Goal: Task Accomplishment & Management: Manage account settings

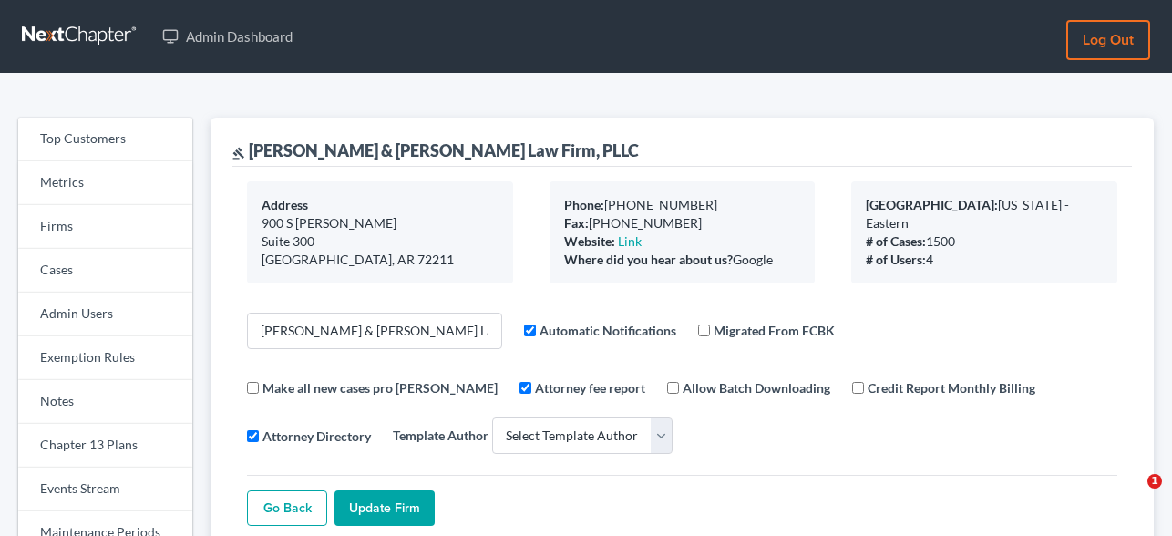
select select
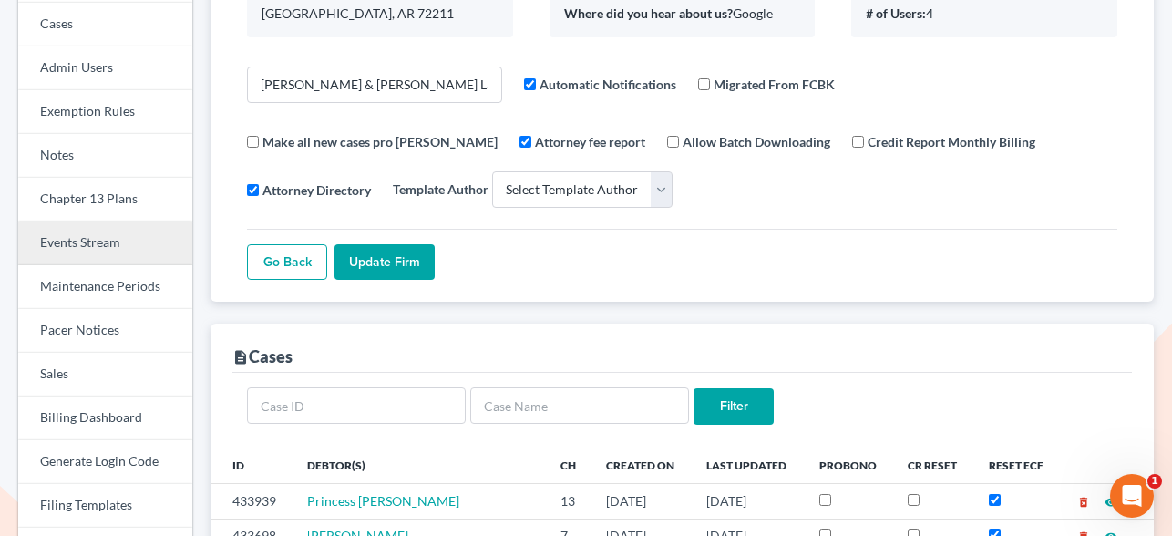
scroll to position [247, 0]
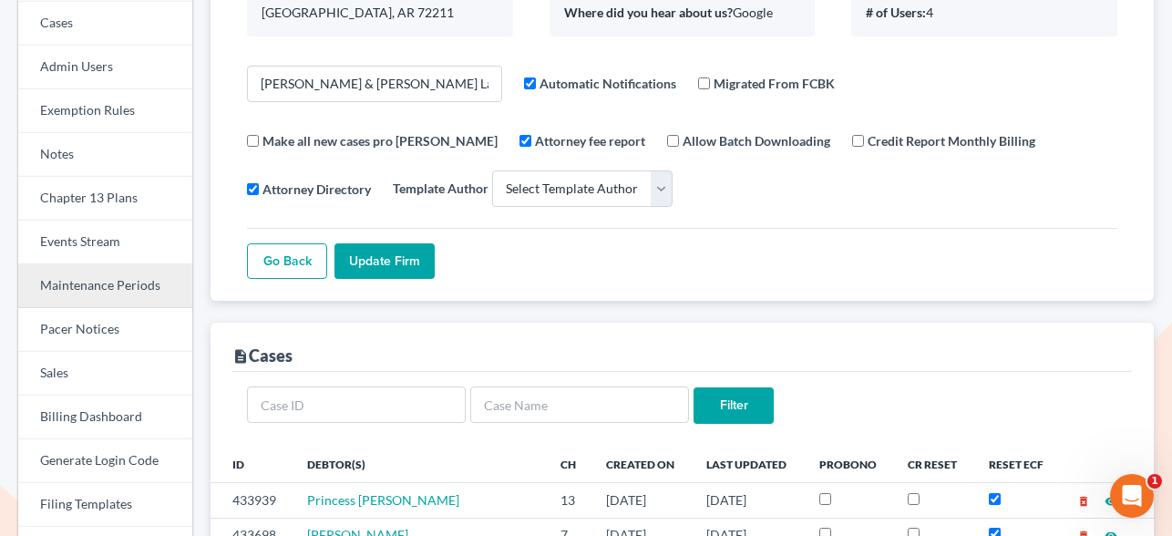
click at [101, 283] on link "Maintenance Periods" at bounding box center [105, 286] width 174 height 44
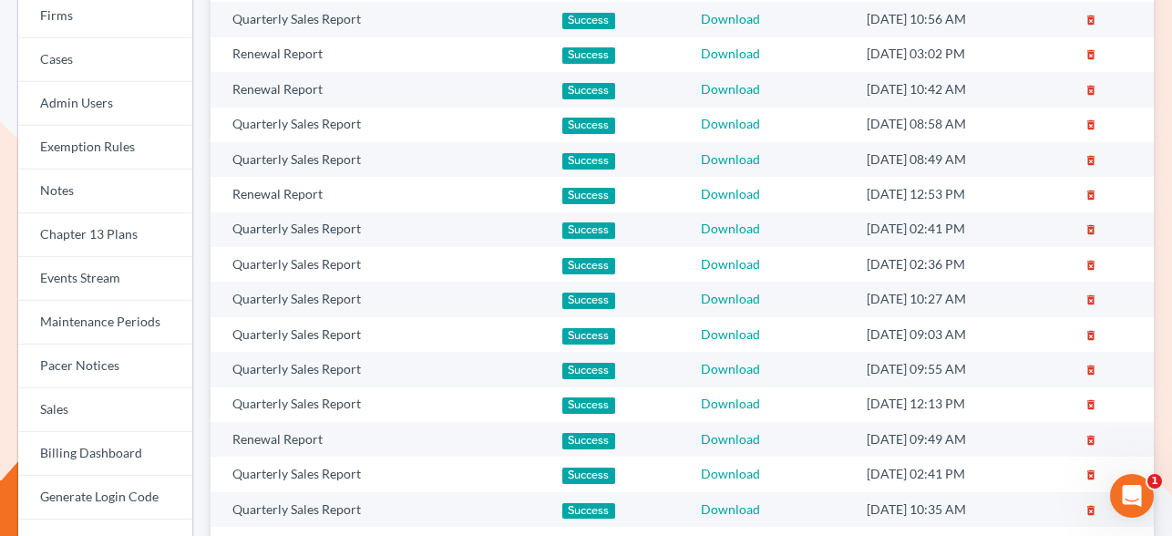
scroll to position [211, 0]
click at [77, 278] on link "Events Stream" at bounding box center [105, 279] width 174 height 44
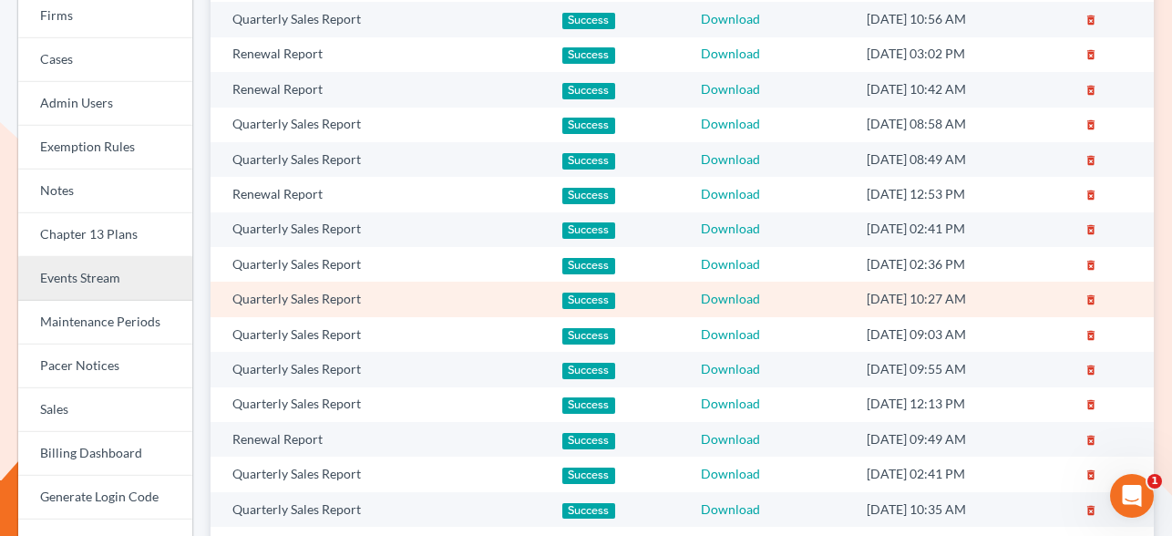
scroll to position [213, 0]
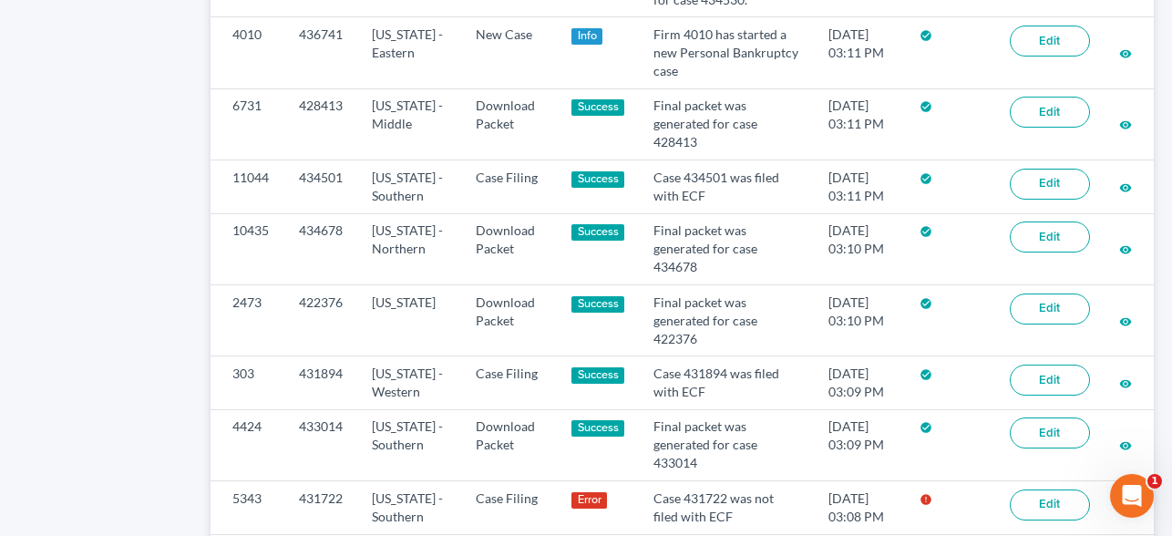
scroll to position [1897, 0]
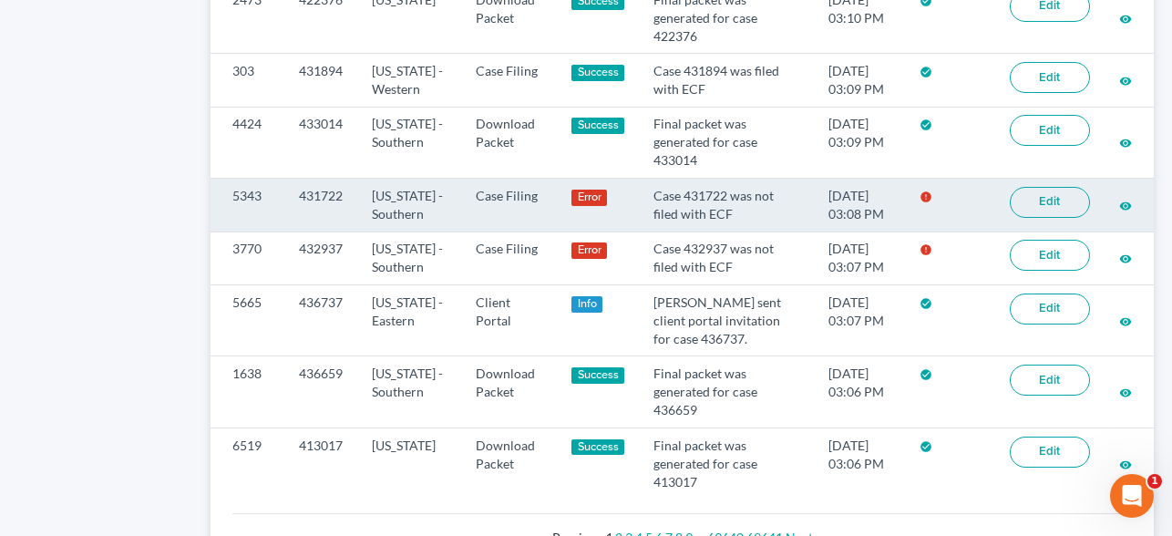
click at [1053, 218] on link "Edit" at bounding box center [1050, 202] width 80 height 31
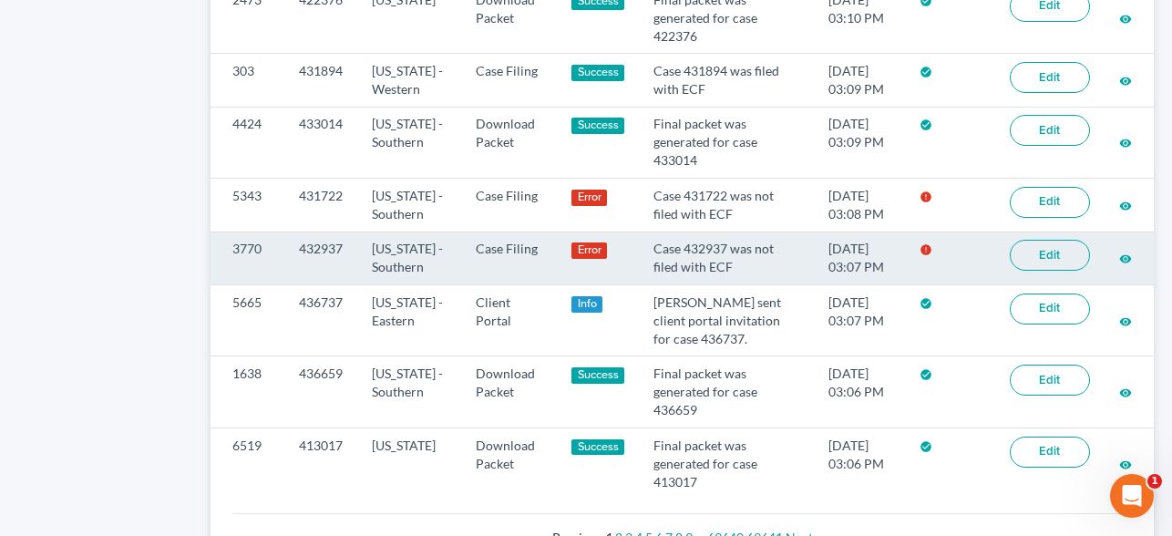
click at [1045, 269] on link "Edit" at bounding box center [1050, 255] width 80 height 31
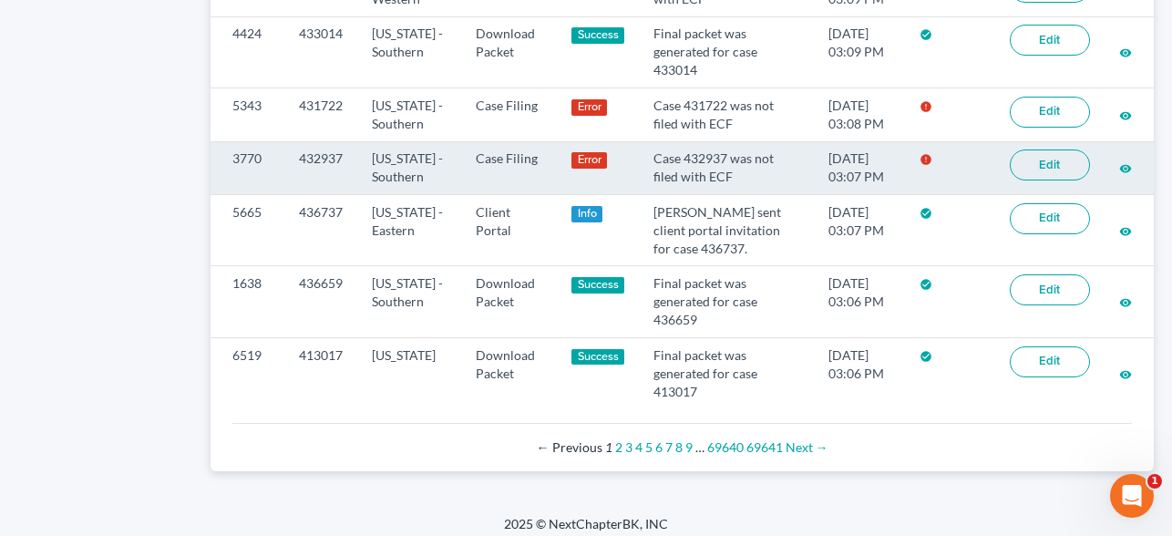
scroll to position [2017, 0]
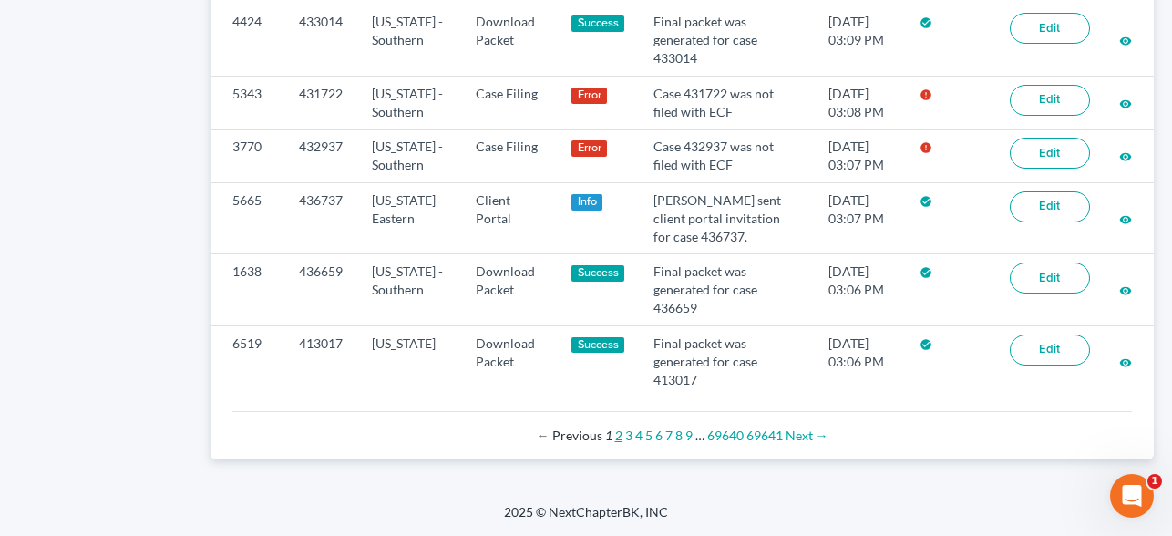
click at [615, 436] on link "2" at bounding box center [618, 435] width 7 height 15
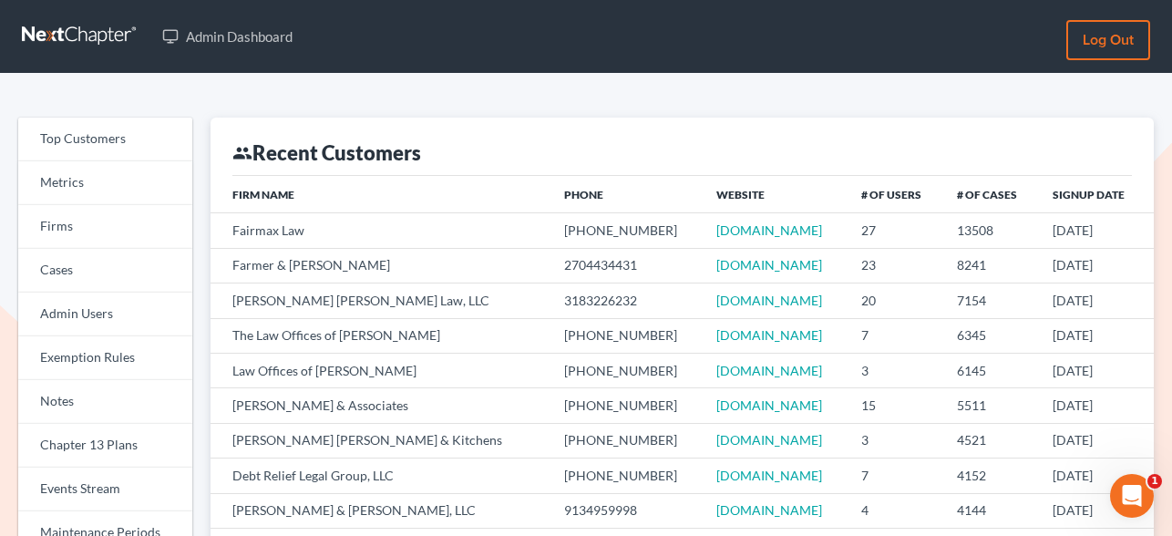
click at [775, 141] on div "group Recent Customers" at bounding box center [682, 147] width 900 height 58
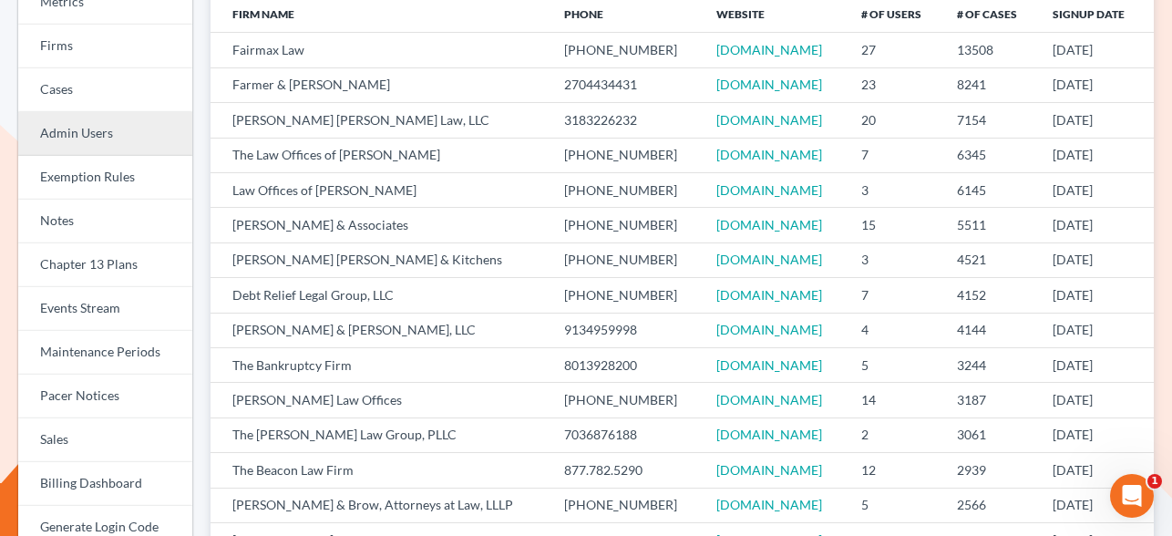
scroll to position [196, 0]
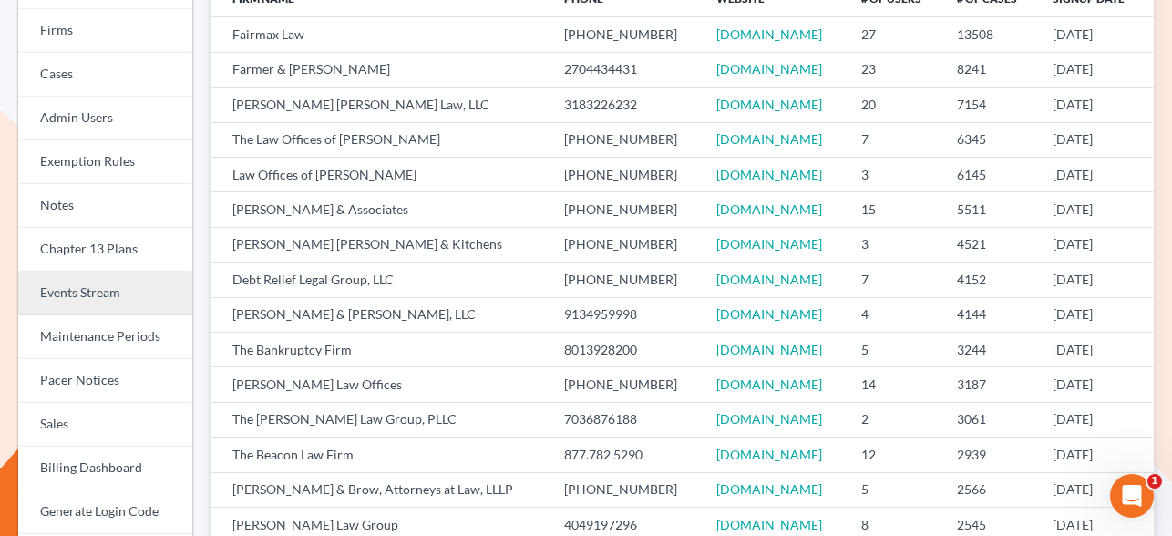
click at [93, 289] on link "Events Stream" at bounding box center [105, 294] width 174 height 44
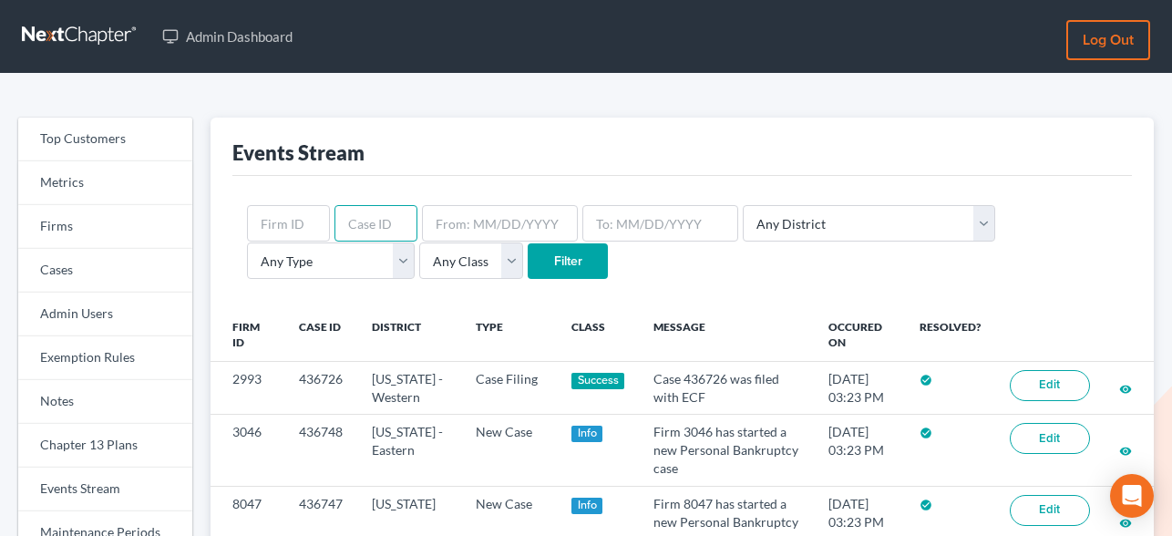
click at [369, 216] on input "text" at bounding box center [376, 223] width 83 height 36
type input "428424"
click at [528, 273] on input "Filter" at bounding box center [568, 261] width 80 height 36
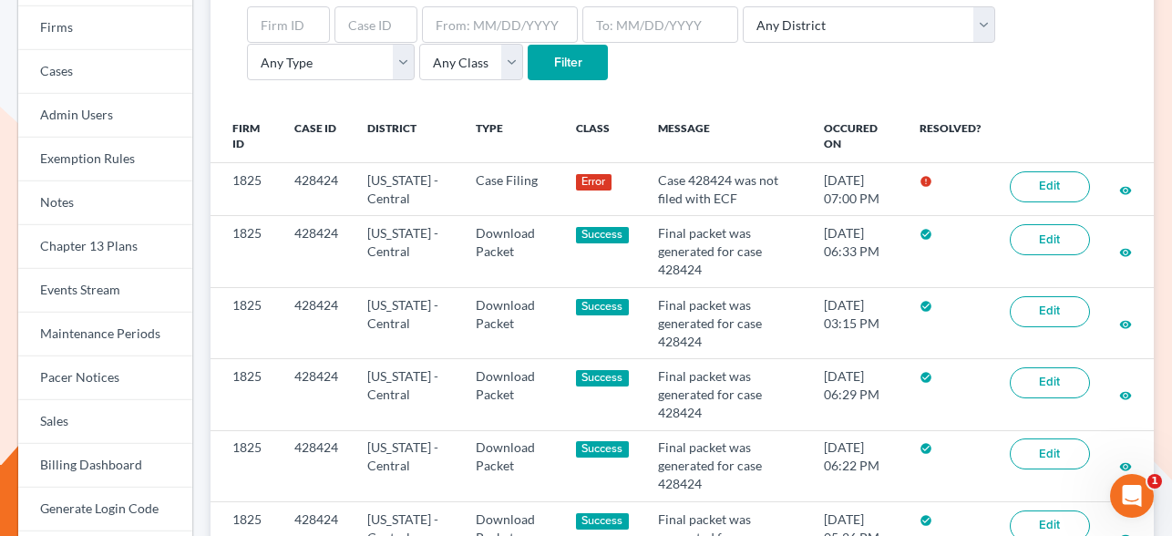
scroll to position [211, 0]
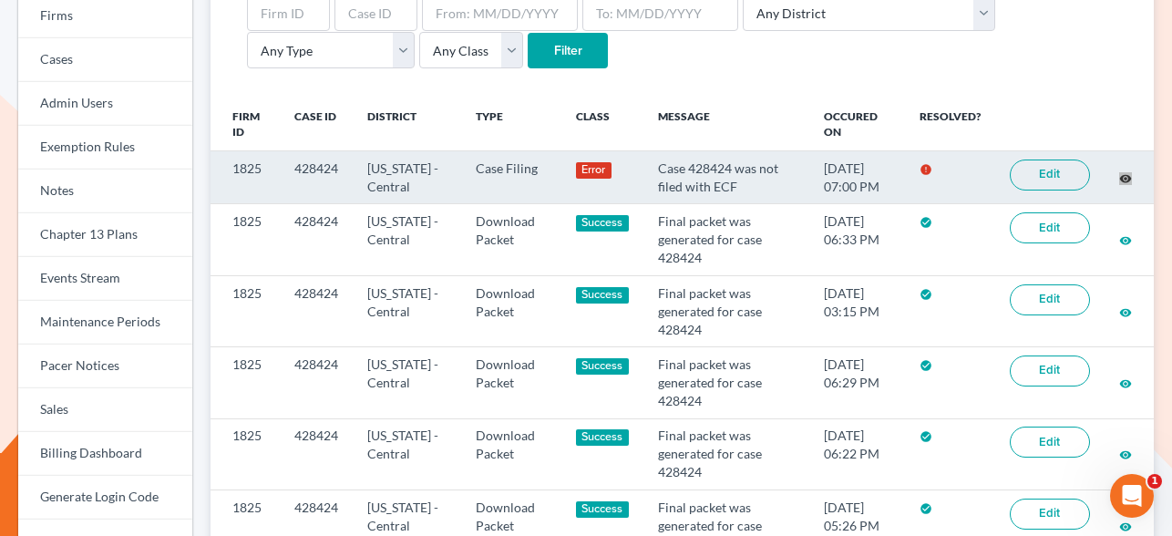
click at [0, 0] on div "Top Customers Metrics Firms Cases Admin Users Exemption Rules Notes Chapter 13 …" at bounding box center [586, 443] width 1172 height 1160
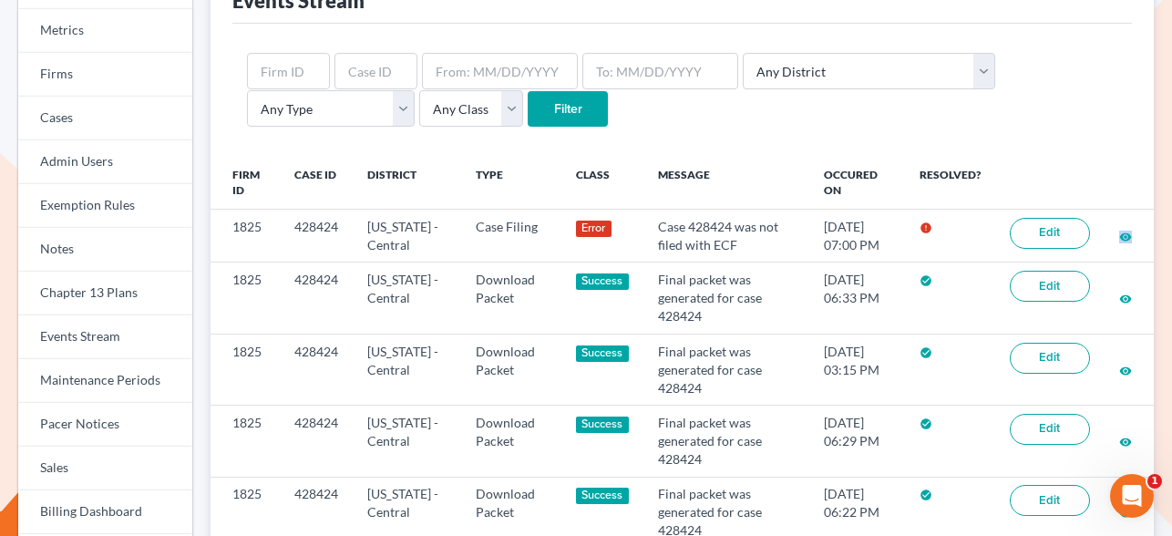
scroll to position [150, 0]
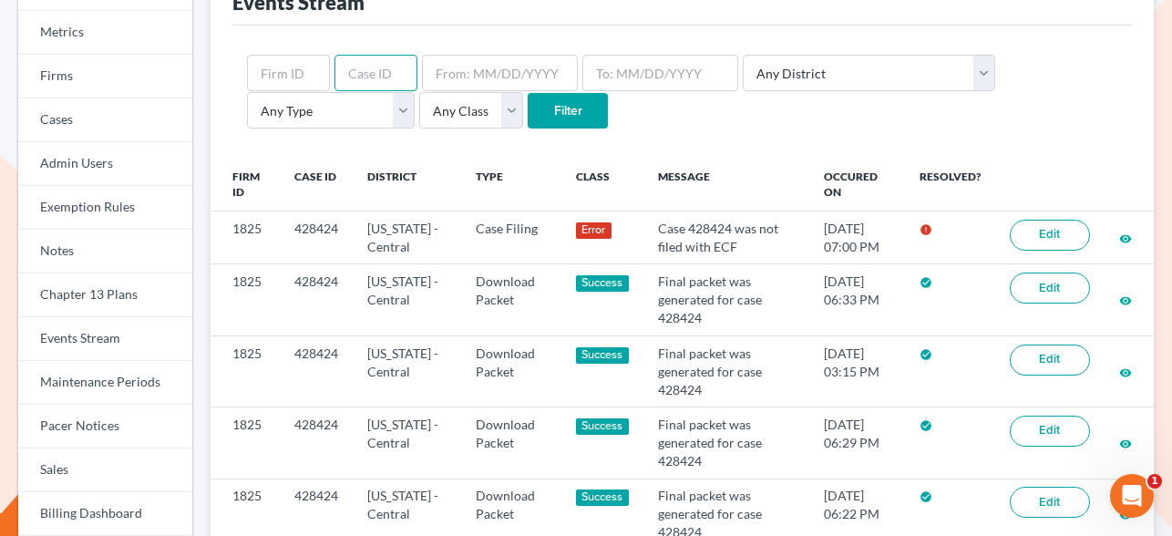
click at [369, 77] on input "text" at bounding box center [376, 73] width 83 height 36
type input "432937"
click at [528, 124] on input "Filter" at bounding box center [568, 111] width 80 height 36
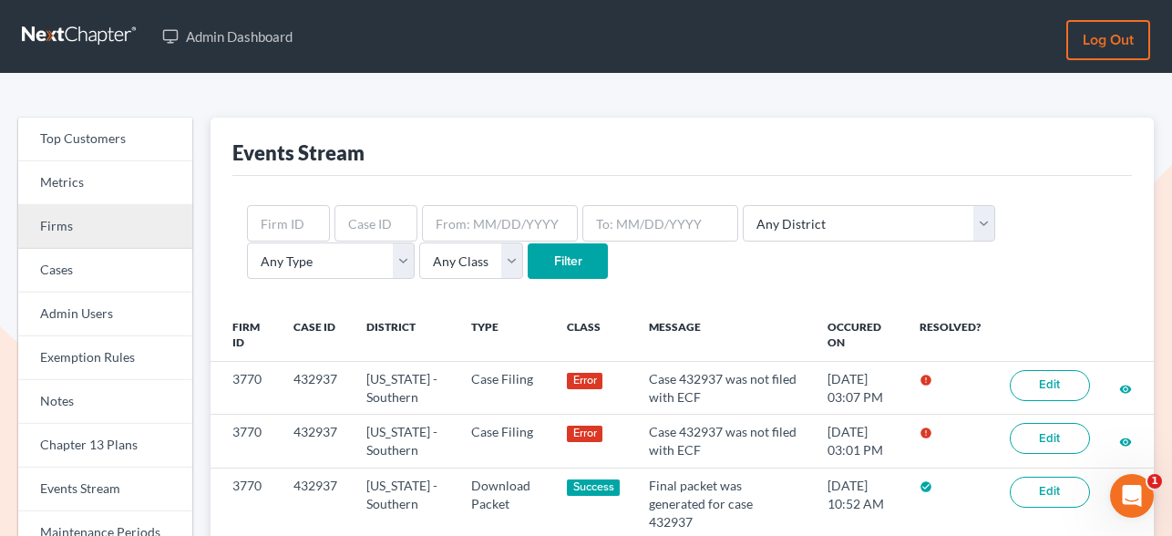
click at [67, 233] on link "Firms" at bounding box center [105, 227] width 174 height 44
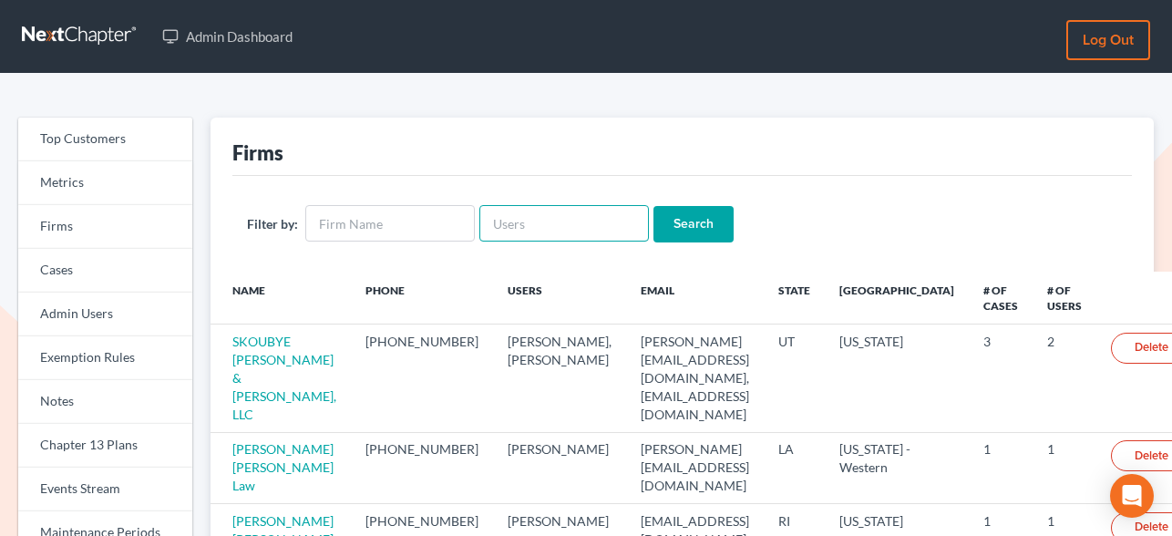
click at [518, 232] on input "text" at bounding box center [565, 223] width 170 height 36
paste input "[PERSON_NAME][EMAIL_ADDRESS][DOMAIN_NAME]"
type input "[PERSON_NAME][EMAIL_ADDRESS][DOMAIN_NAME]"
click at [675, 218] on input "Search" at bounding box center [694, 224] width 80 height 36
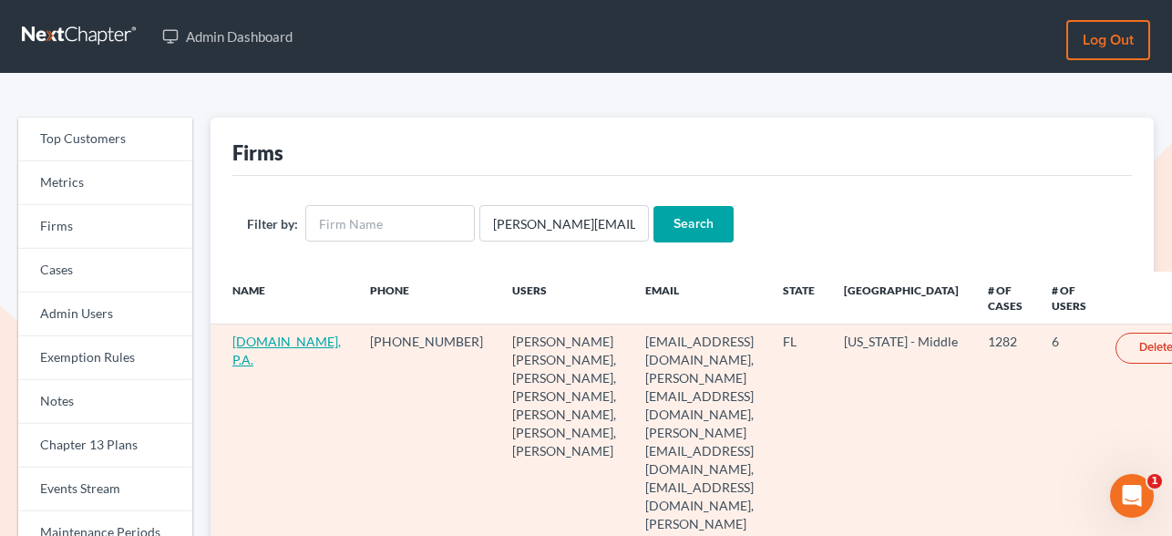
click at [239, 345] on link "[DOMAIN_NAME], P.A." at bounding box center [286, 351] width 108 height 34
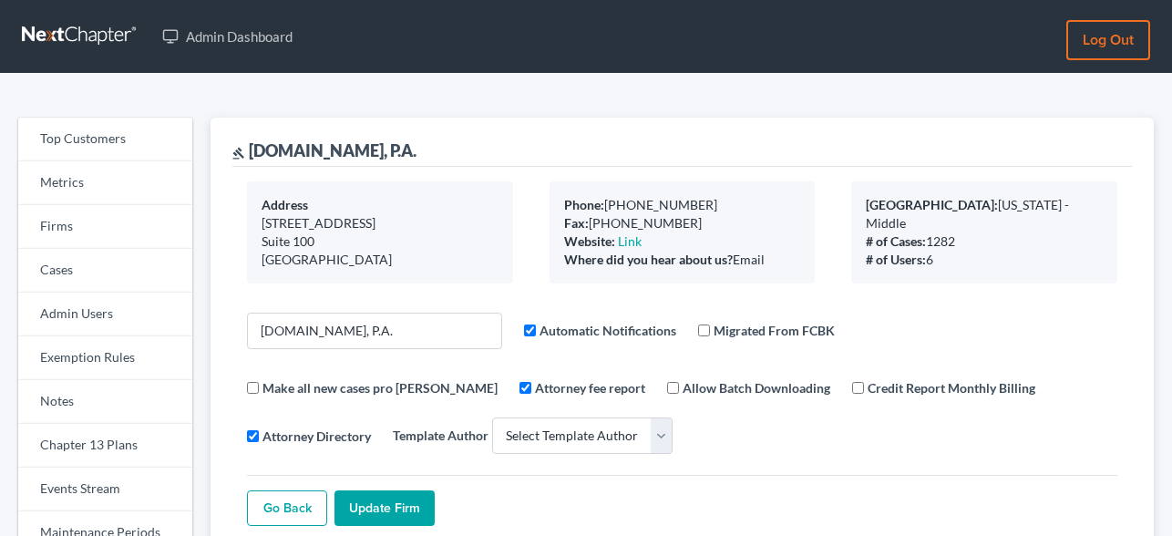
select select
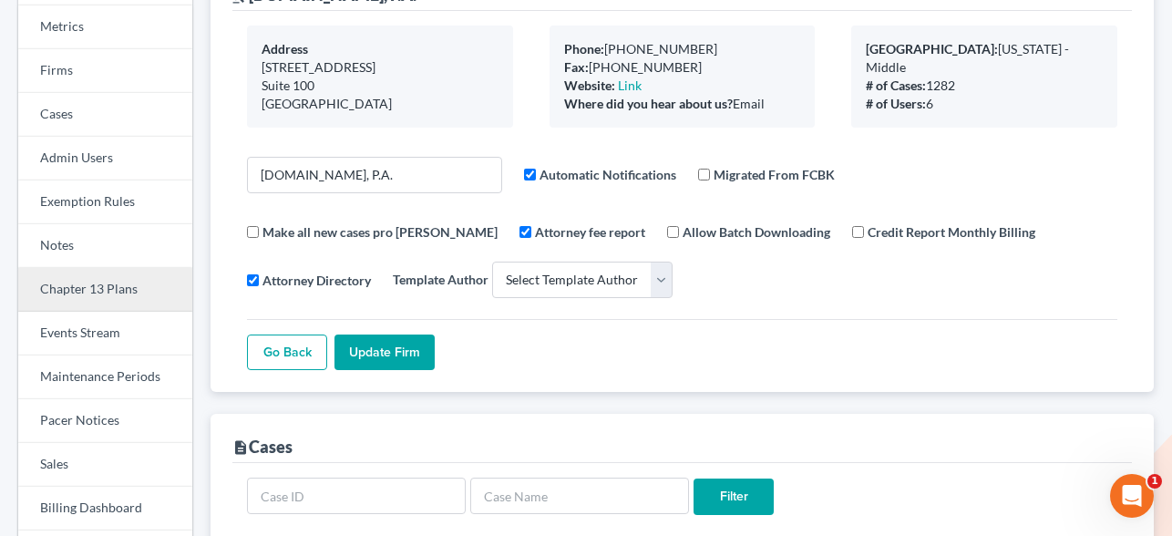
scroll to position [158, 0]
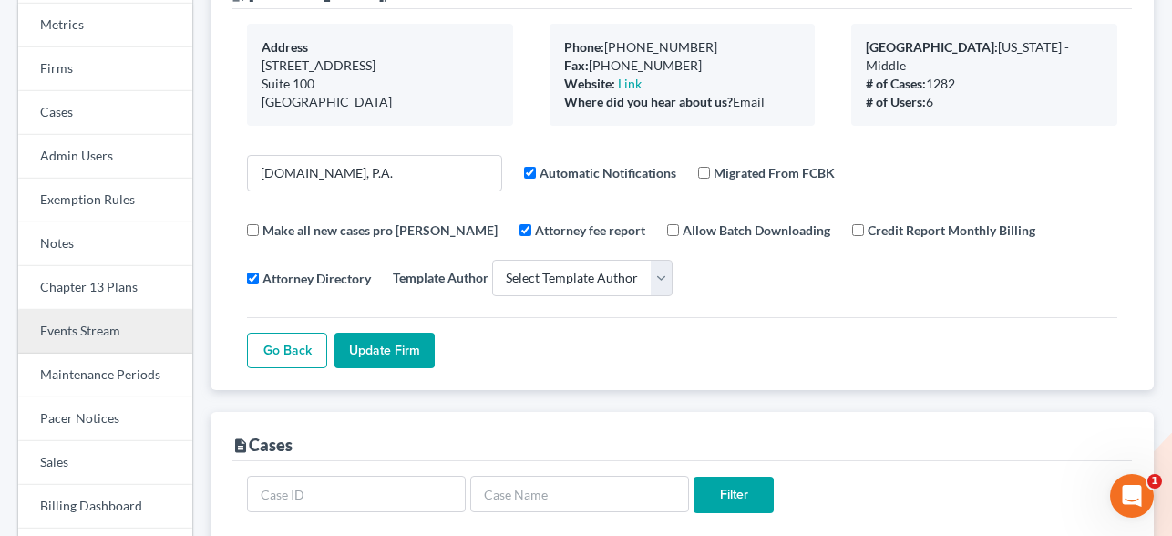
click at [84, 323] on link "Events Stream" at bounding box center [105, 332] width 174 height 44
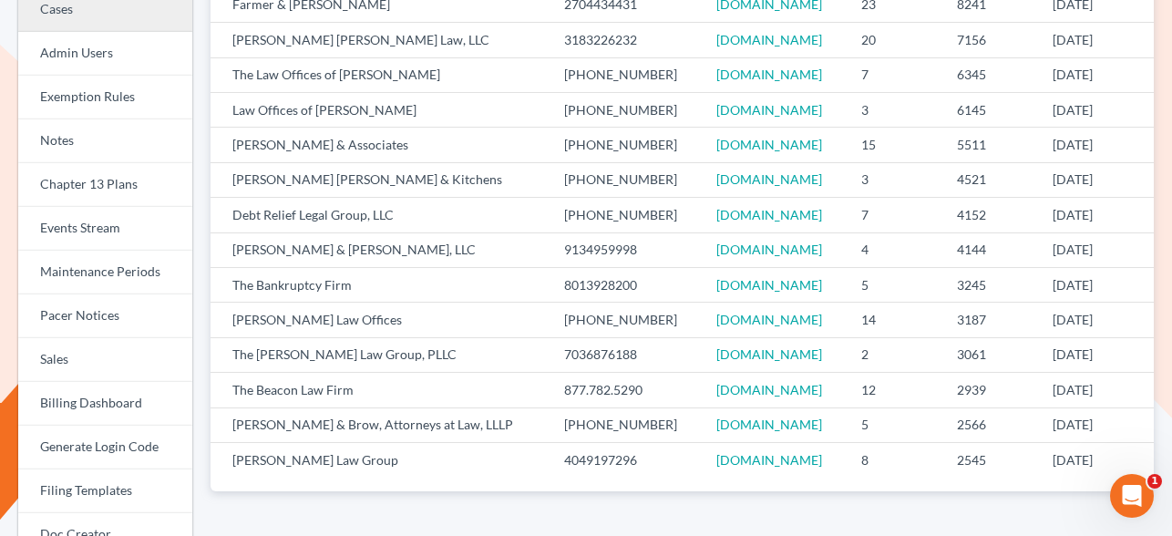
scroll to position [263, 0]
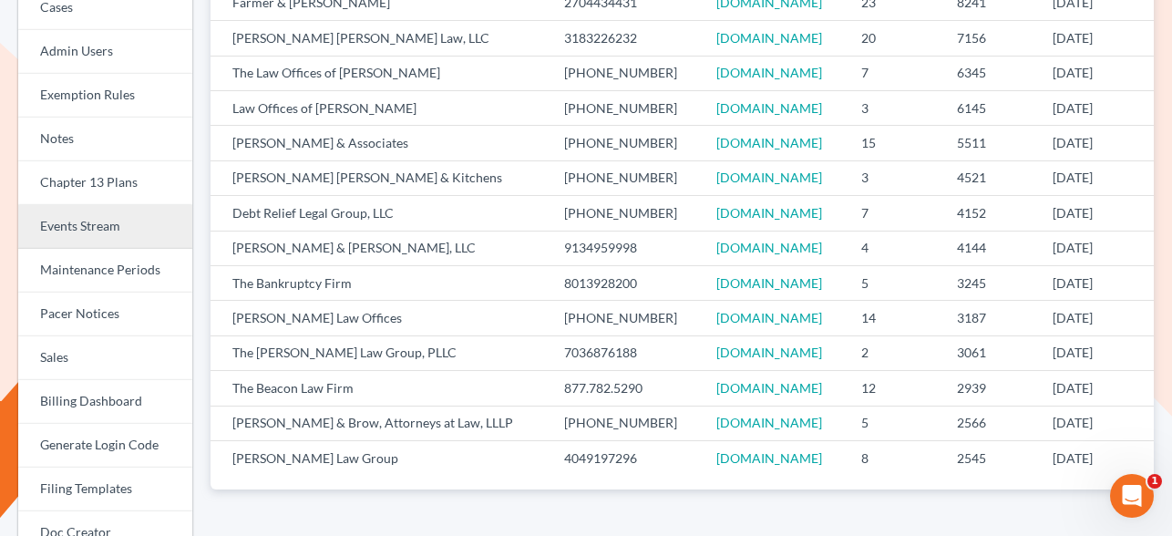
click at [104, 233] on link "Events Stream" at bounding box center [105, 227] width 174 height 44
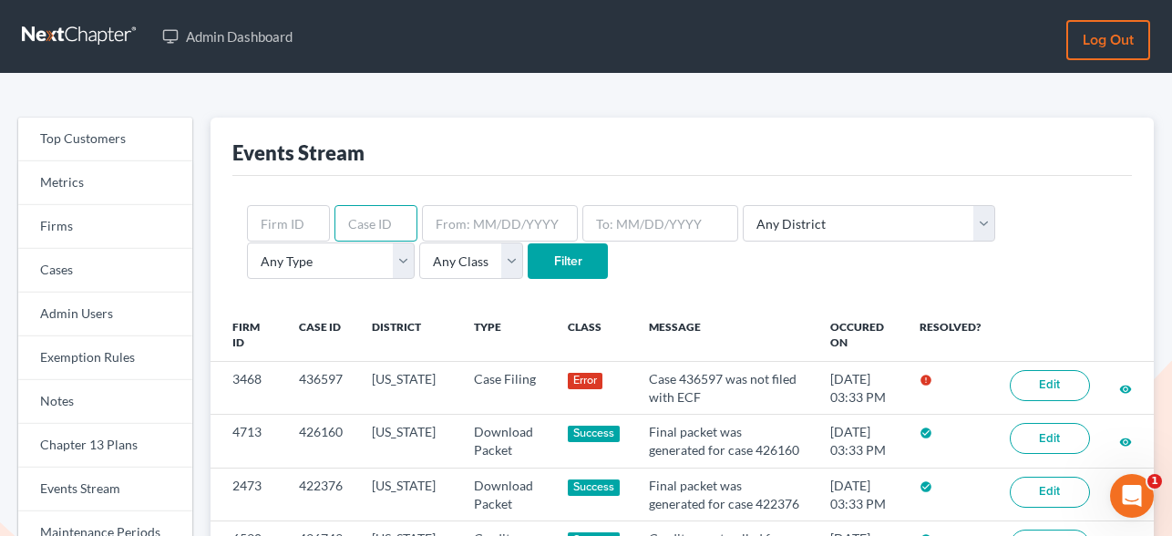
click at [381, 229] on input "text" at bounding box center [376, 223] width 83 height 36
type input "436597"
click at [528, 262] on input "Filter" at bounding box center [568, 261] width 80 height 36
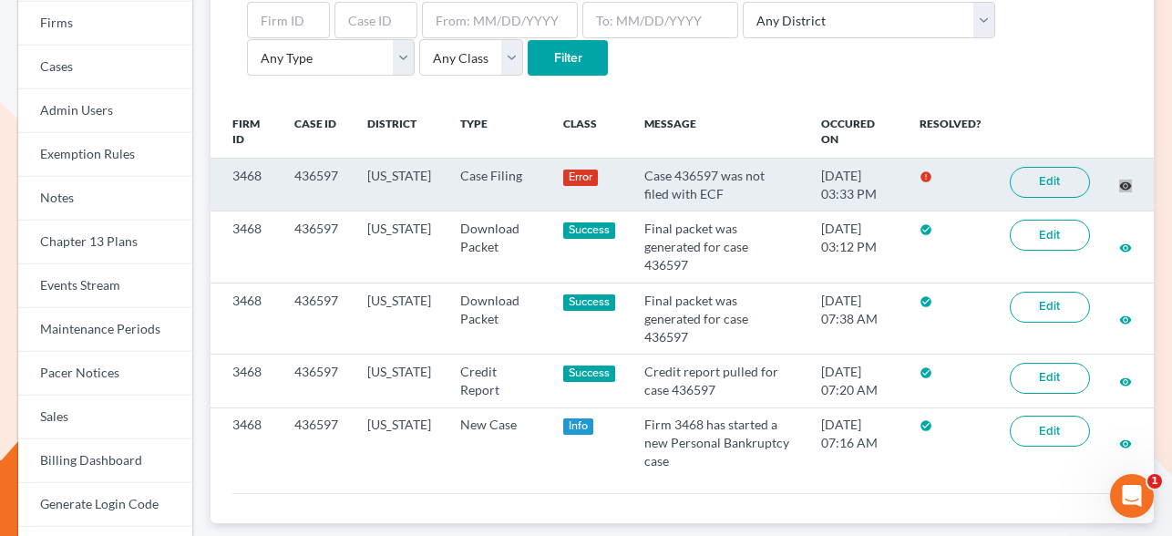
click at [0, 0] on div "Top Customers Metrics Firms Cases Admin Users Exemption Rules Notes Chapter 13 …" at bounding box center [586, 451] width 1172 height 1160
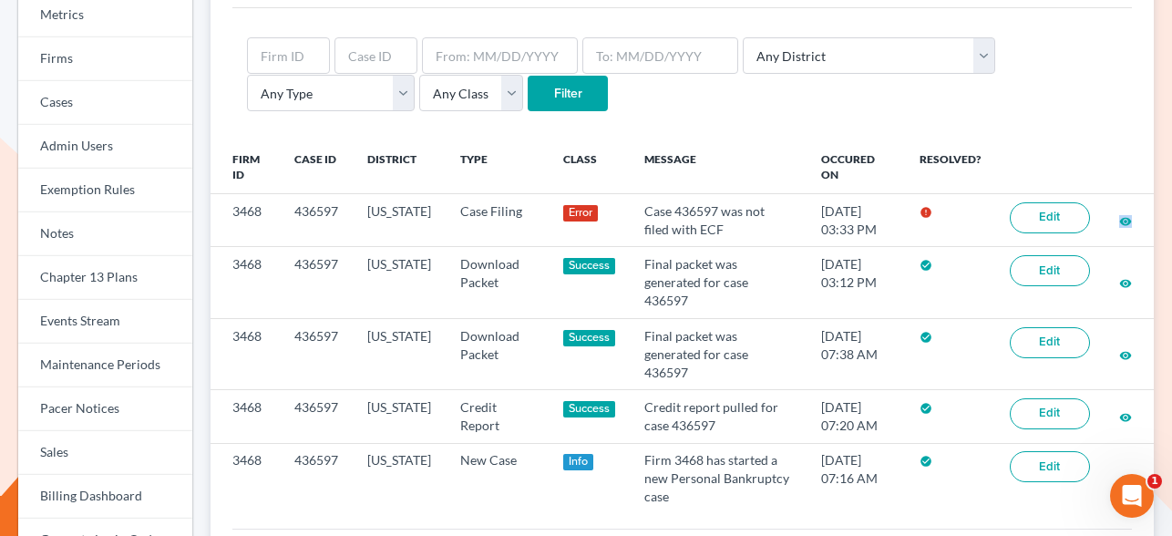
scroll to position [165, 0]
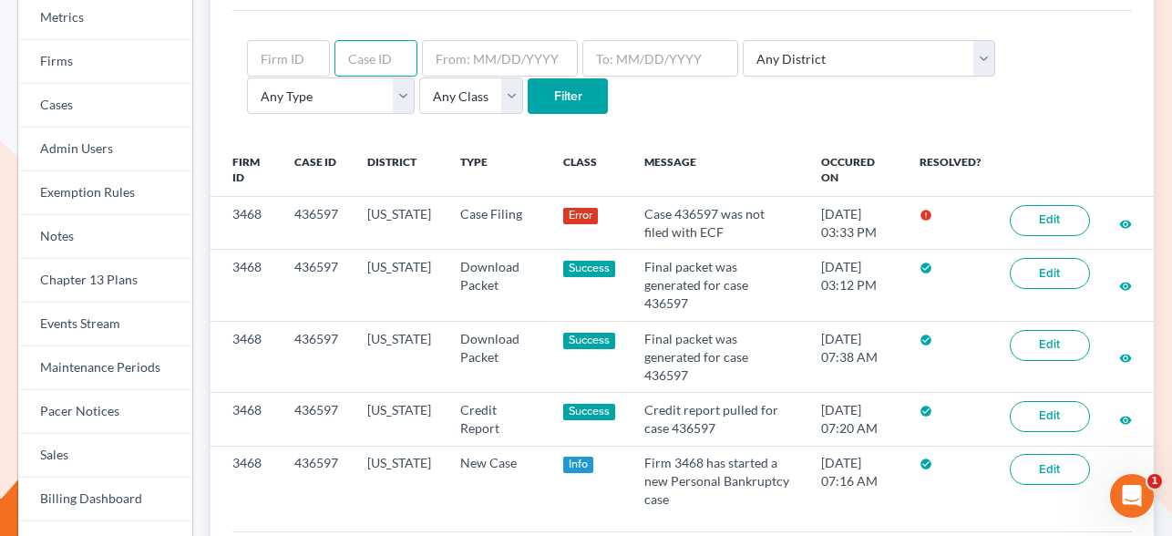
click at [376, 57] on input "text" at bounding box center [376, 58] width 83 height 36
type input "428424"
click at [528, 85] on input "Filter" at bounding box center [568, 96] width 80 height 36
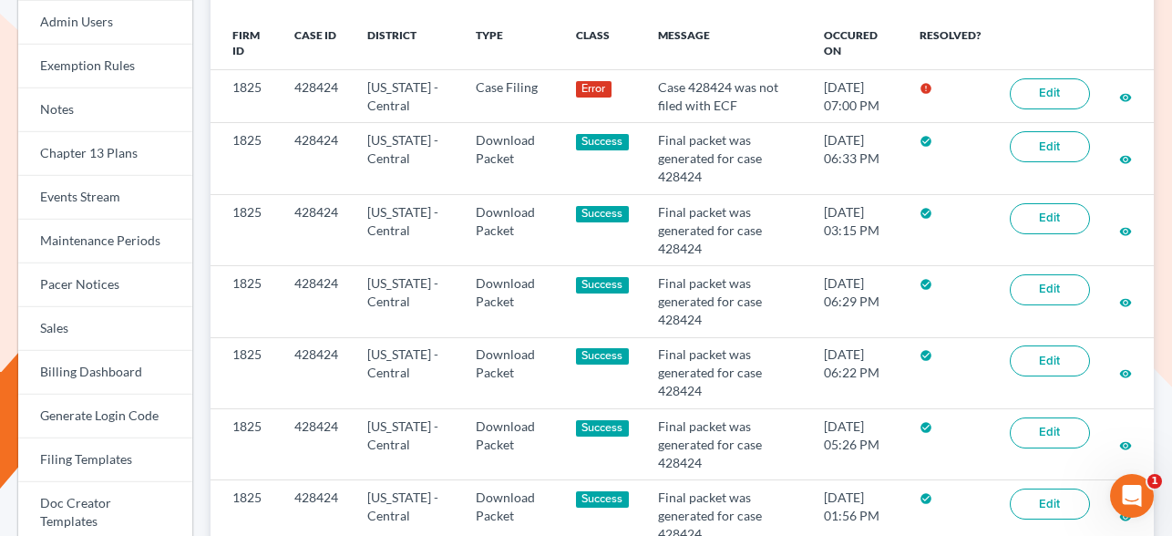
scroll to position [229, 0]
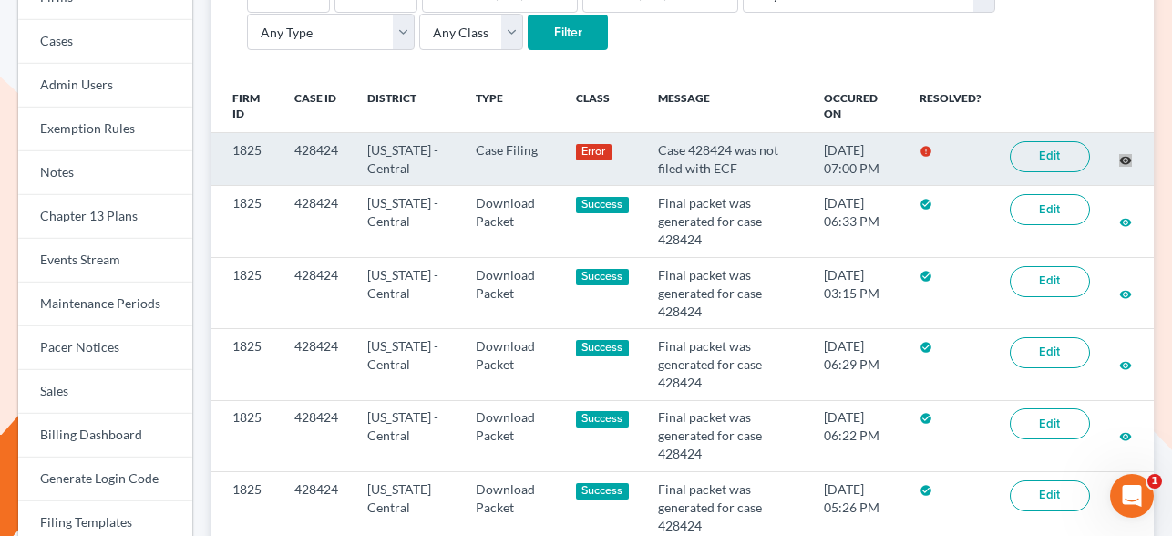
click at [0, 0] on div "Top Customers Metrics Firms Cases Admin Users Exemption Rules Notes Chapter 13 …" at bounding box center [586, 425] width 1172 height 1160
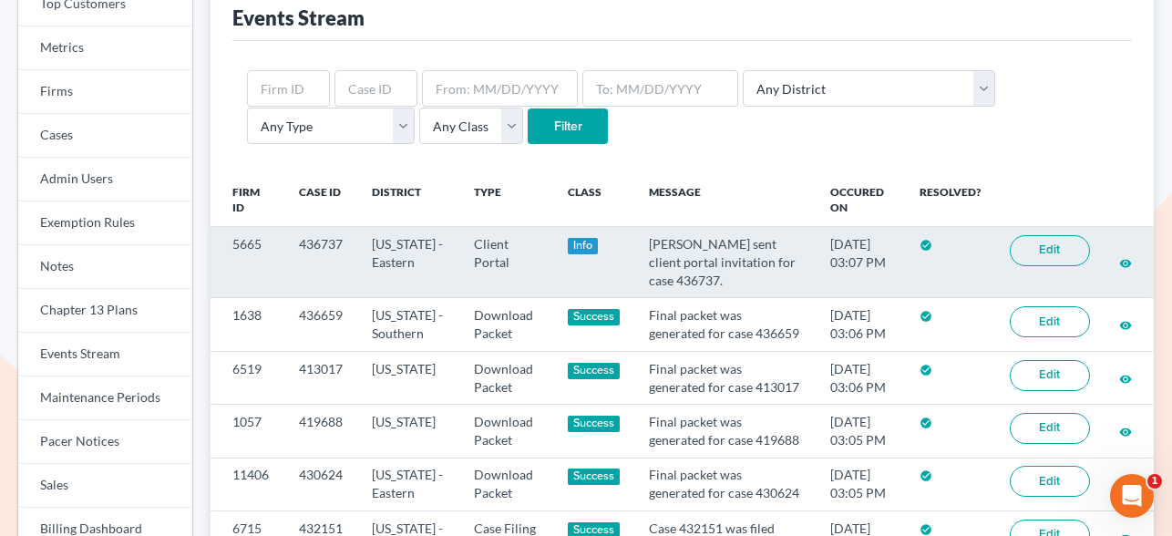
scroll to position [136, 0]
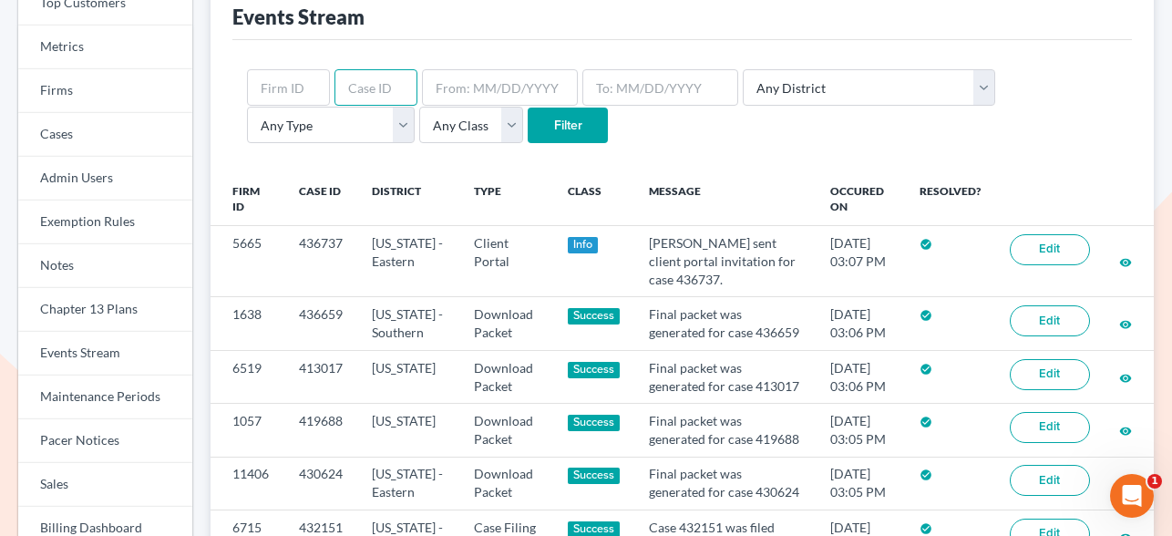
click at [372, 84] on input "text" at bounding box center [376, 87] width 83 height 36
type input "430946"
click at [528, 124] on input "Filter" at bounding box center [568, 126] width 80 height 36
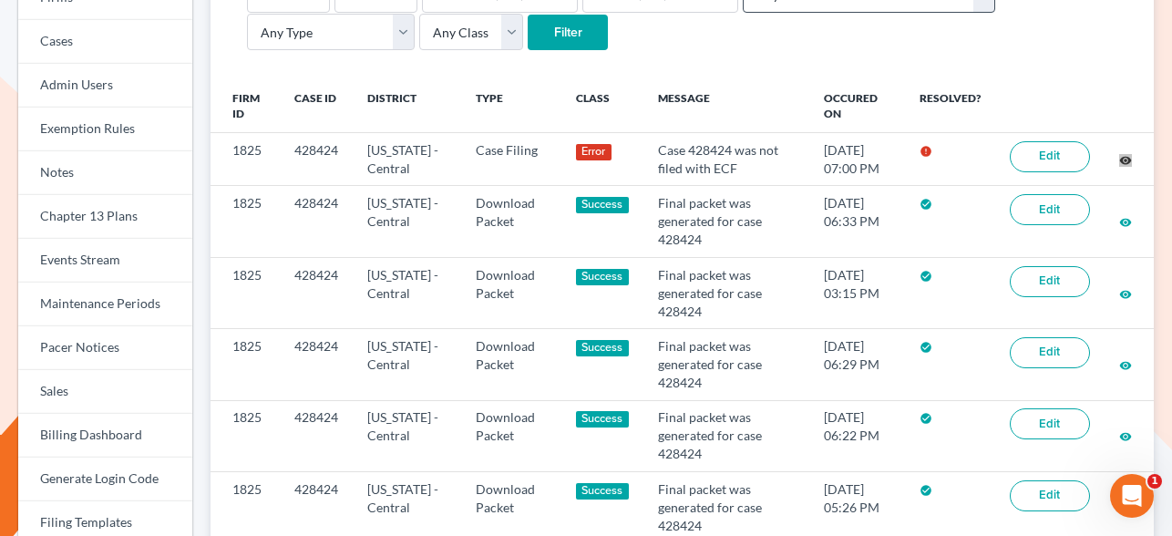
drag, startPoint x: 1123, startPoint y: 159, endPoint x: 835, endPoint y: 3, distance: 327.5
click at [0, 0] on div "Top Customers Metrics Firms Cases Admin Users Exemption Rules Notes Chapter 13 …" at bounding box center [586, 425] width 1172 height 1160
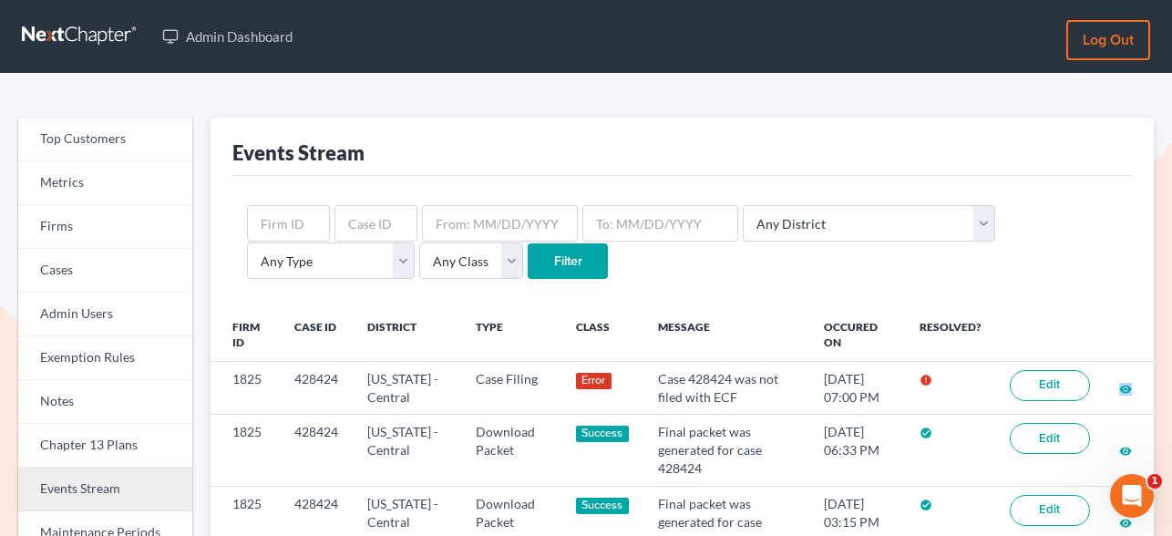
click at [106, 478] on link "Events Stream" at bounding box center [105, 490] width 174 height 44
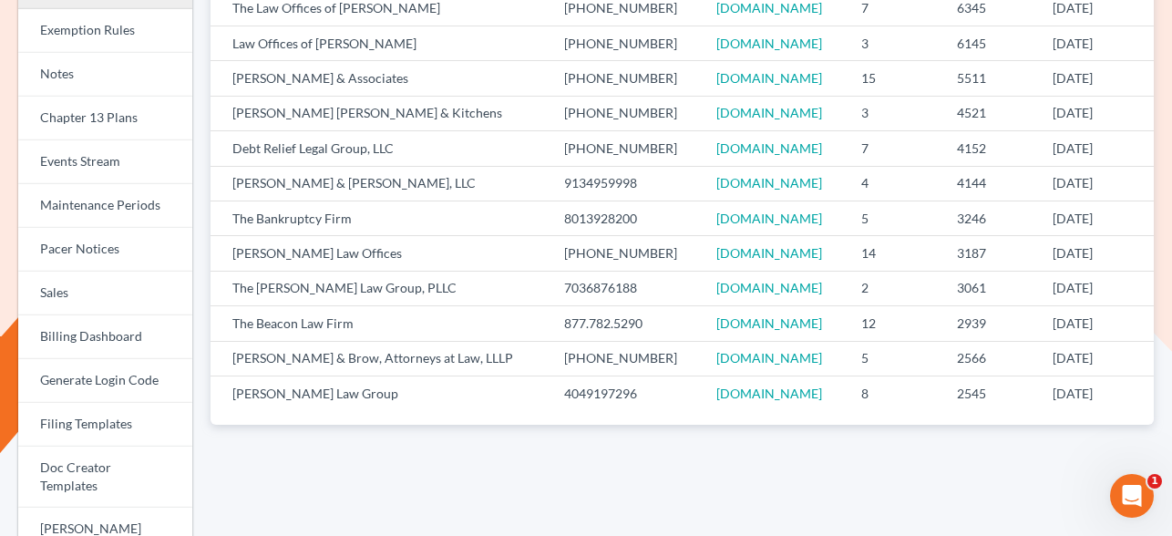
scroll to position [357, 0]
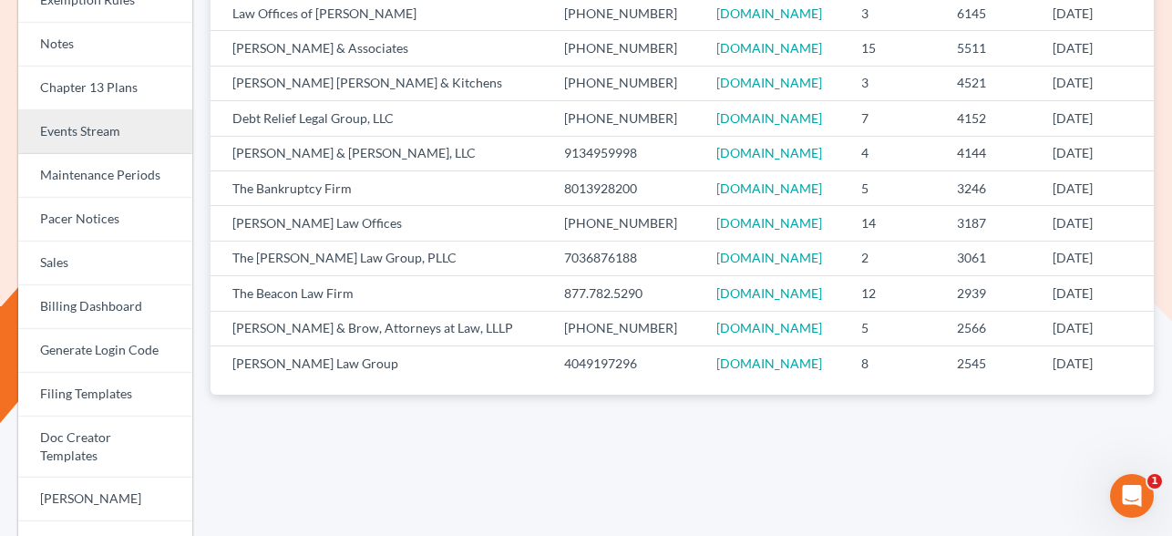
click at [96, 117] on link "Events Stream" at bounding box center [105, 132] width 174 height 44
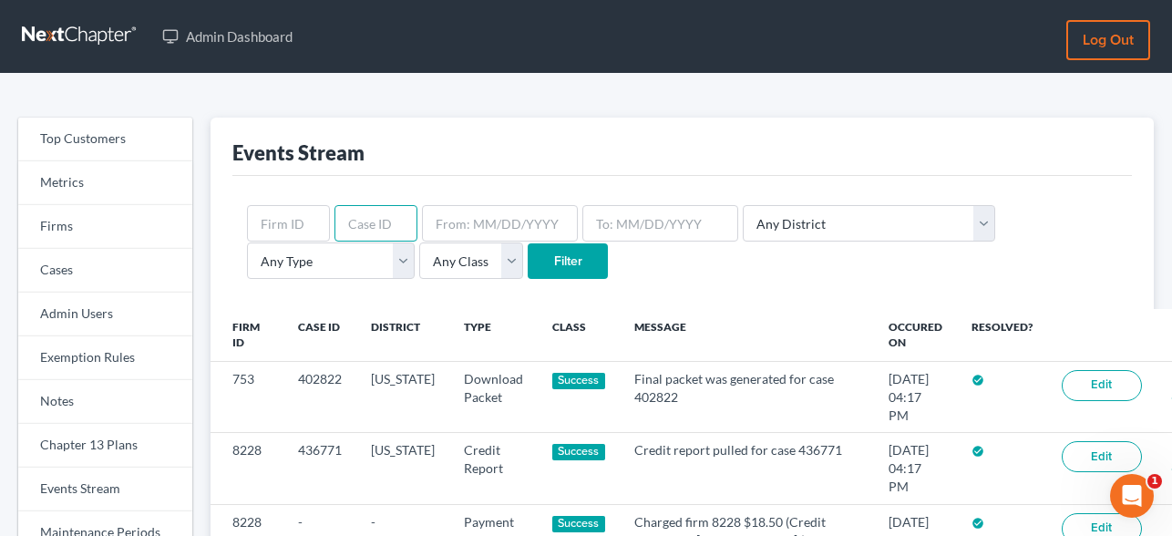
click at [378, 214] on input "text" at bounding box center [376, 223] width 83 height 36
type input "430946"
click at [528, 265] on input "Filter" at bounding box center [568, 261] width 80 height 36
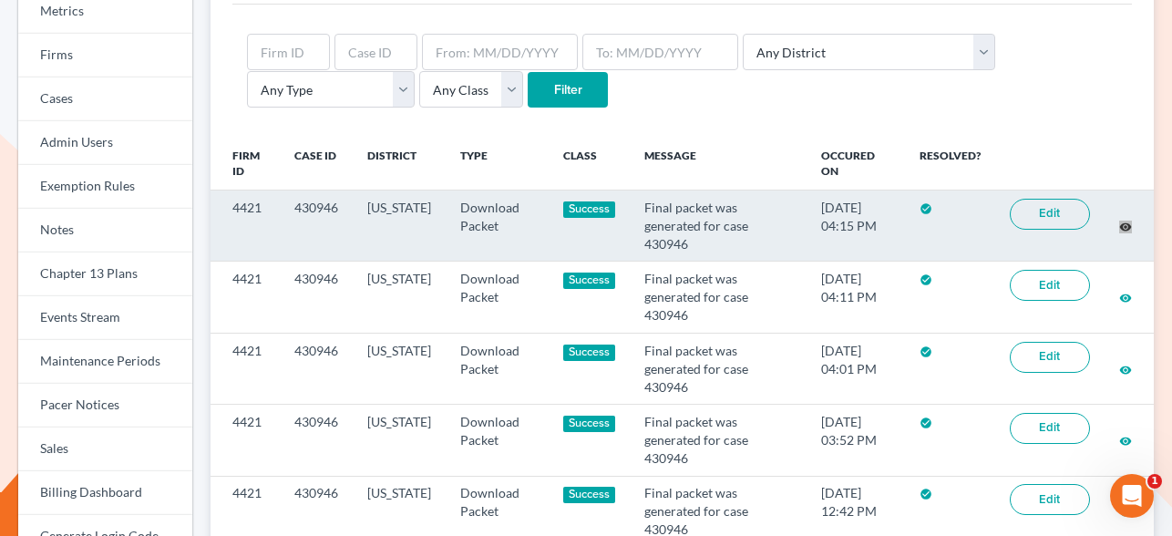
click at [0, 0] on div "Top Customers Metrics Firms Cases Admin Users Exemption Rules Notes Chapter 13 …" at bounding box center [586, 482] width 1172 height 1160
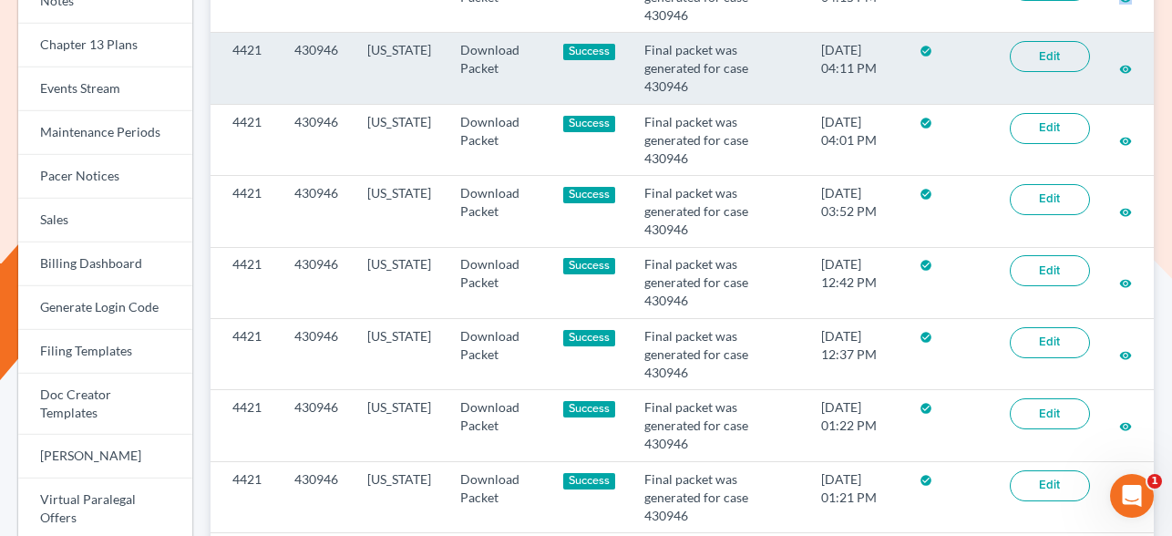
scroll to position [696, 0]
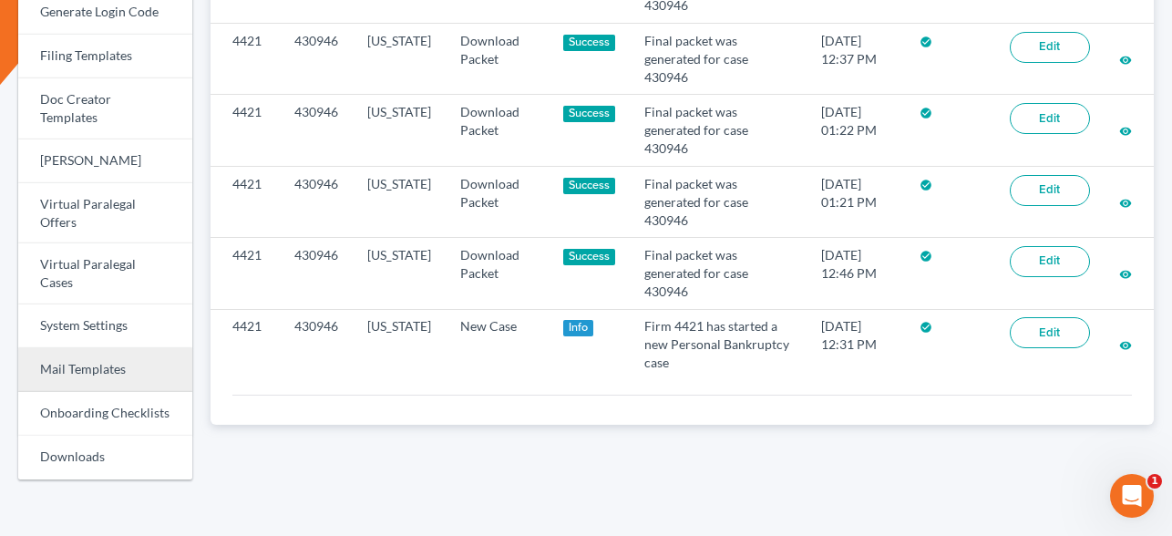
click at [83, 348] on link "Mail Templates" at bounding box center [105, 370] width 174 height 44
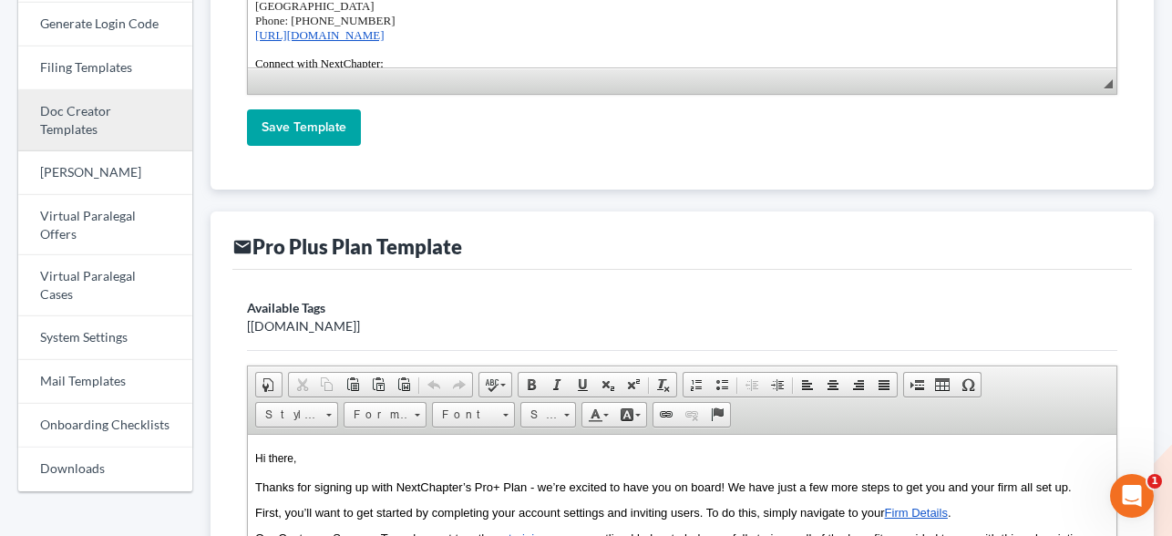
scroll to position [645, 0]
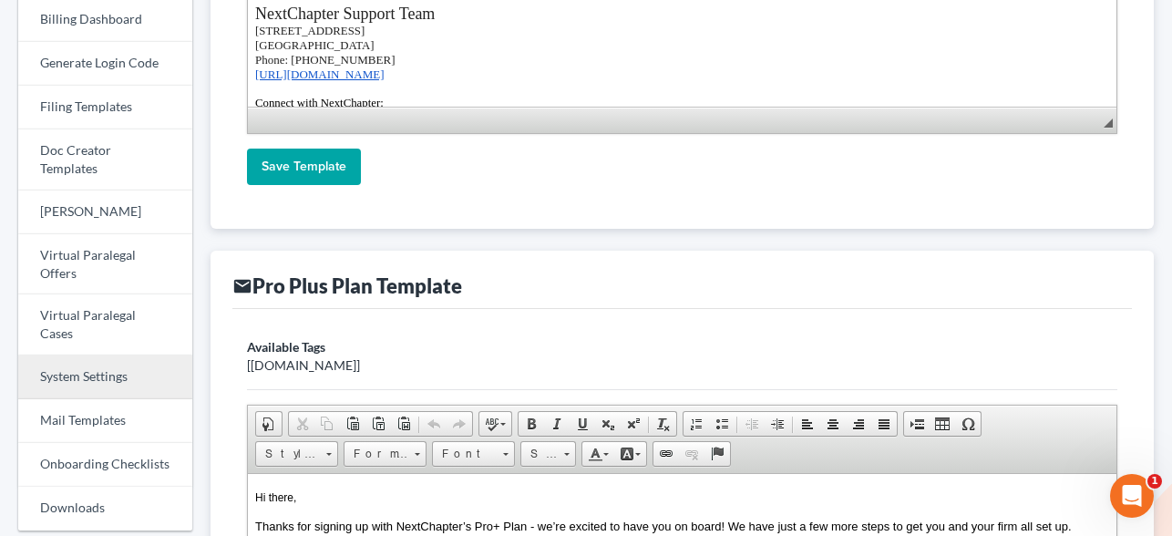
click at [98, 356] on link "System Settings" at bounding box center [105, 378] width 174 height 44
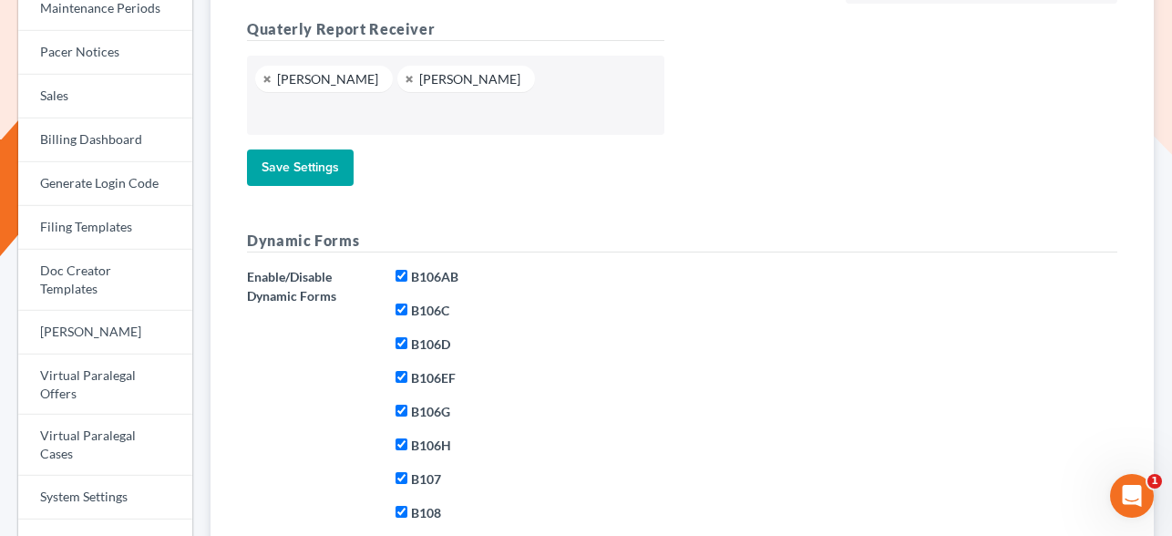
click at [406, 270] on input "B106AB" at bounding box center [402, 276] width 12 height 12
click at [401, 270] on input "B106AB" at bounding box center [402, 276] width 12 height 12
checkbox input "true"
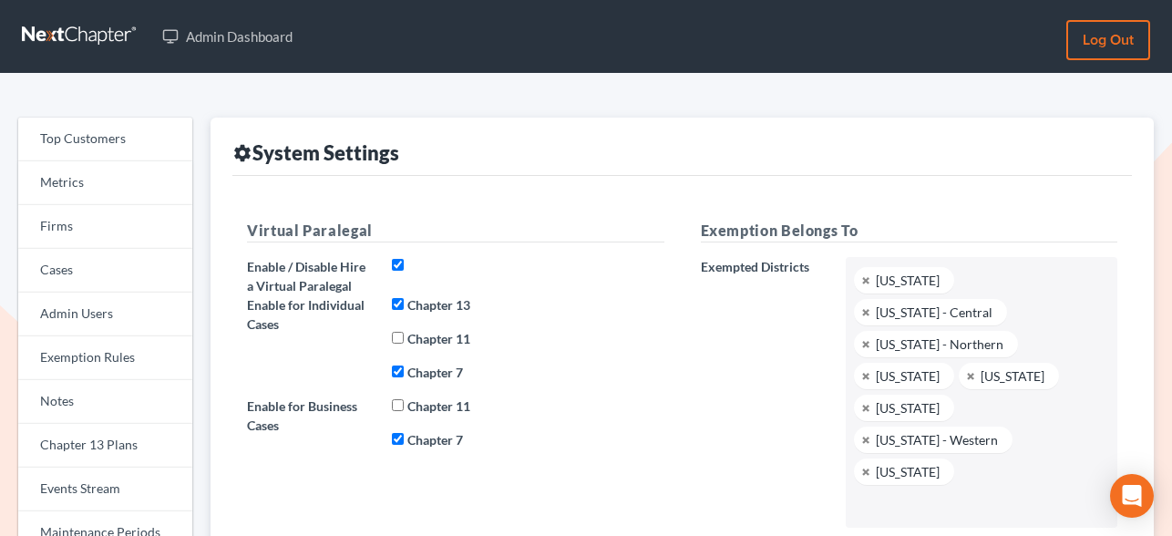
scroll to position [394, 0]
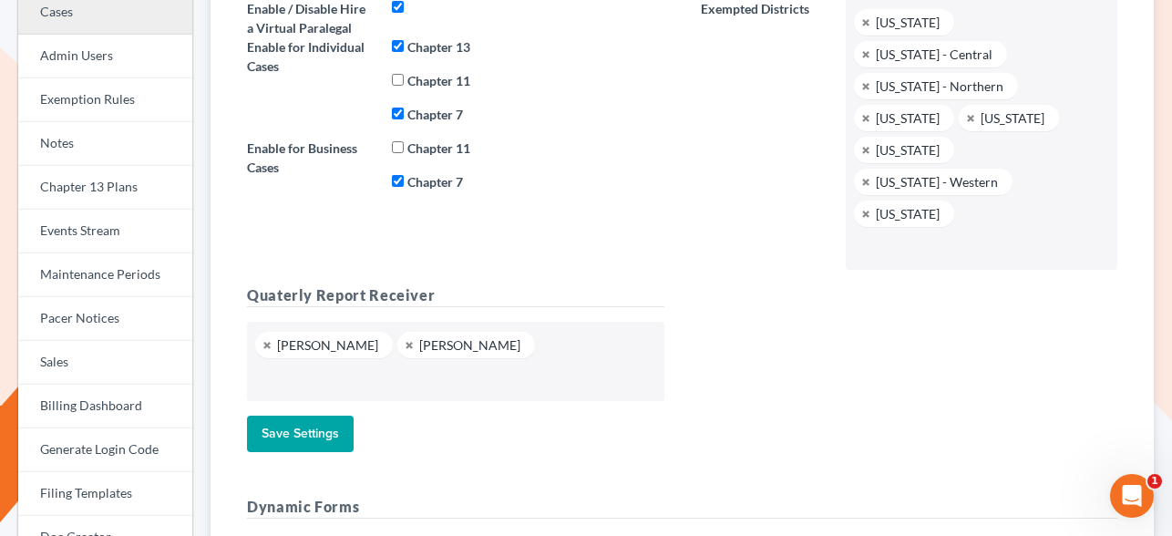
scroll to position [385, 0]
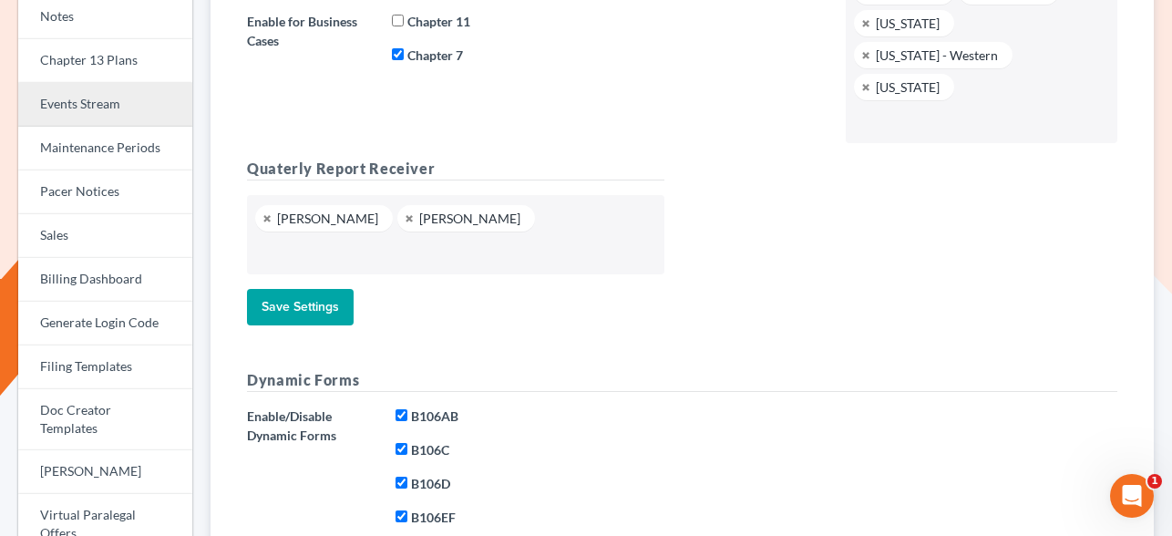
click at [101, 123] on link "Events Stream" at bounding box center [105, 105] width 174 height 44
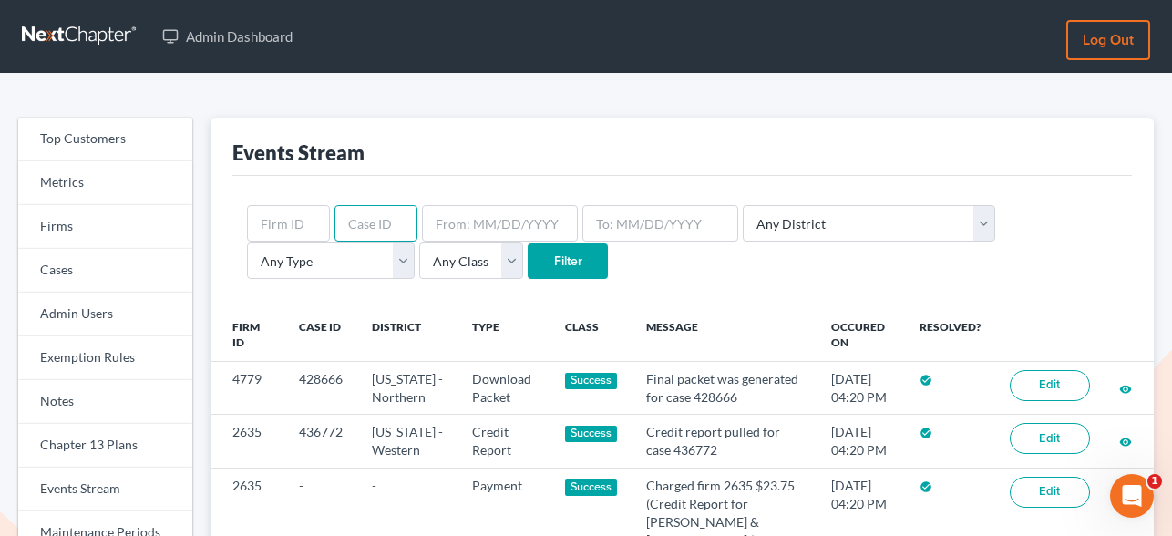
click at [377, 219] on input "text" at bounding box center [376, 223] width 83 height 36
type input "430946"
click at [528, 261] on input "Filter" at bounding box center [568, 261] width 80 height 36
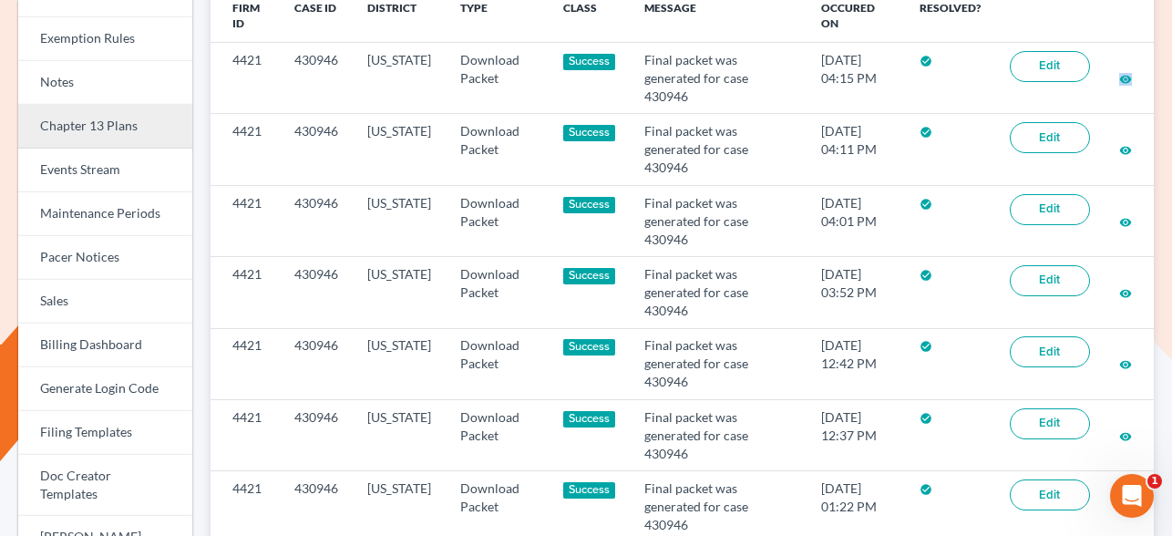
scroll to position [696, 0]
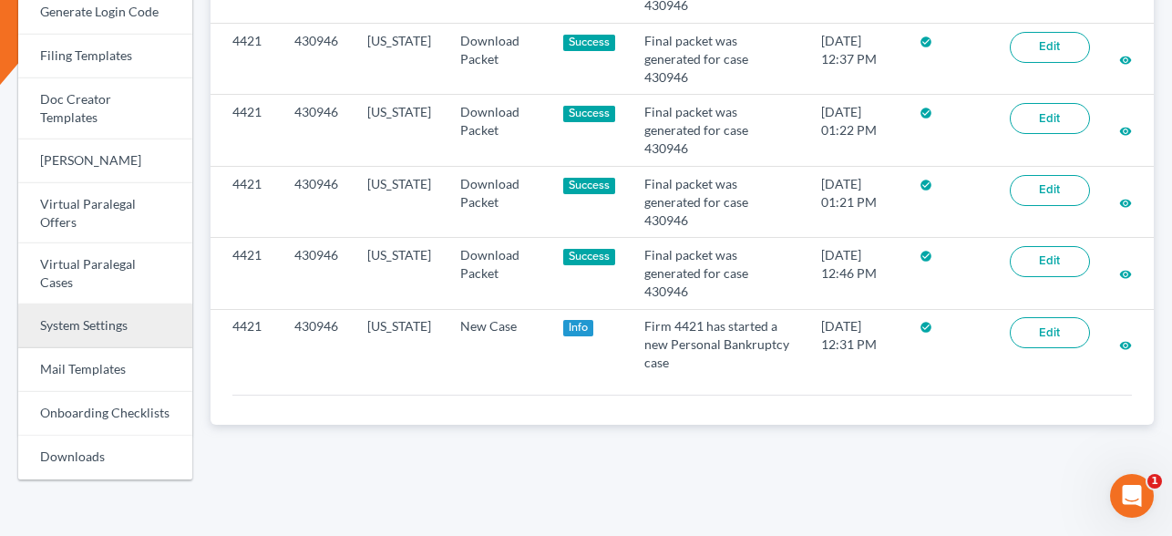
click at [73, 304] on link "System Settings" at bounding box center [105, 326] width 174 height 44
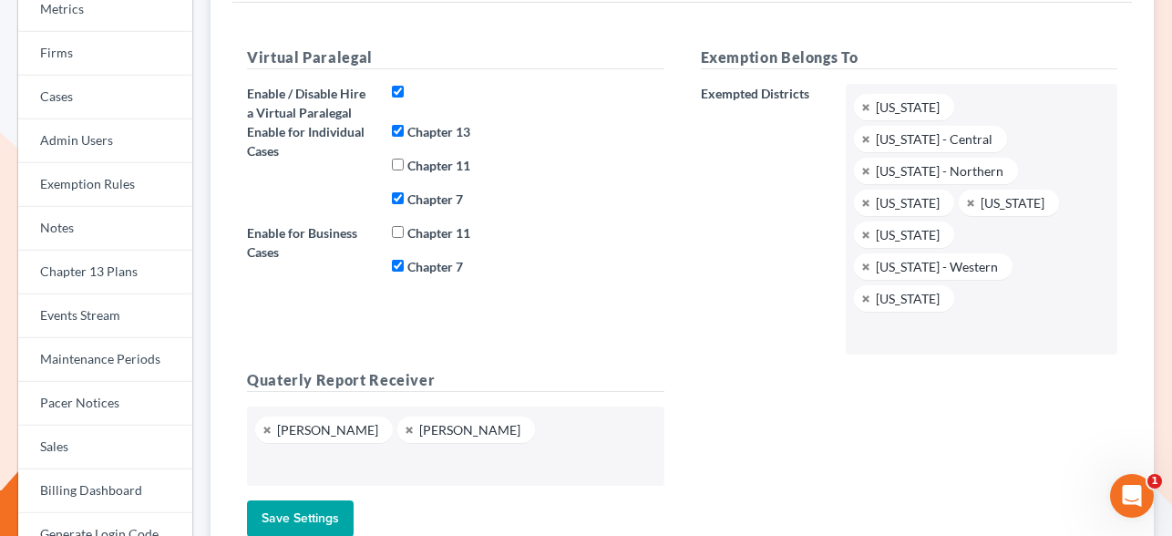
scroll to position [402, 0]
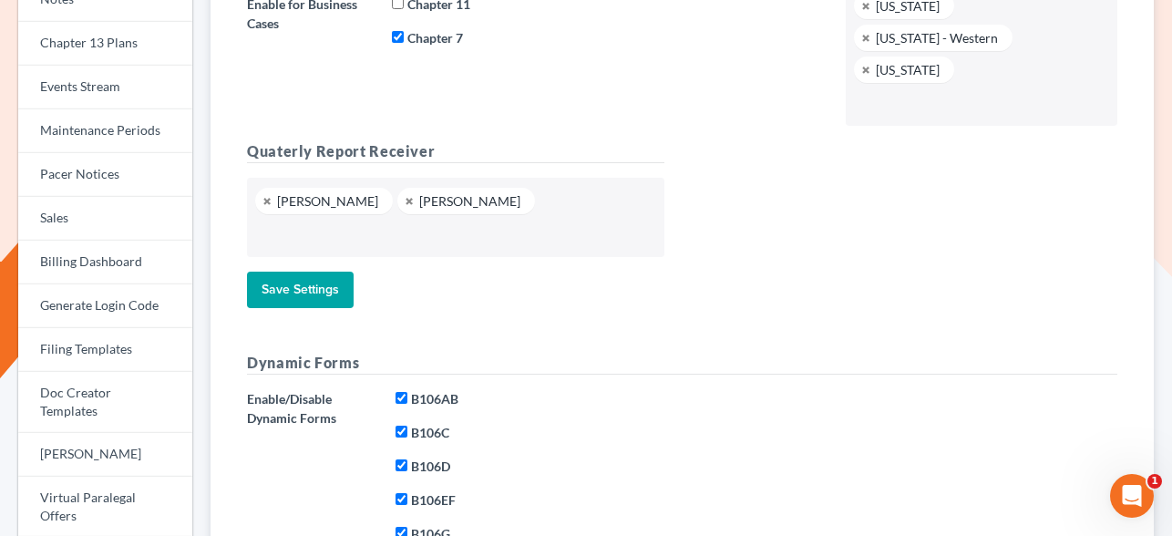
click at [399, 392] on input "B106AB" at bounding box center [402, 398] width 12 height 12
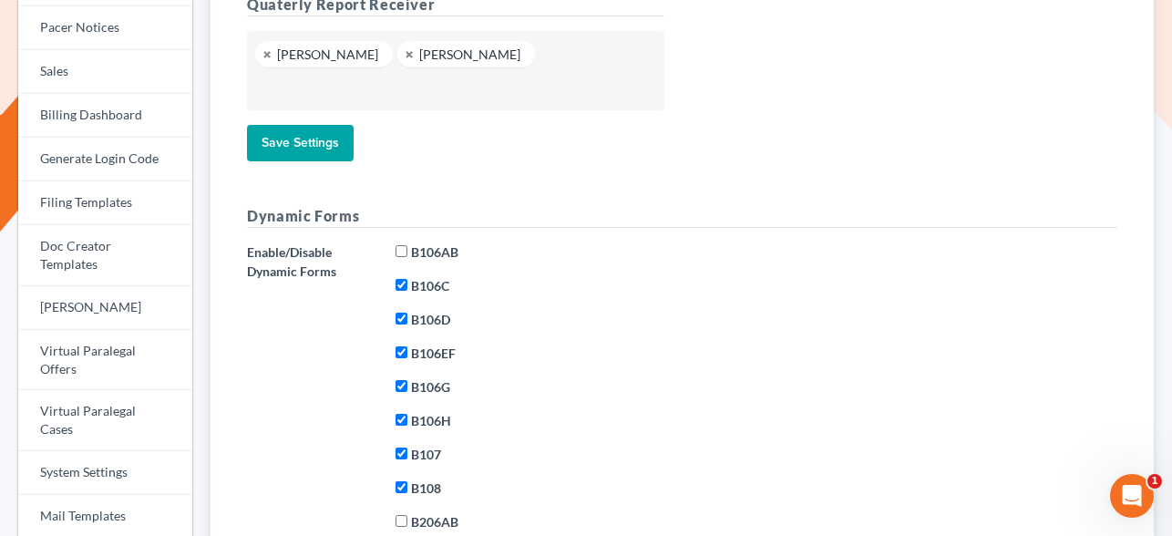
scroll to position [550, 0]
click at [402, 244] on input "B106AB" at bounding box center [402, 250] width 12 height 12
checkbox input "true"
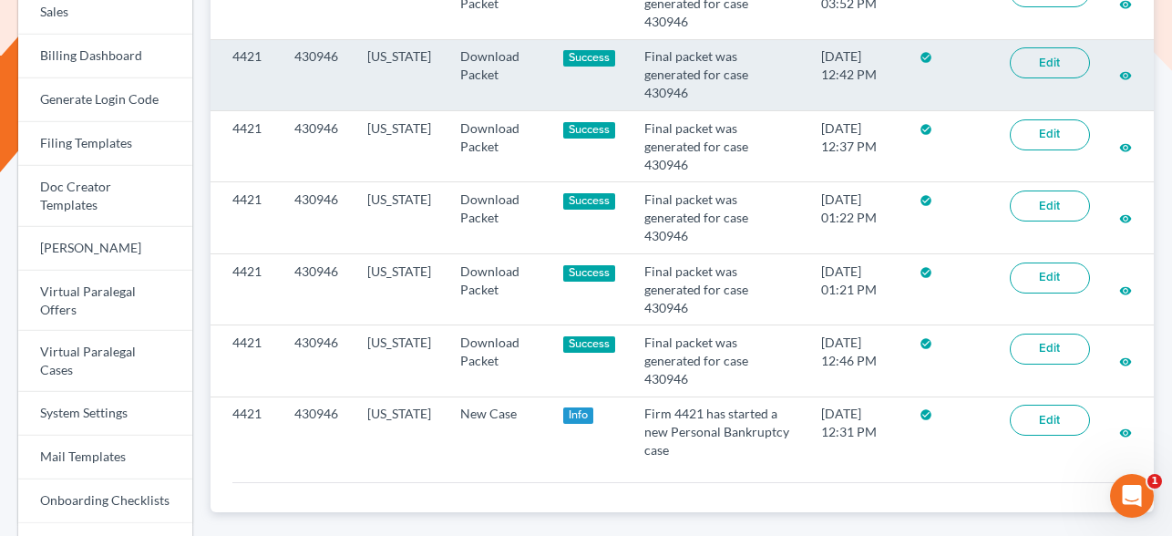
scroll to position [696, 0]
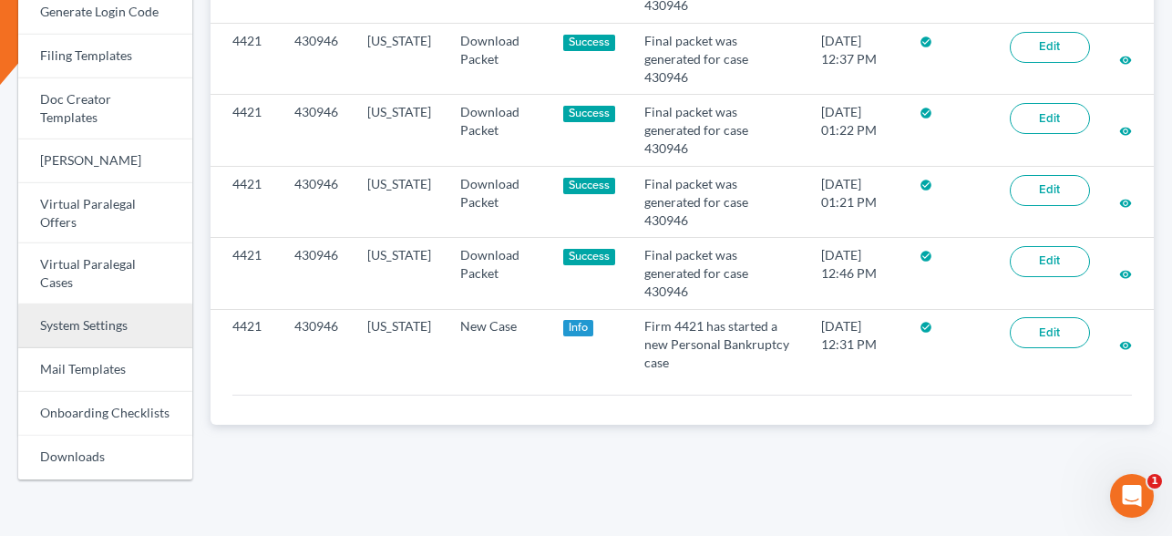
click at [95, 304] on link "System Settings" at bounding box center [105, 326] width 174 height 44
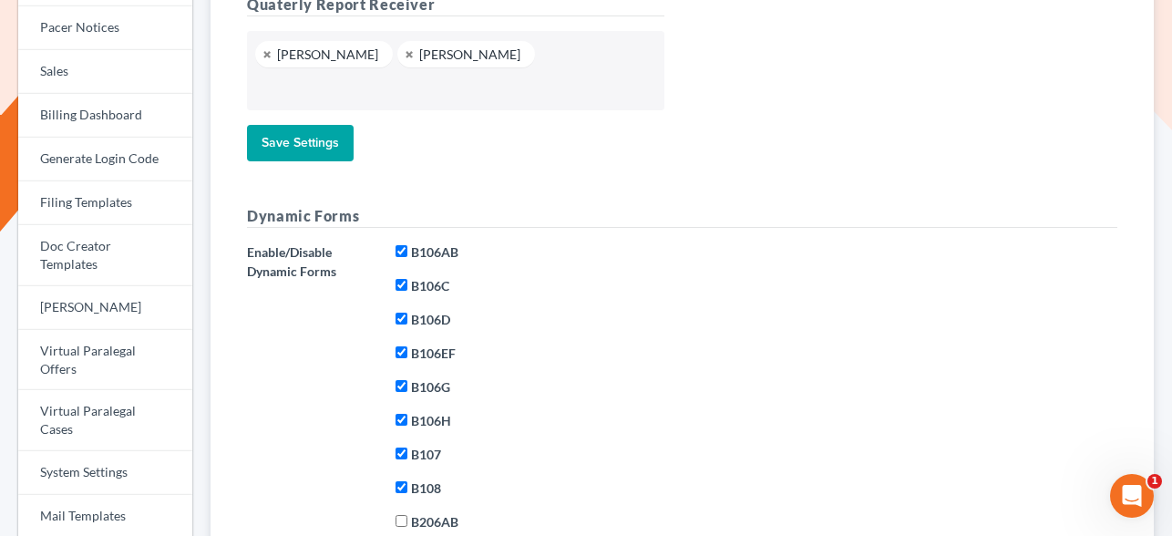
click at [399, 245] on input "B106AB" at bounding box center [402, 251] width 12 height 12
checkbox input "false"
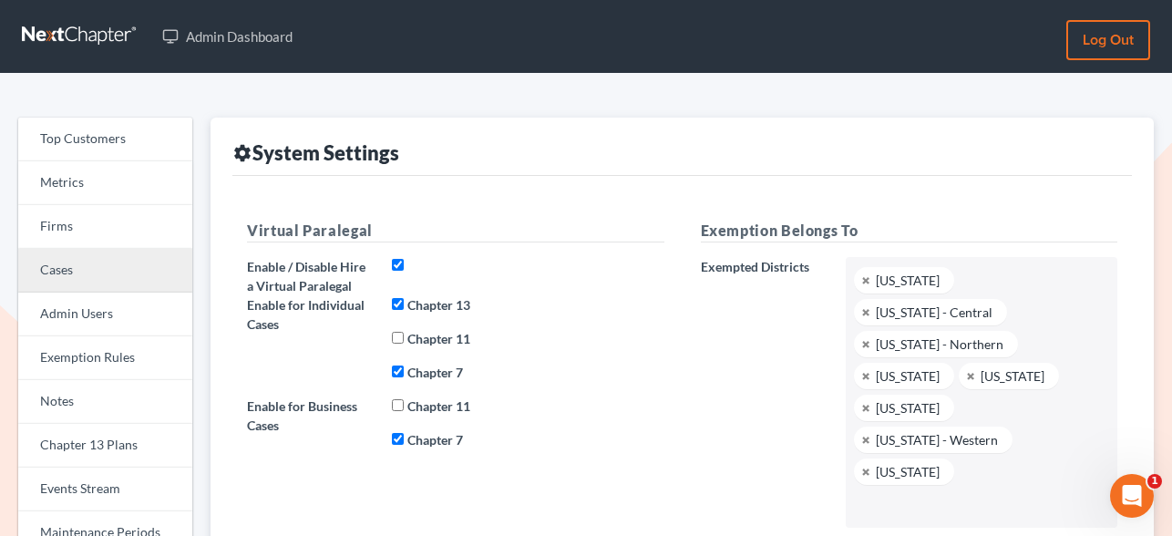
click at [71, 273] on link "Cases" at bounding box center [105, 271] width 174 height 44
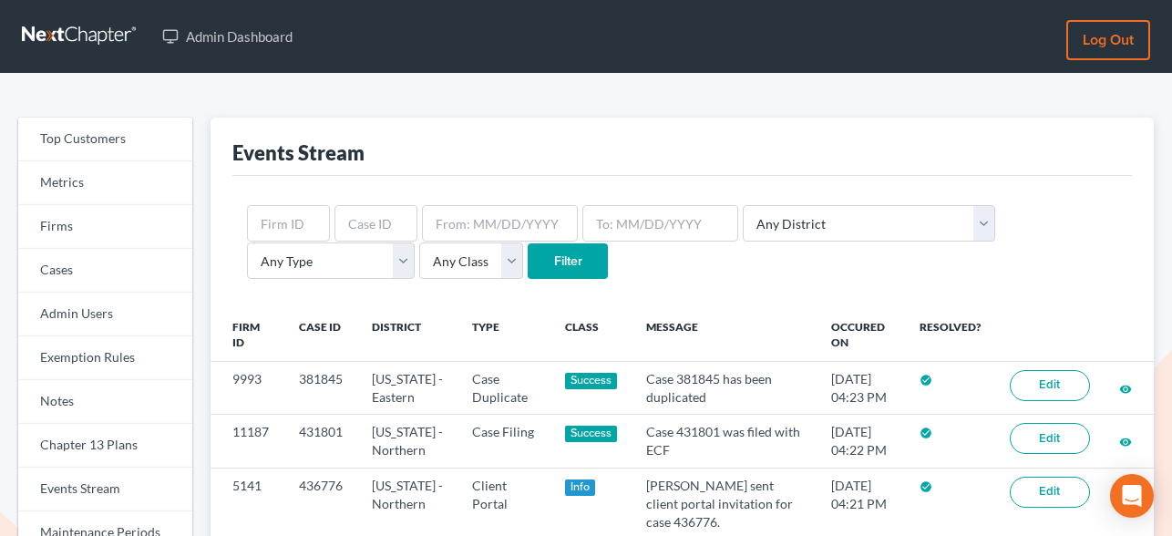
click at [385, 226] on input "text" at bounding box center [376, 223] width 83 height 36
type input "430946"
click at [528, 264] on input "Filter" at bounding box center [568, 261] width 80 height 36
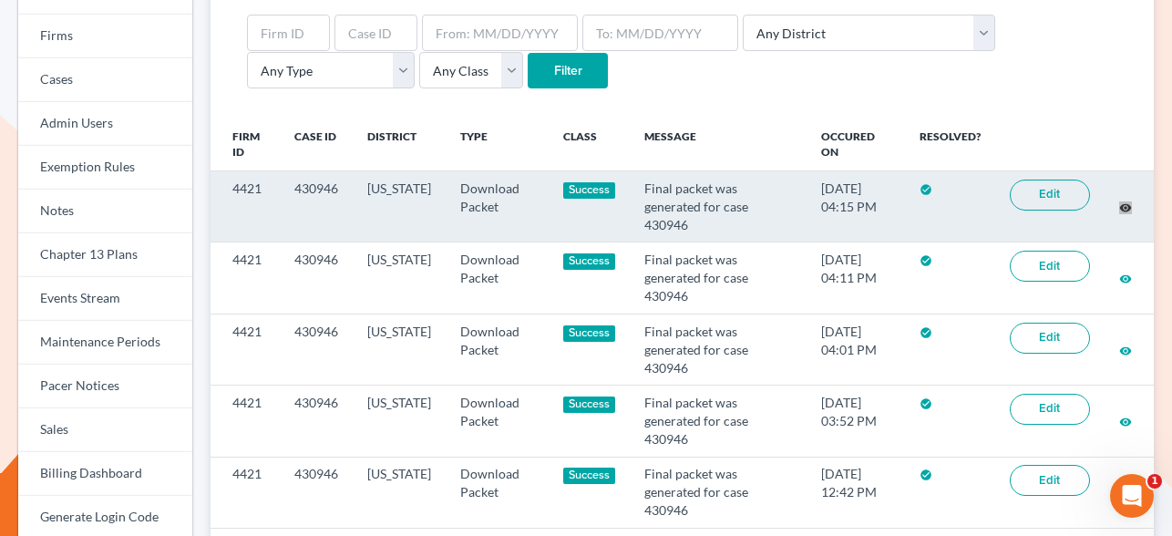
click at [0, 0] on div "Top Customers Metrics Firms Cases Admin Users Exemption Rules Notes Chapter 13 …" at bounding box center [586, 463] width 1172 height 1160
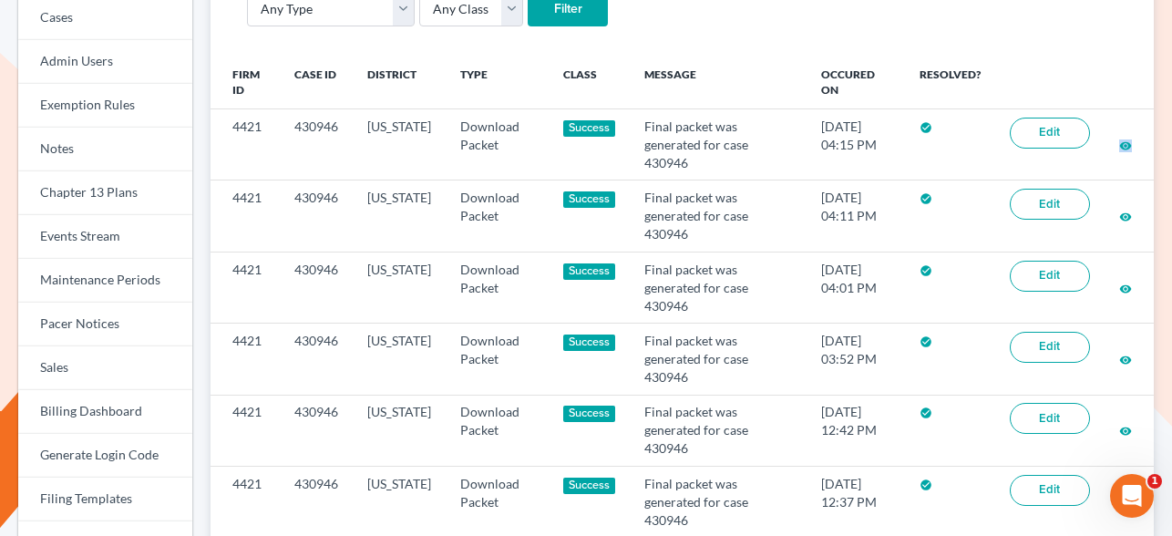
scroll to position [276, 0]
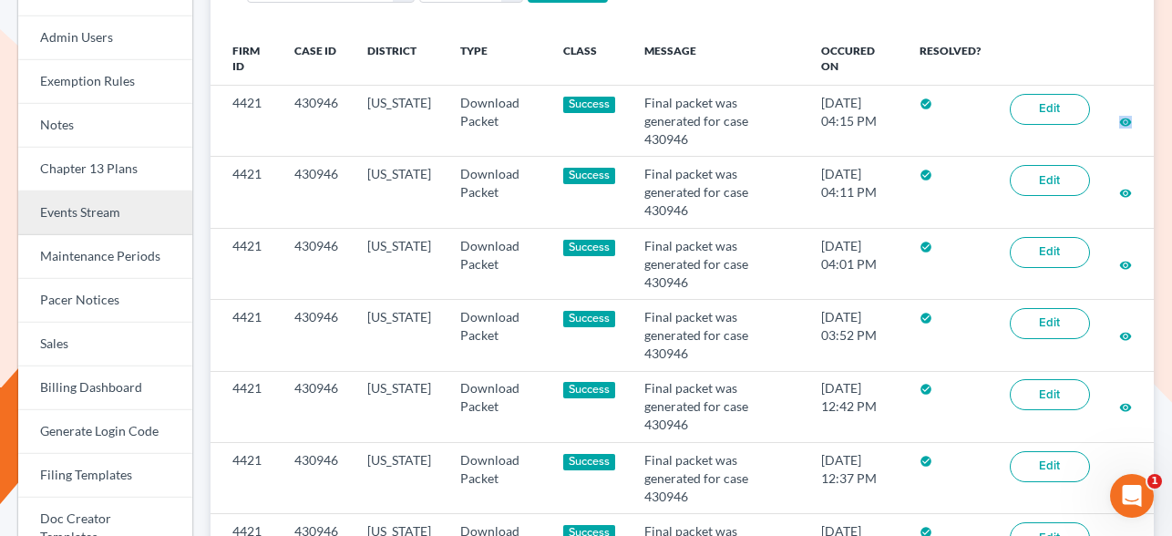
click at [95, 212] on link "Events Stream" at bounding box center [105, 213] width 174 height 44
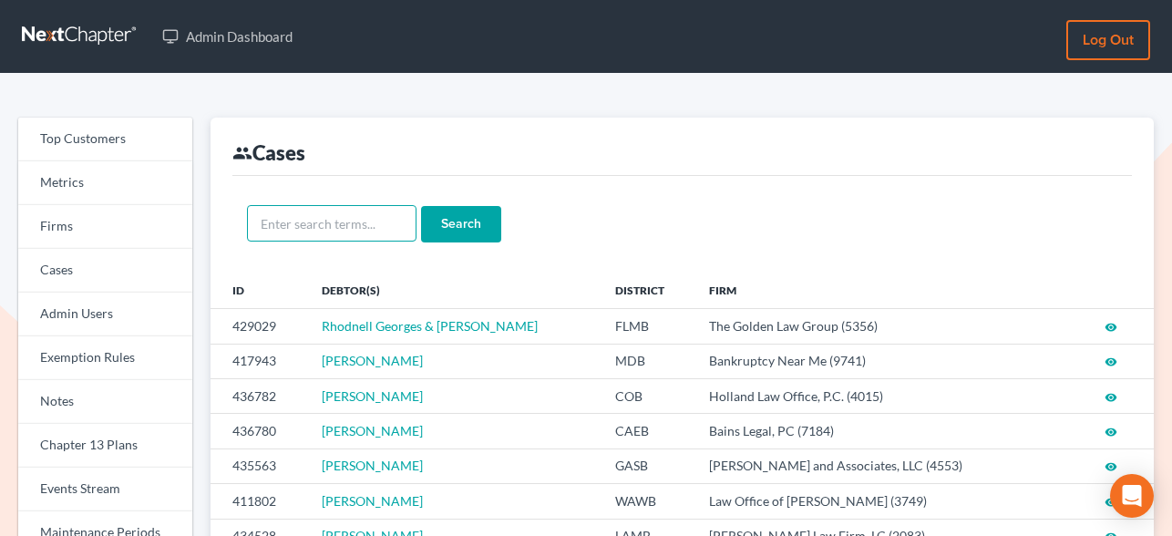
click at [294, 219] on input "text" at bounding box center [332, 223] width 170 height 36
paste input "[PERSON_NAME]"
type input "[PERSON_NAME]"
click at [433, 220] on input "Search" at bounding box center [461, 224] width 80 height 36
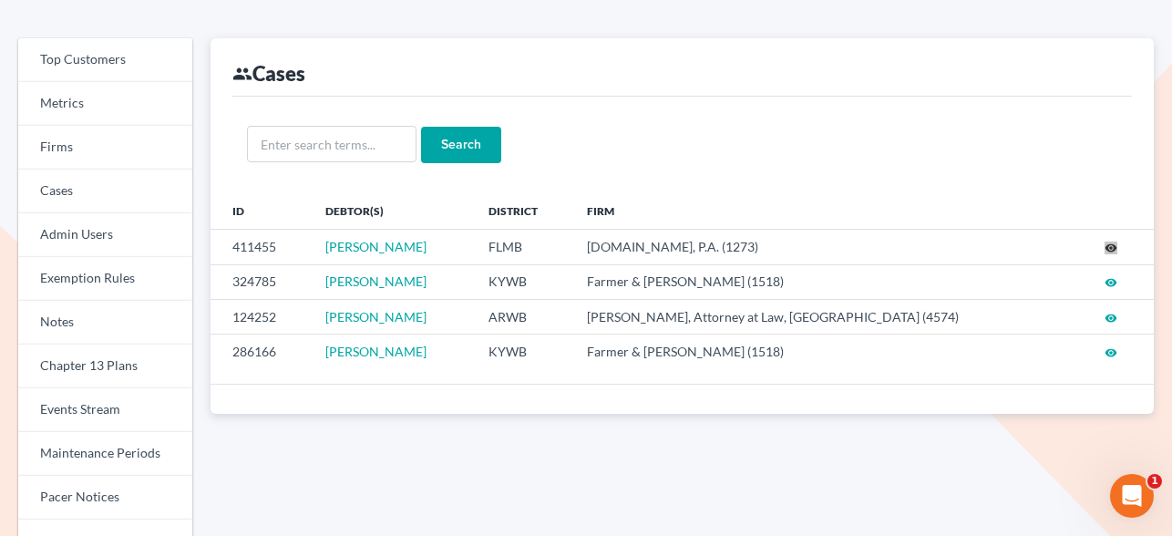
drag, startPoint x: 1109, startPoint y: 246, endPoint x: 495, endPoint y: 3, distance: 660.9
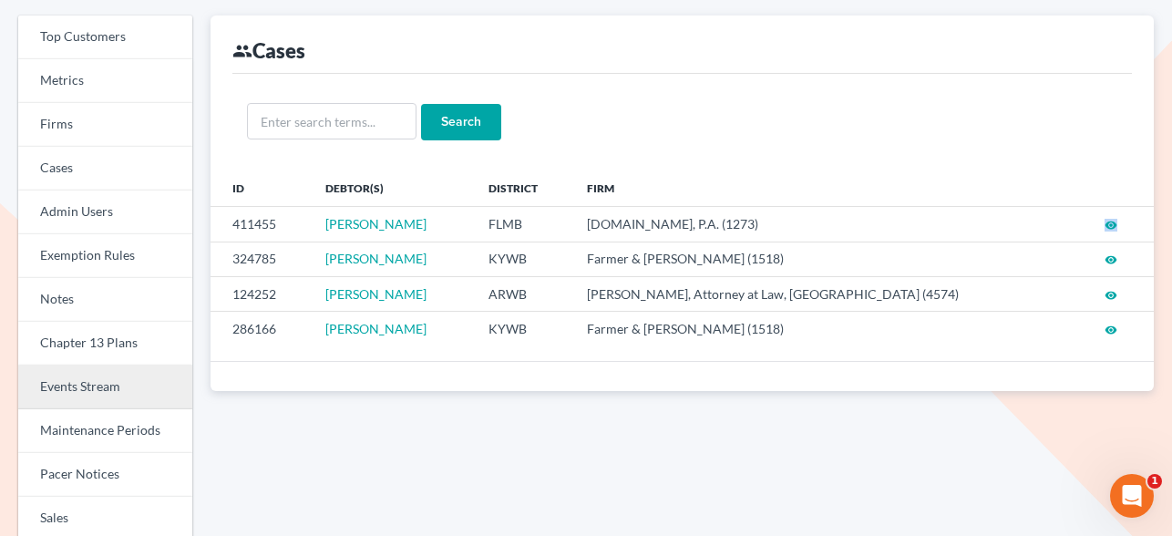
scroll to position [124, 0]
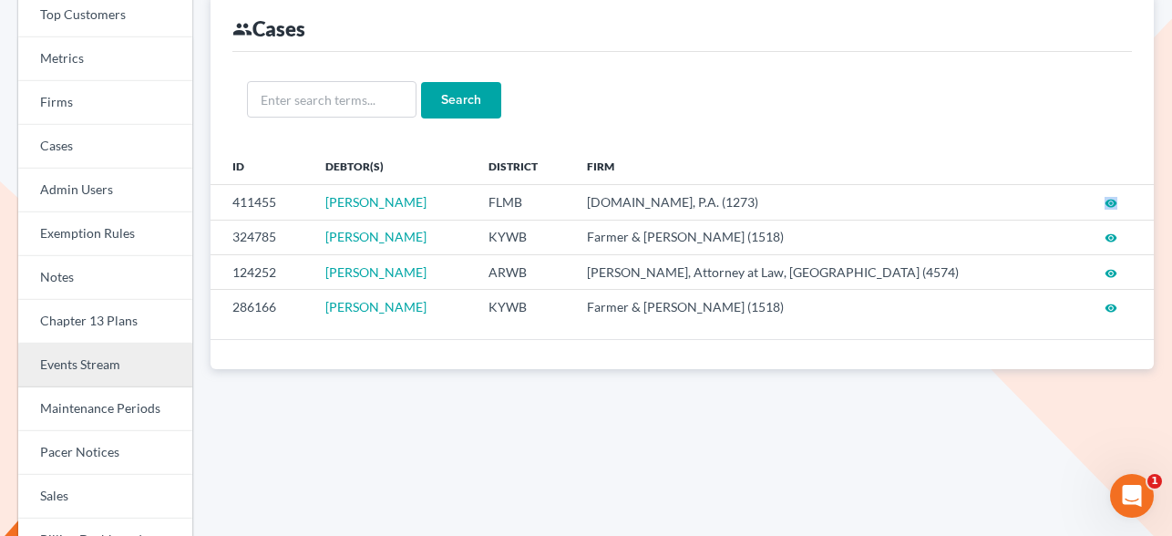
click at [102, 370] on link "Events Stream" at bounding box center [105, 366] width 174 height 44
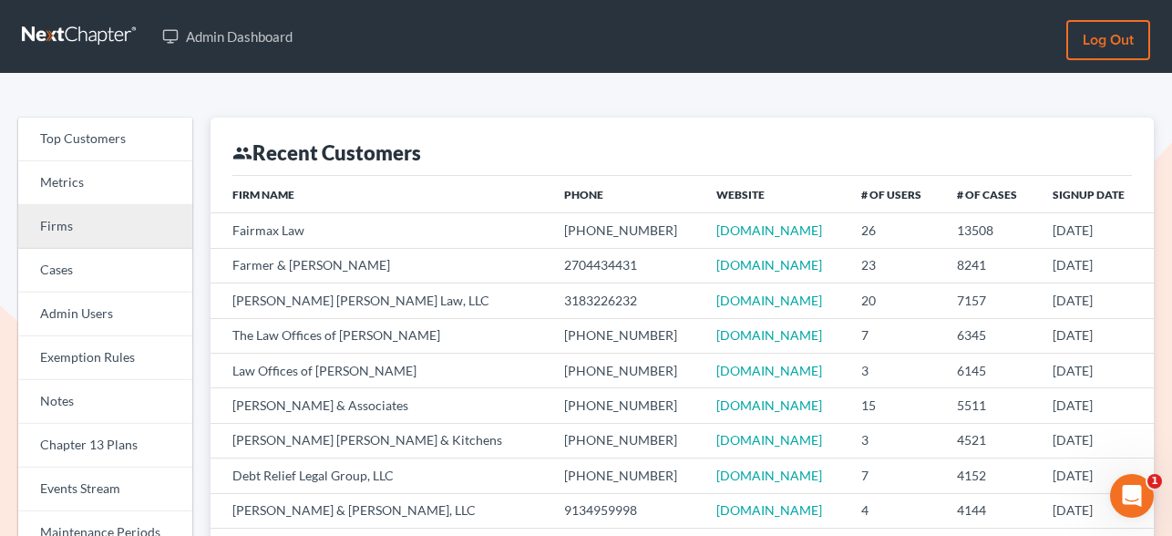
click at [74, 234] on link "Firms" at bounding box center [105, 227] width 174 height 44
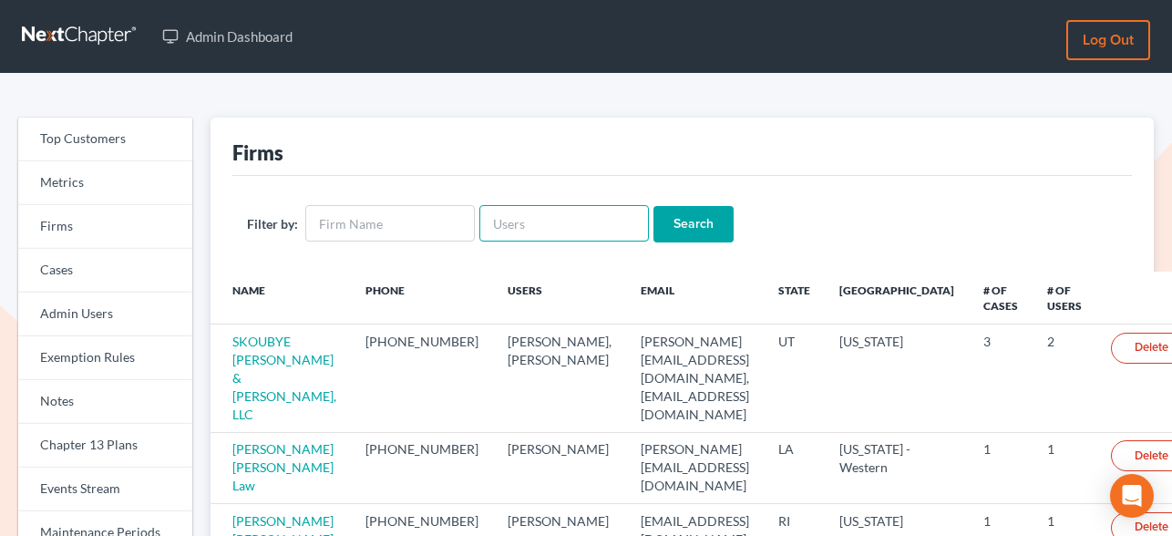
click at [508, 219] on input "text" at bounding box center [565, 223] width 170 height 36
paste input "[PERSON_NAME][EMAIL_ADDRESS][DOMAIN_NAME]"
type input "[PERSON_NAME][EMAIL_ADDRESS][DOMAIN_NAME]"
click at [663, 225] on input "Search" at bounding box center [694, 224] width 80 height 36
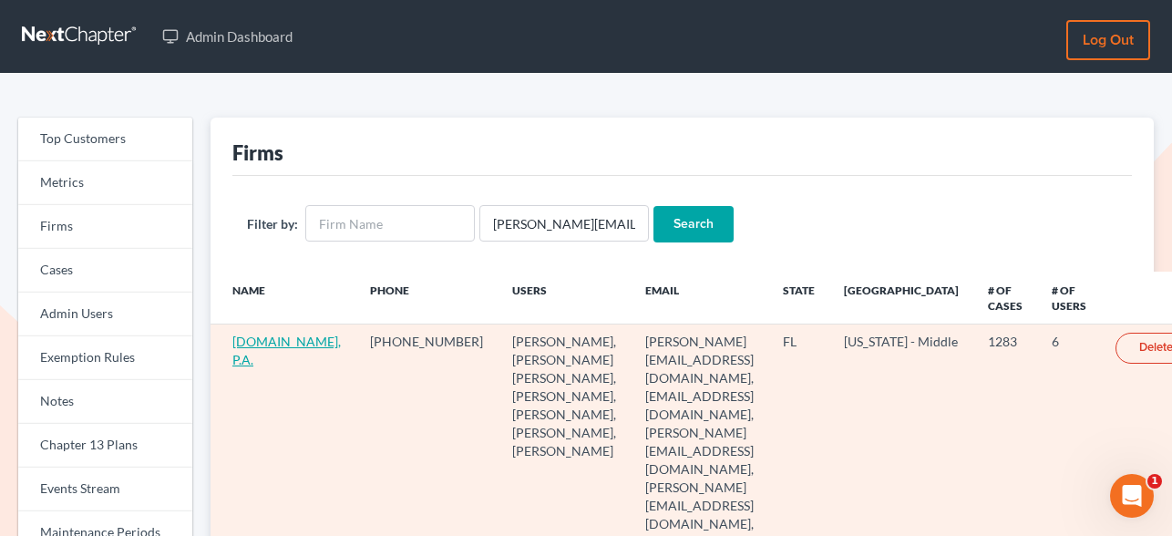
click at [246, 352] on link "Fresh-Start.Law, P.A." at bounding box center [286, 351] width 108 height 34
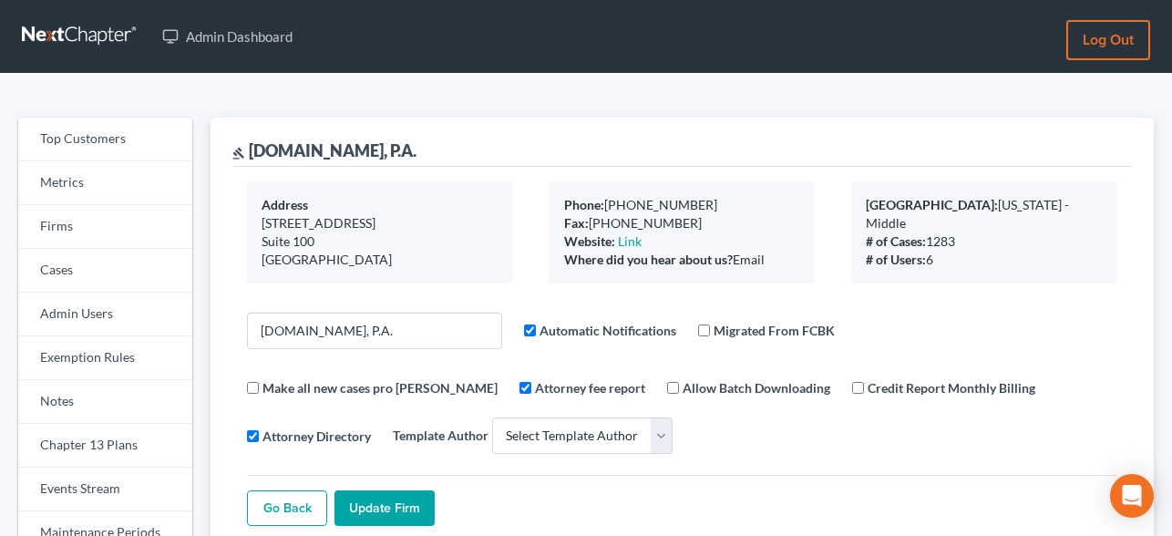
select select
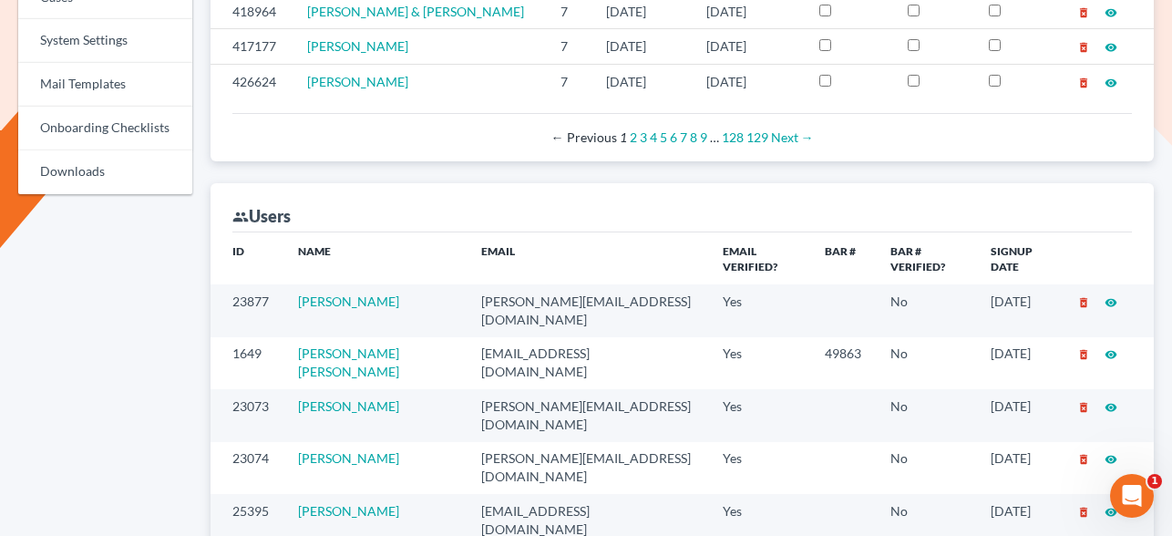
scroll to position [999, 0]
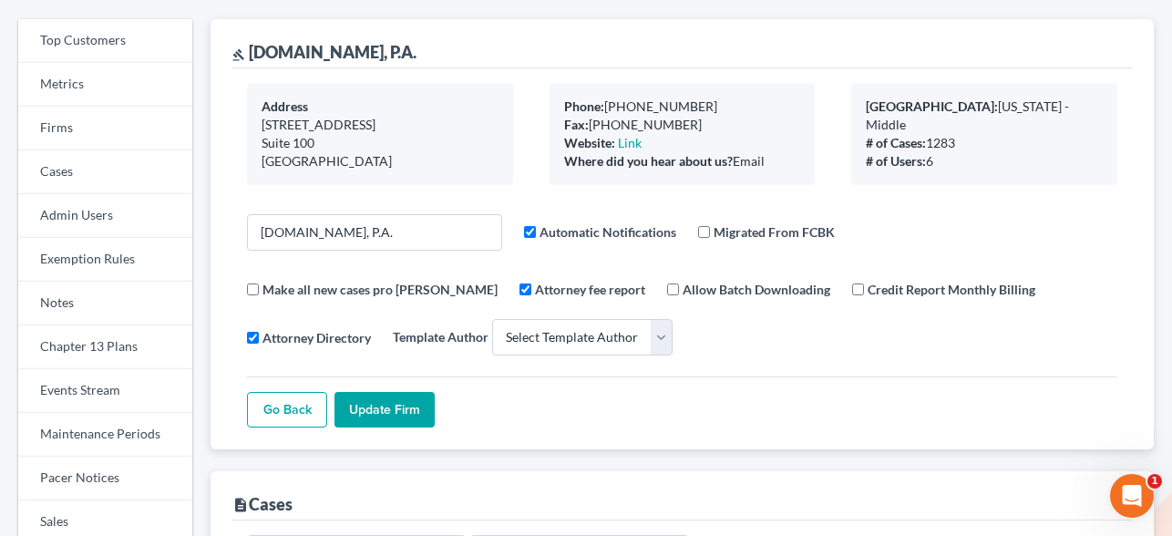
scroll to position [0, 0]
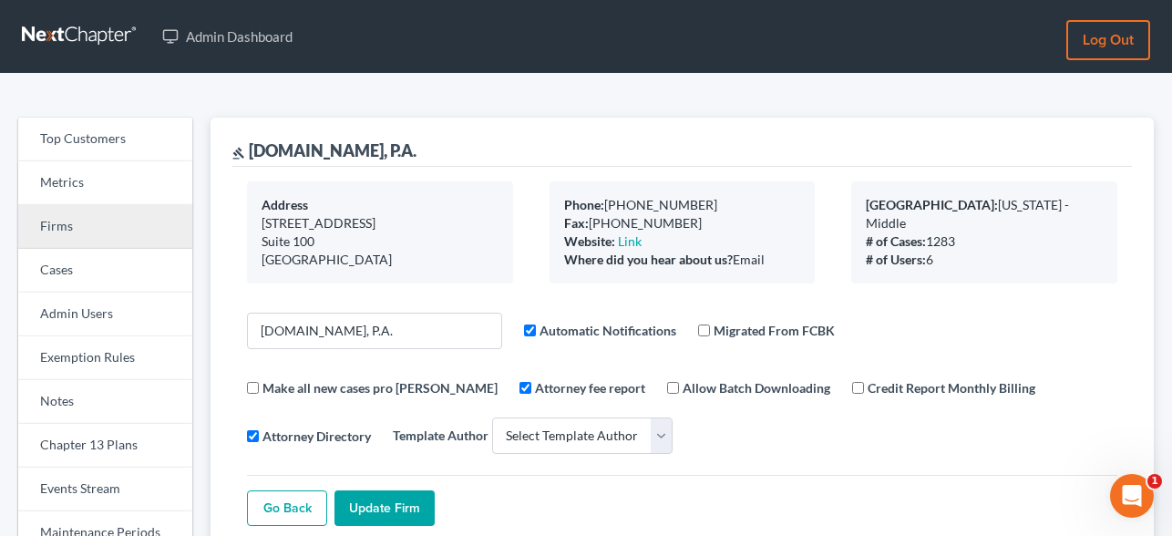
click at [54, 237] on link "Firms" at bounding box center [105, 227] width 174 height 44
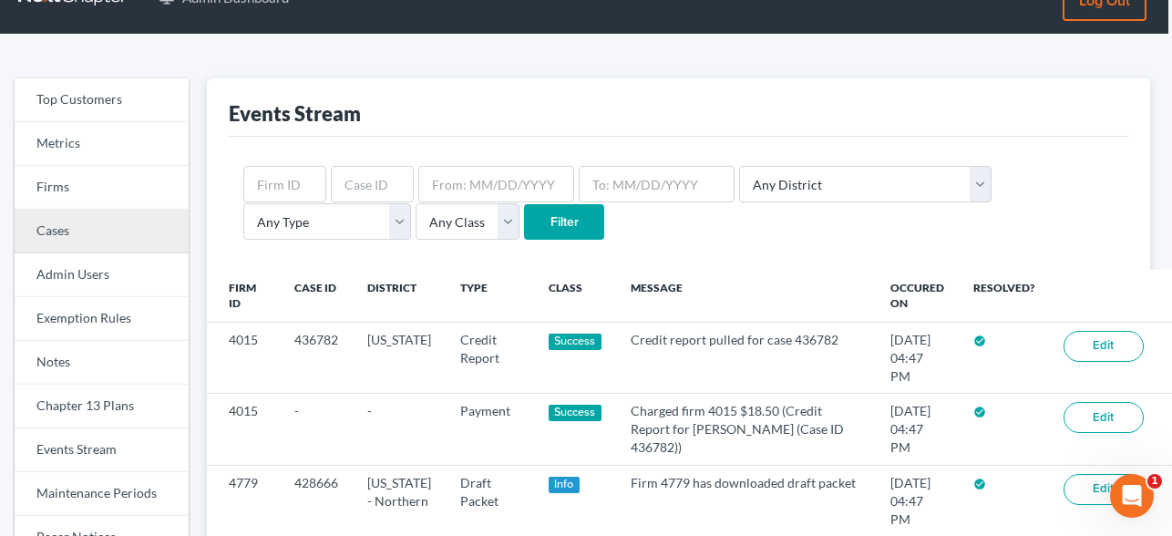
scroll to position [47, 4]
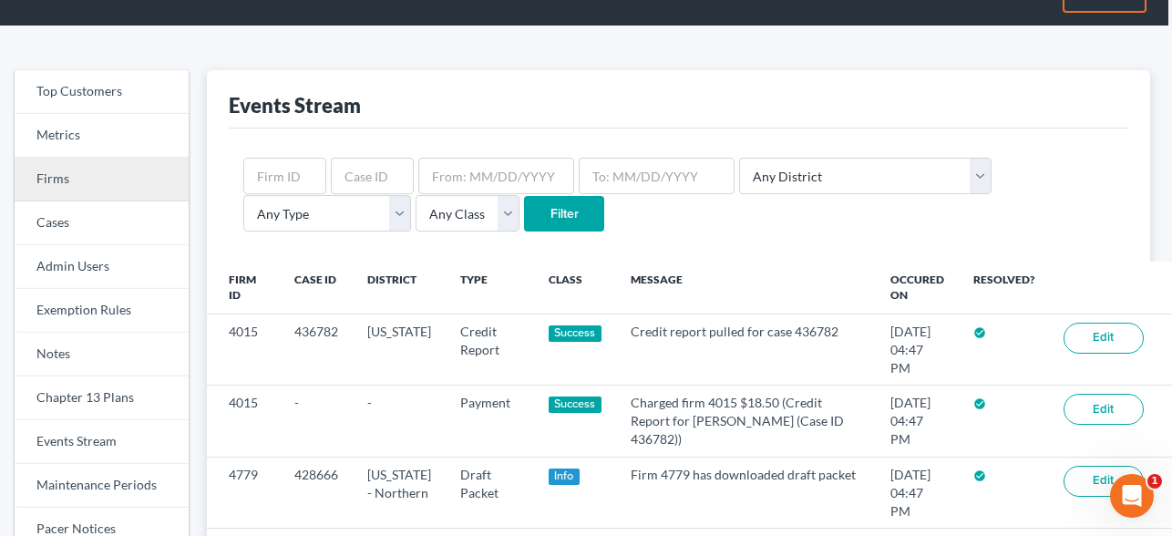
click at [75, 174] on link "Firms" at bounding box center [102, 180] width 174 height 44
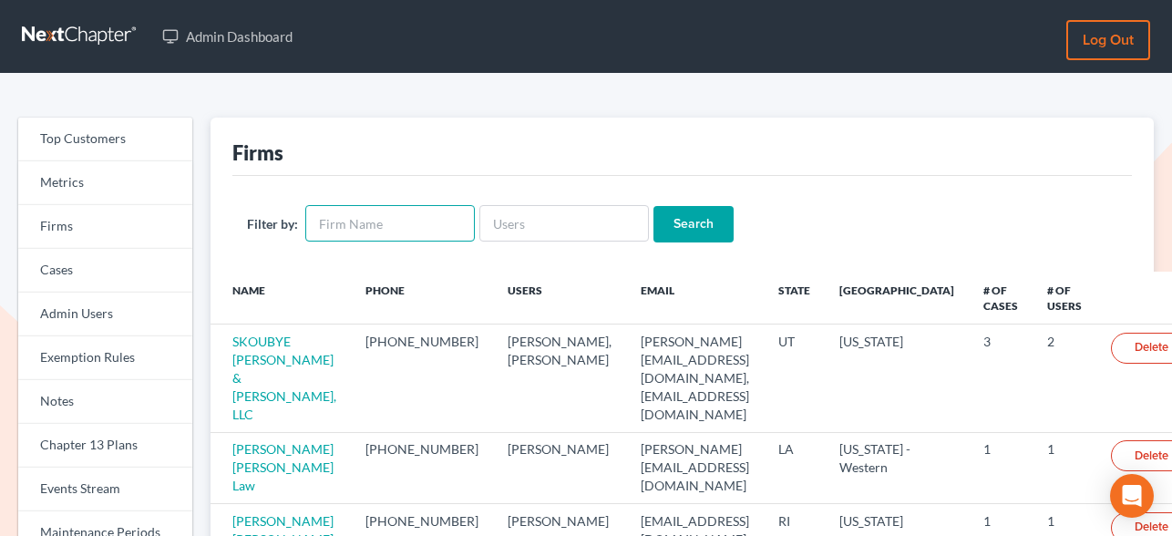
click at [411, 225] on input "text" at bounding box center [390, 223] width 170 height 36
type input "[PERSON_NAME]"
click at [654, 206] on input "Search" at bounding box center [694, 224] width 80 height 36
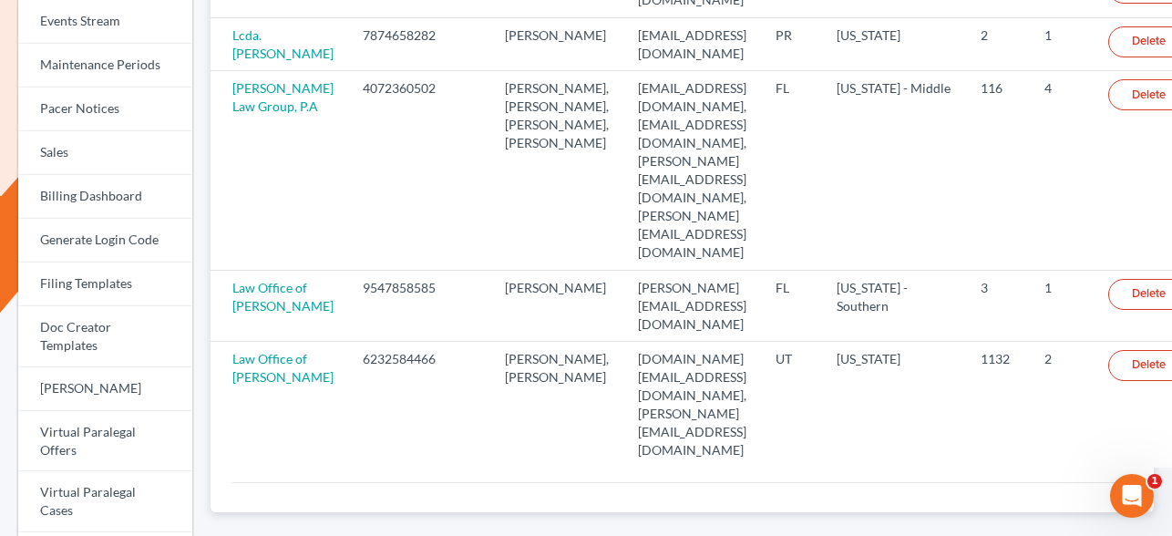
scroll to position [480, 0]
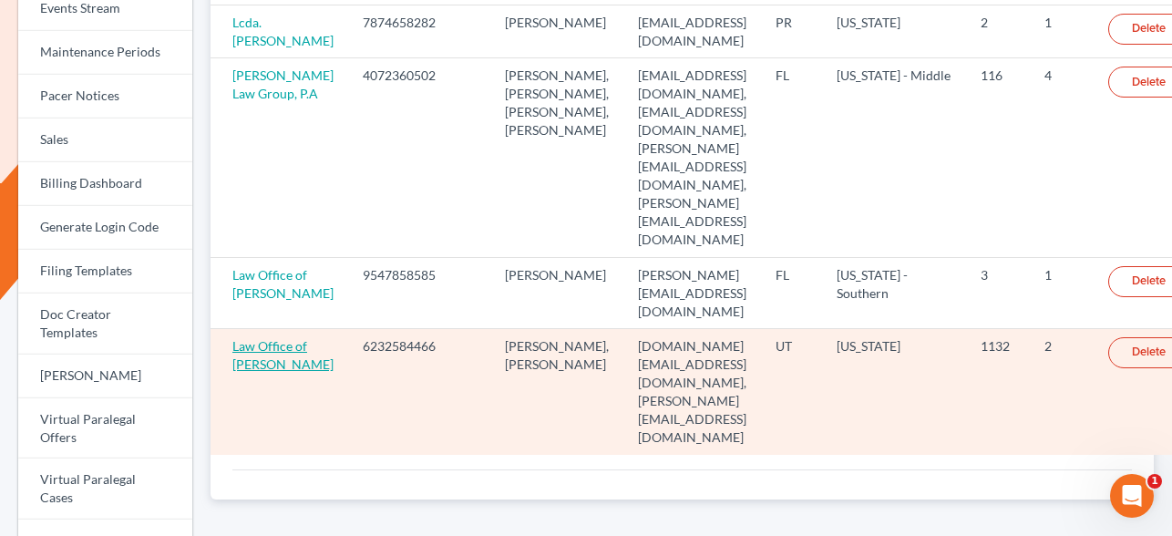
click at [253, 338] on link "Law Office of [PERSON_NAME]" at bounding box center [282, 355] width 101 height 34
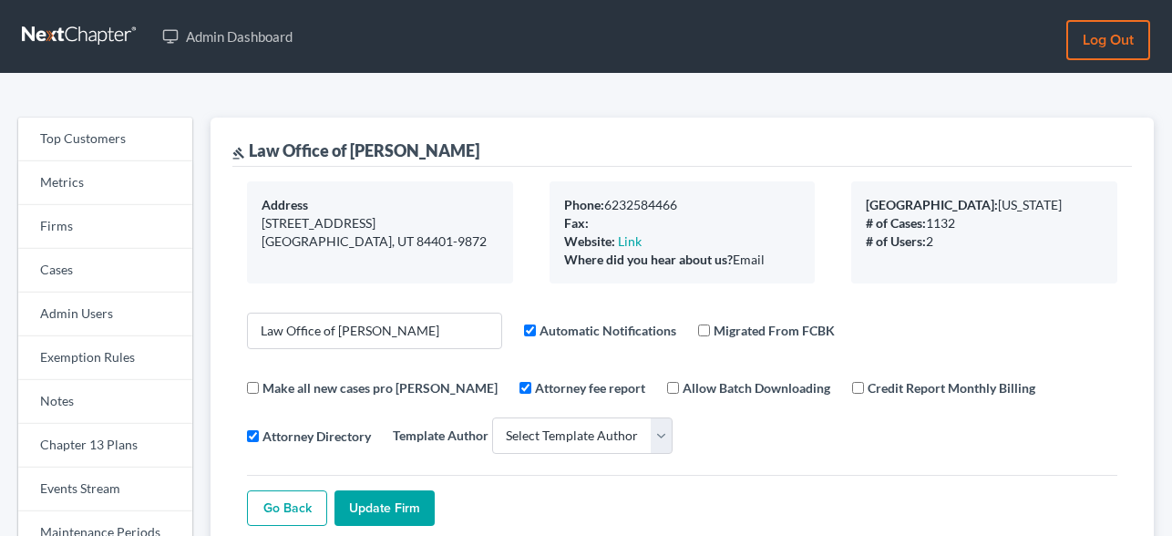
select select
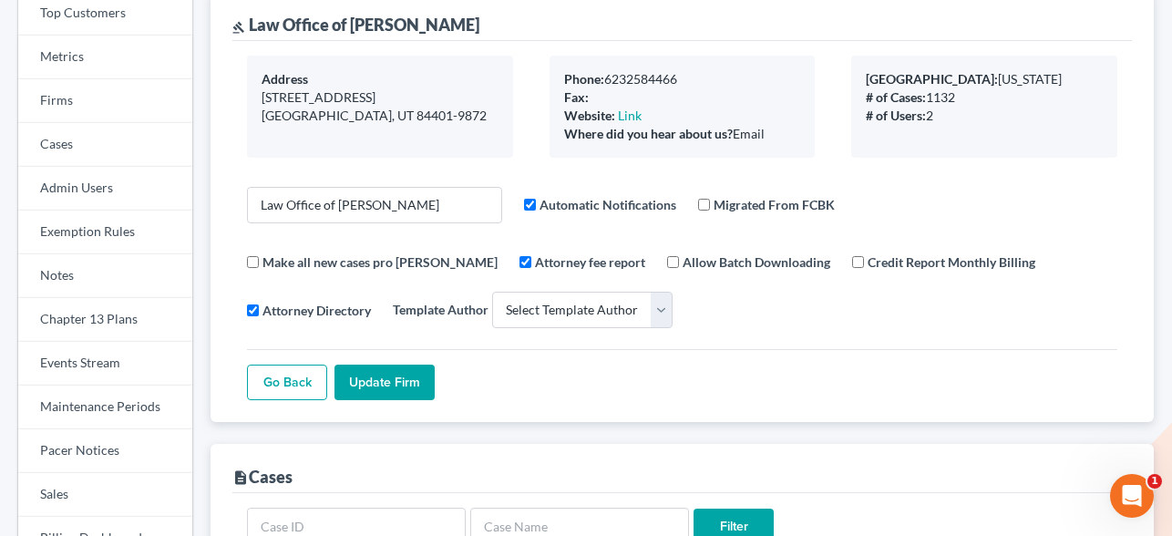
scroll to position [154, 0]
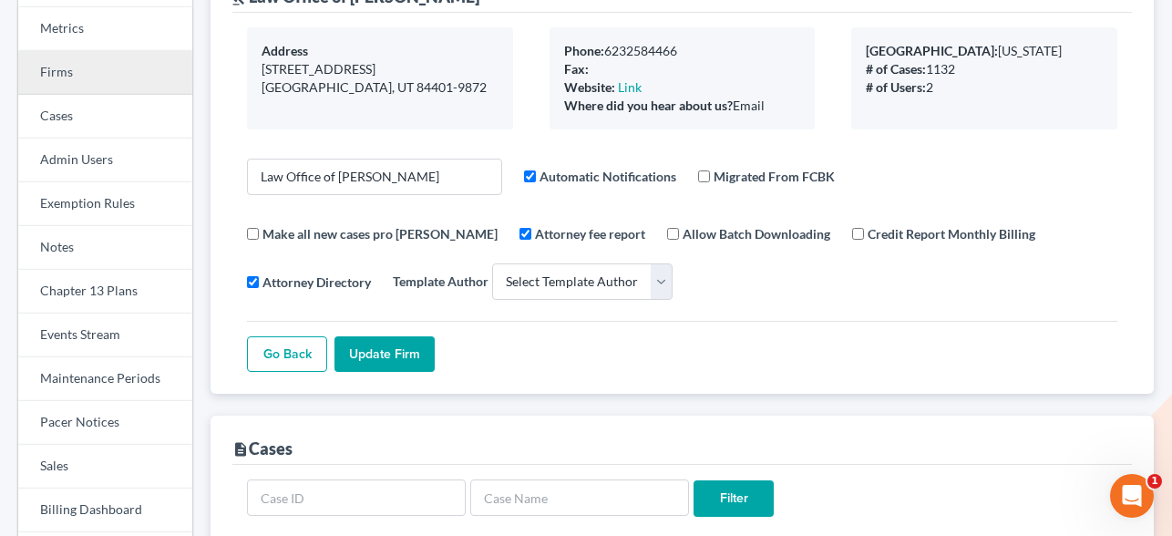
click at [60, 72] on link "Firms" at bounding box center [105, 73] width 174 height 44
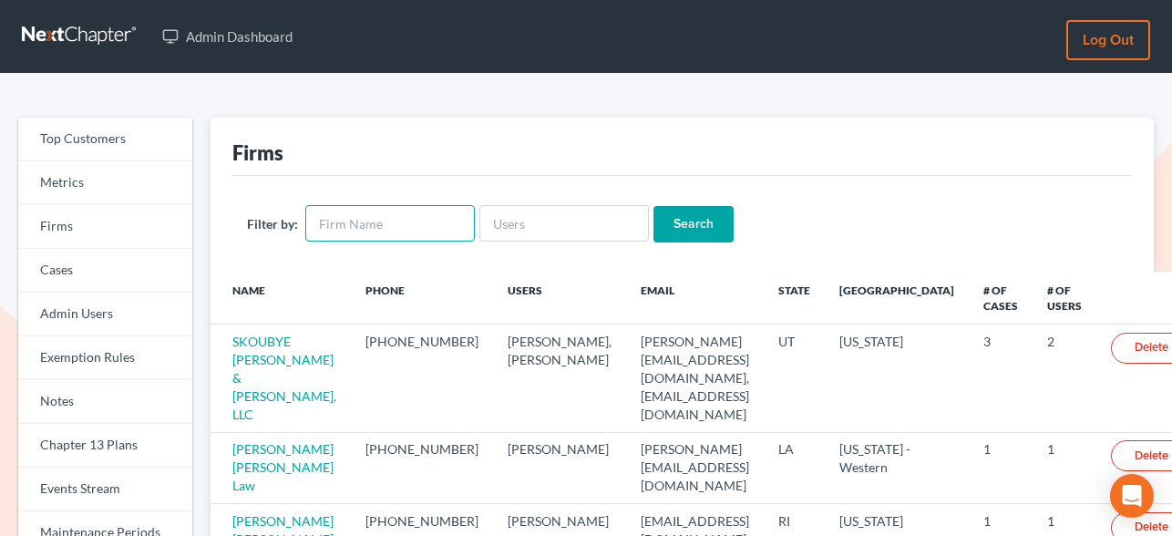
click at [449, 223] on input "text" at bounding box center [390, 223] width 170 height 36
click at [458, 222] on input "[PERSON_NAME]" at bounding box center [390, 223] width 170 height 36
type input "[PERSON_NAME] [PERSON_NAME]"
click at [654, 206] on input "Search" at bounding box center [694, 224] width 80 height 36
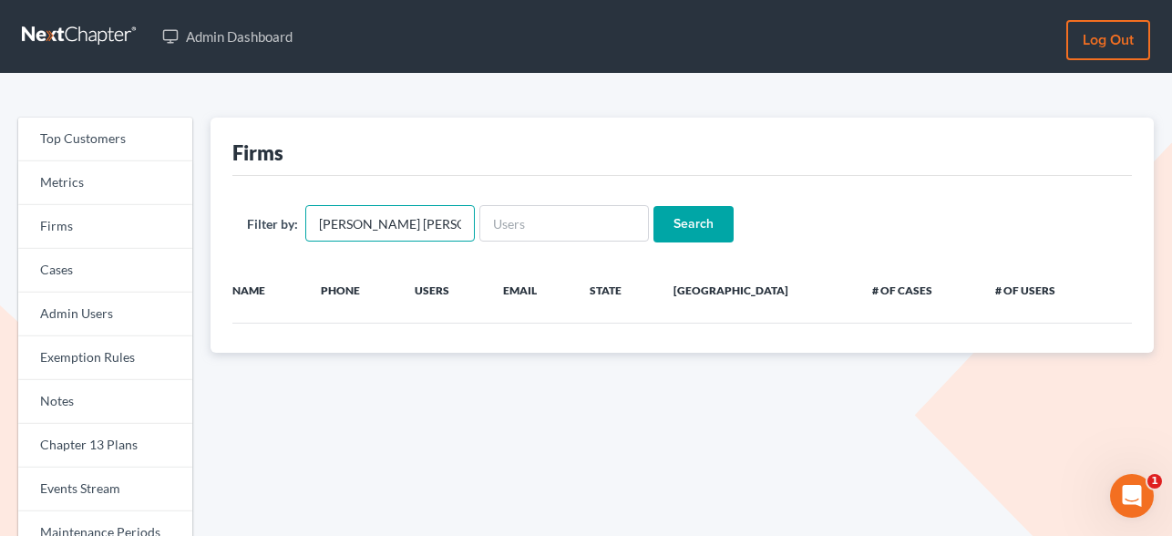
click at [404, 213] on input "[PERSON_NAME] [PERSON_NAME]" at bounding box center [390, 223] width 170 height 36
paste input "patton knipp"
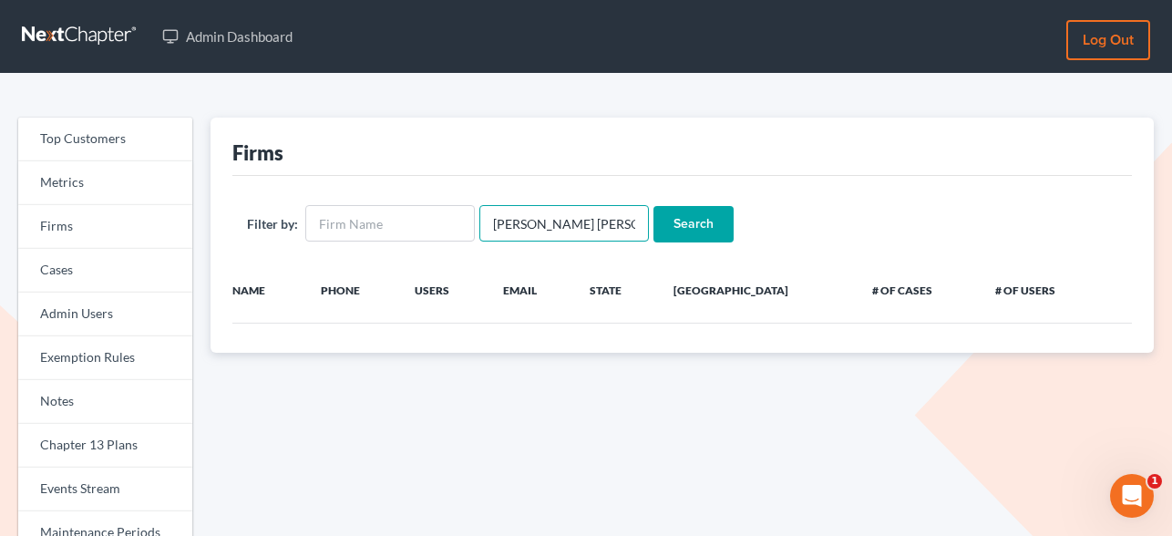
type input "patton knipp"
click at [711, 233] on input "Search" at bounding box center [694, 224] width 80 height 36
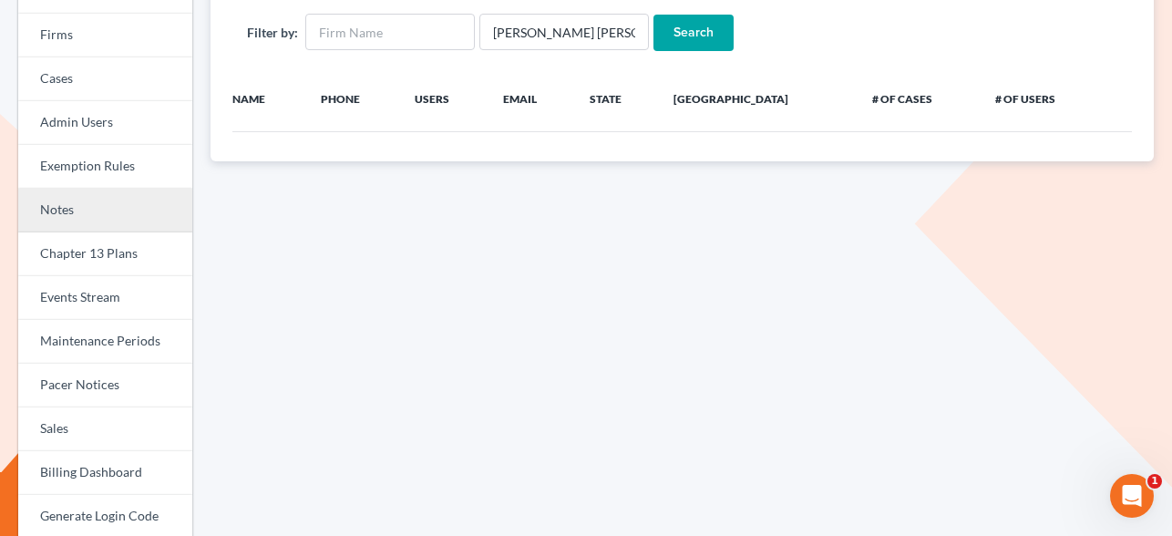
scroll to position [256, 0]
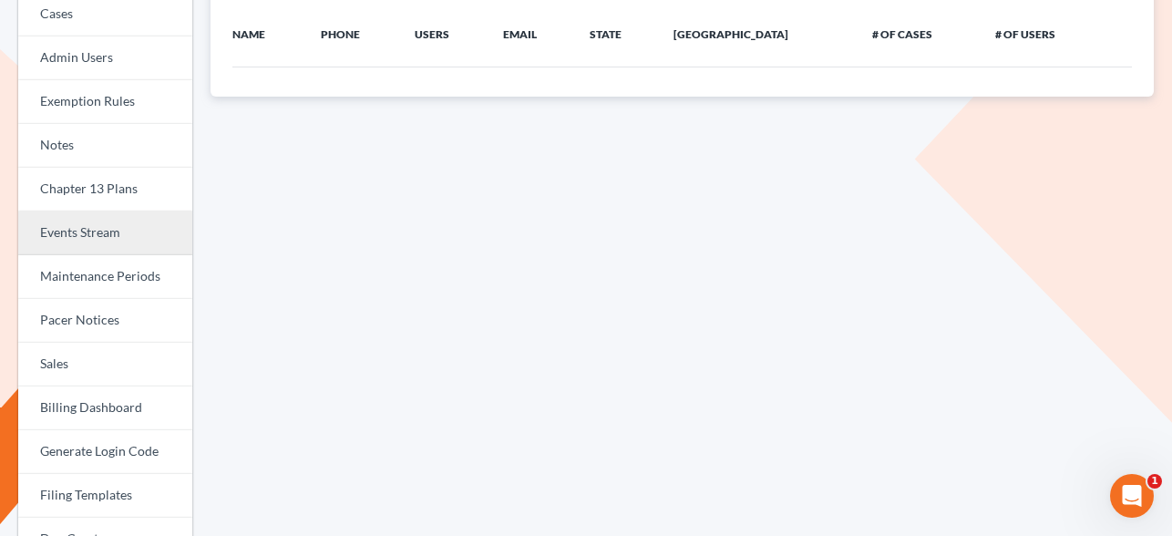
click at [92, 236] on link "Events Stream" at bounding box center [105, 233] width 174 height 44
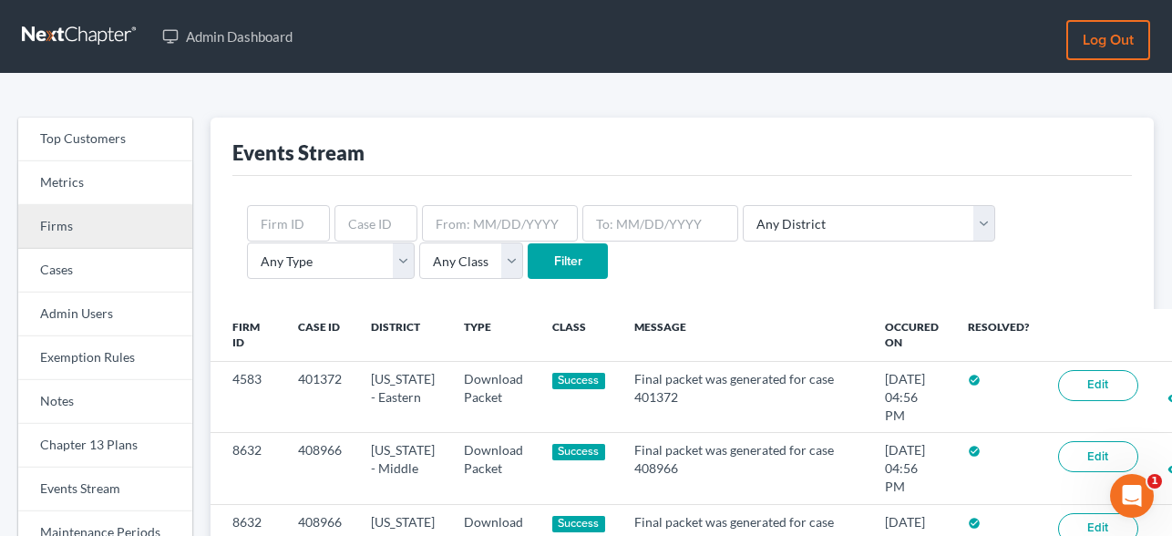
click at [116, 222] on link "Firms" at bounding box center [105, 227] width 174 height 44
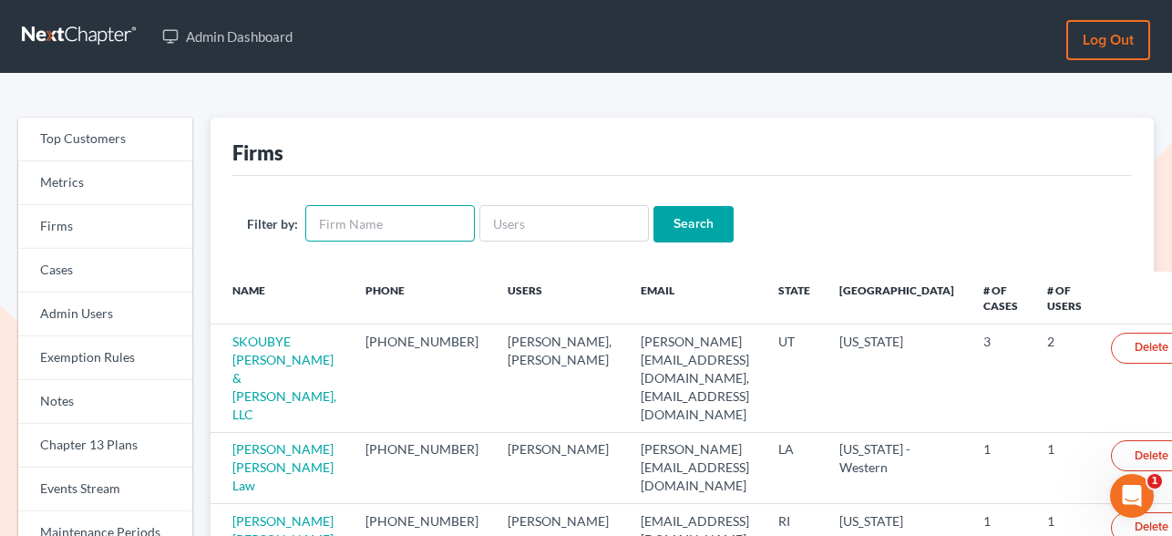
click at [410, 226] on input "text" at bounding box center [390, 223] width 170 height 36
type input "farmer"
click at [654, 206] on input "Search" at bounding box center [694, 224] width 80 height 36
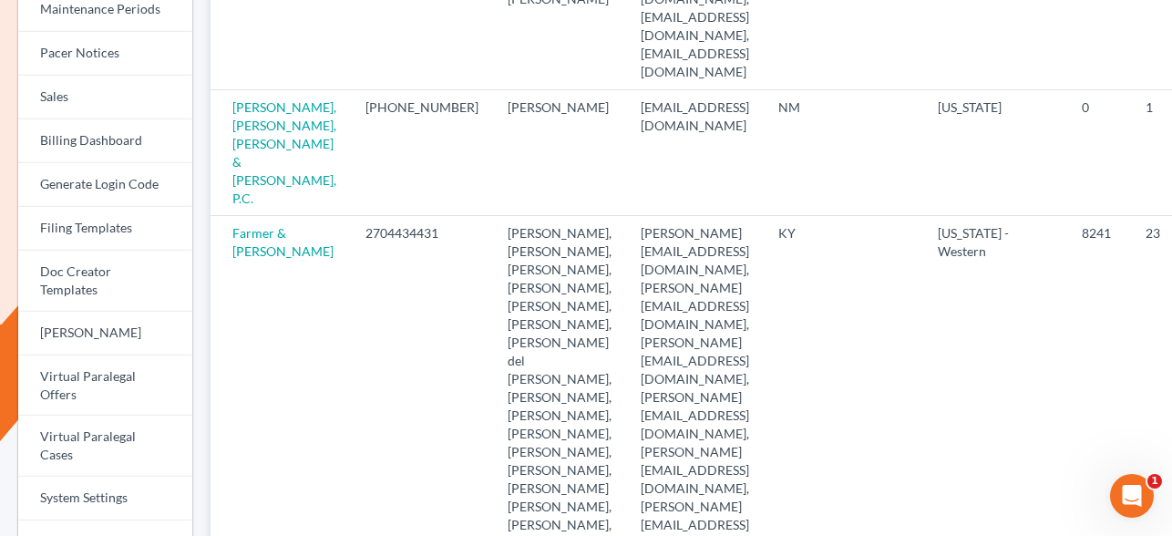
scroll to position [524, 0]
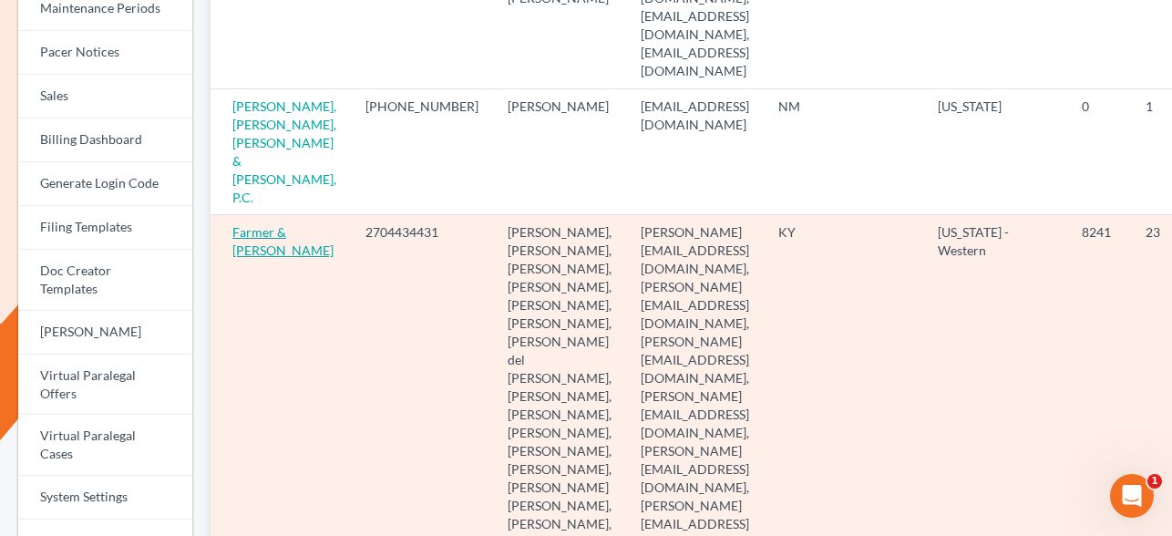
click at [246, 224] on link "Farmer & Wright" at bounding box center [282, 241] width 101 height 34
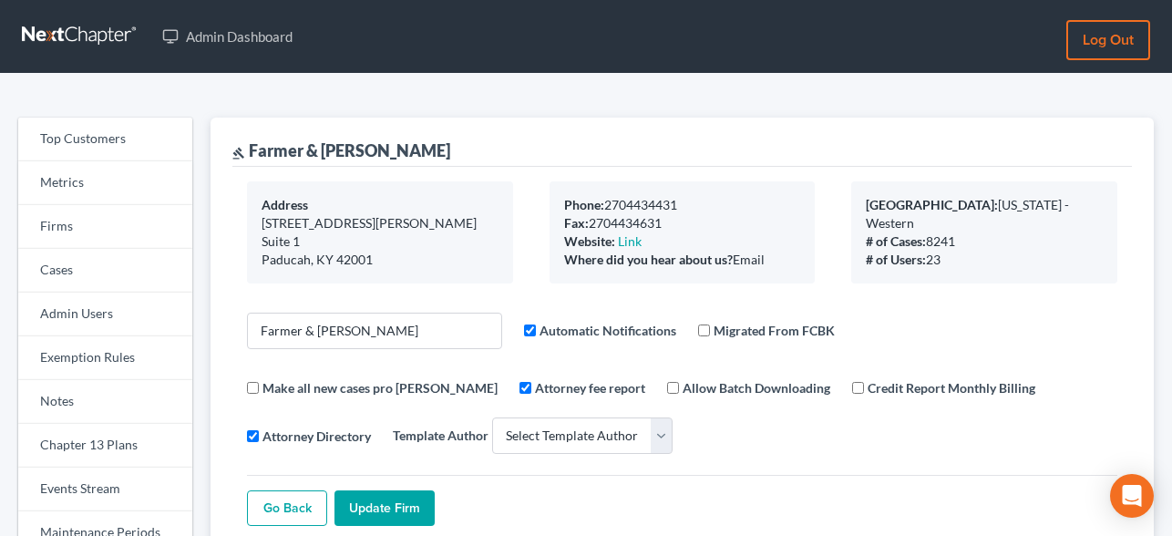
select select
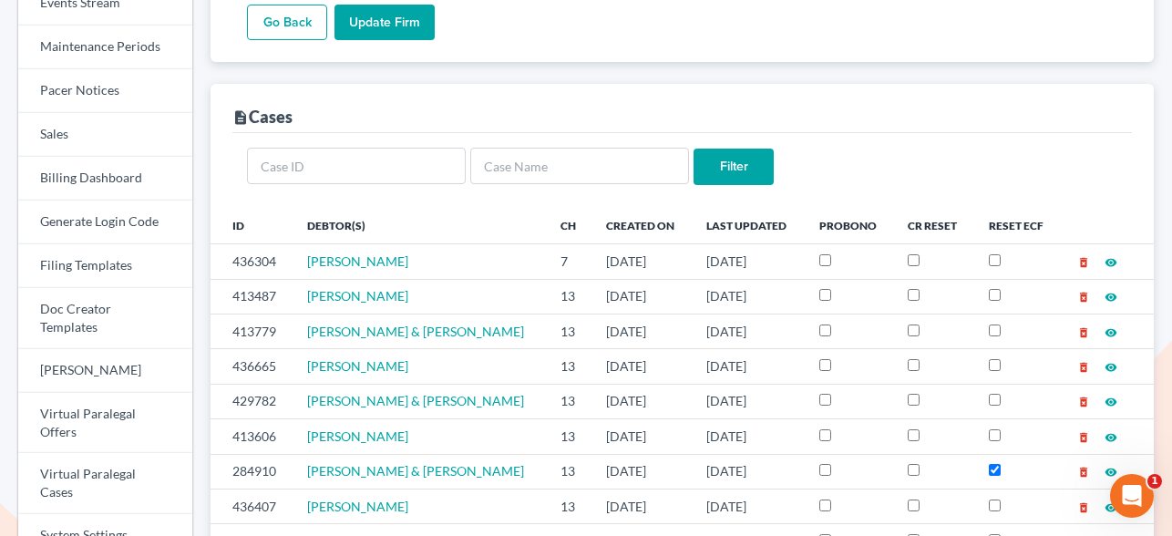
scroll to position [408, 0]
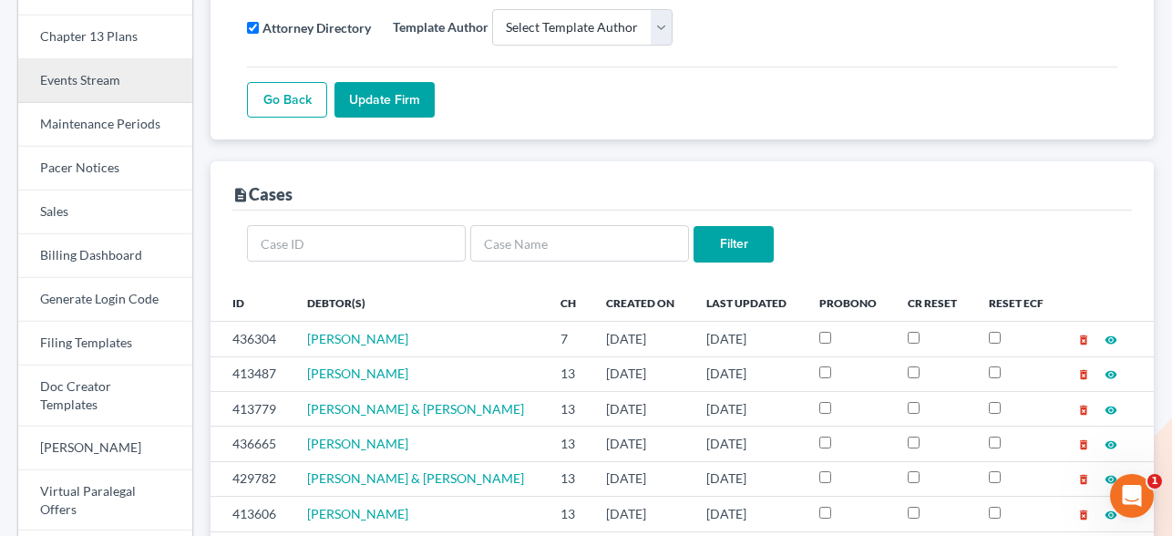
click at [65, 75] on link "Events Stream" at bounding box center [105, 81] width 174 height 44
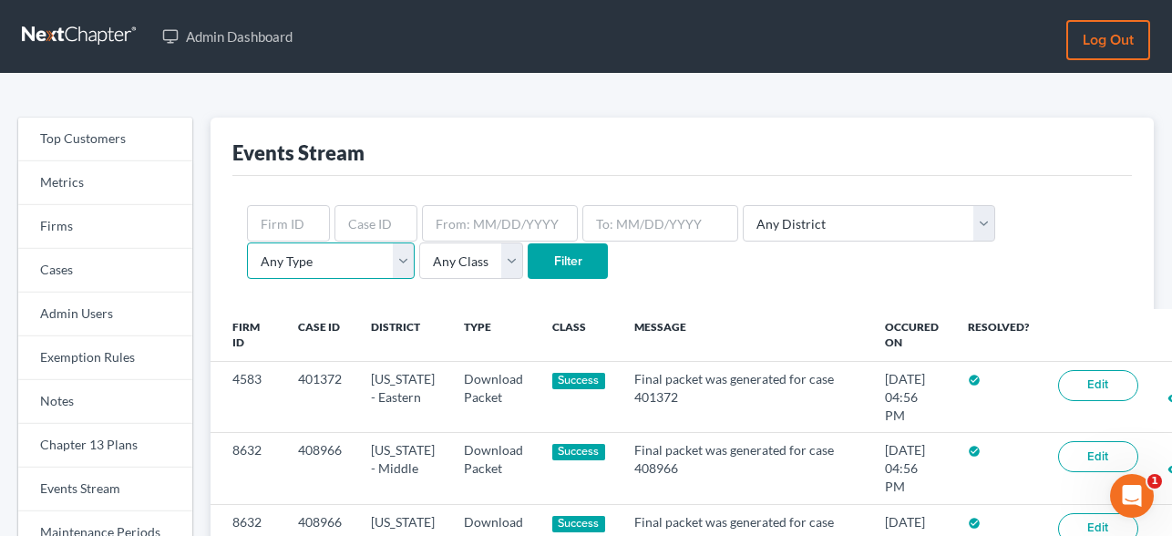
click at [415, 242] on select "Any Type Case Applied To Plan Case Archive Case Duplicate Case Filing Chapter 1…" at bounding box center [331, 260] width 168 height 36
select select "client_portal"
click at [415, 242] on select "Any Type Case Applied To Plan Case Archive Case Duplicate Case Filing Chapter 1…" at bounding box center [331, 260] width 168 height 36
click at [528, 260] on input "Filter" at bounding box center [568, 261] width 80 height 36
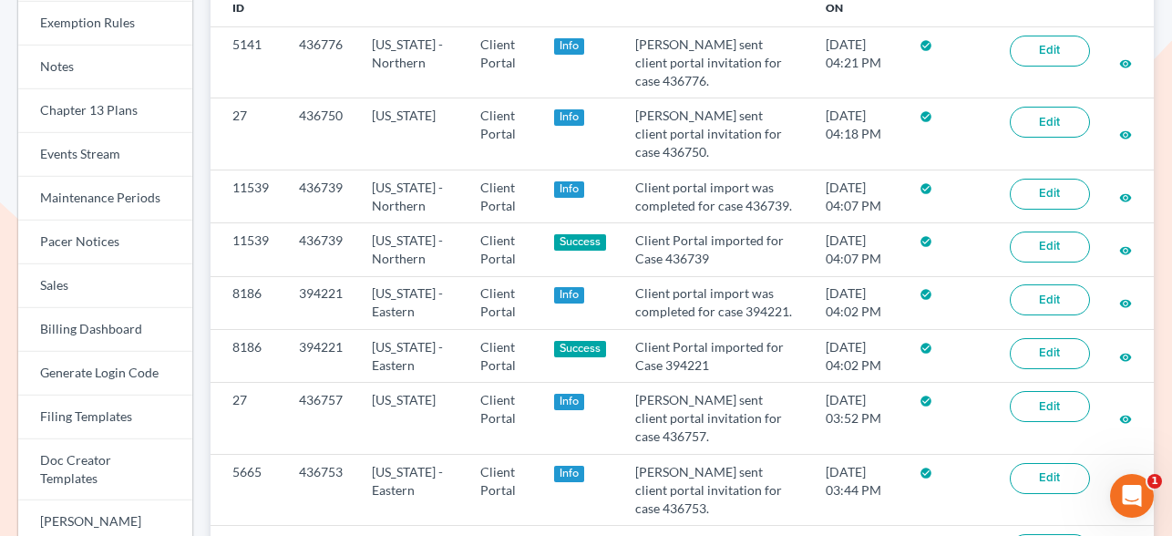
scroll to position [351, 0]
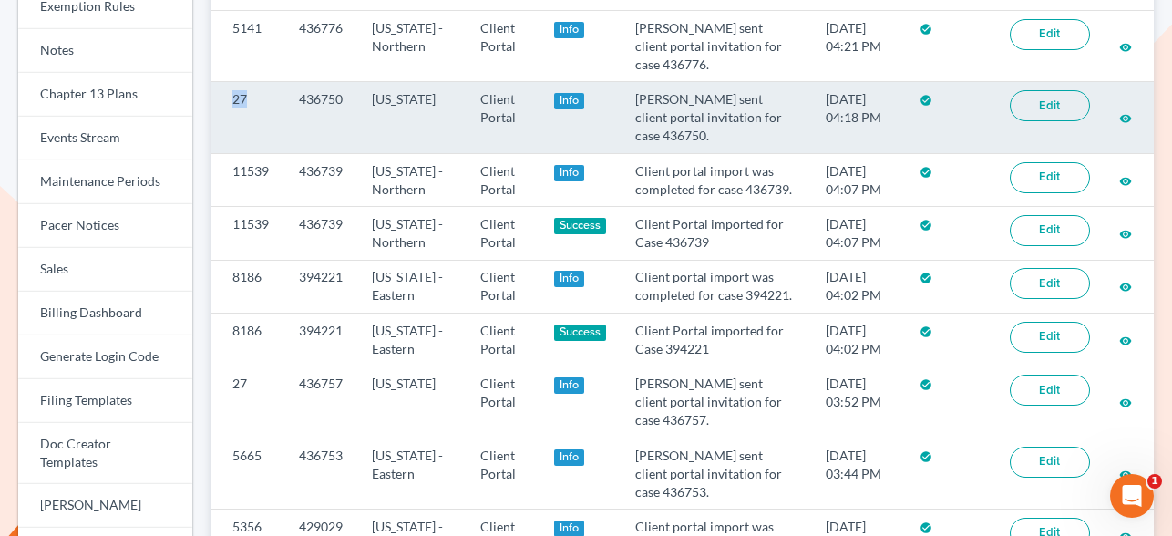
drag, startPoint x: 252, startPoint y: 116, endPoint x: 223, endPoint y: 116, distance: 28.3
click at [223, 116] on td "27" at bounding box center [248, 117] width 74 height 71
click at [1053, 111] on link "Edit" at bounding box center [1050, 105] width 80 height 31
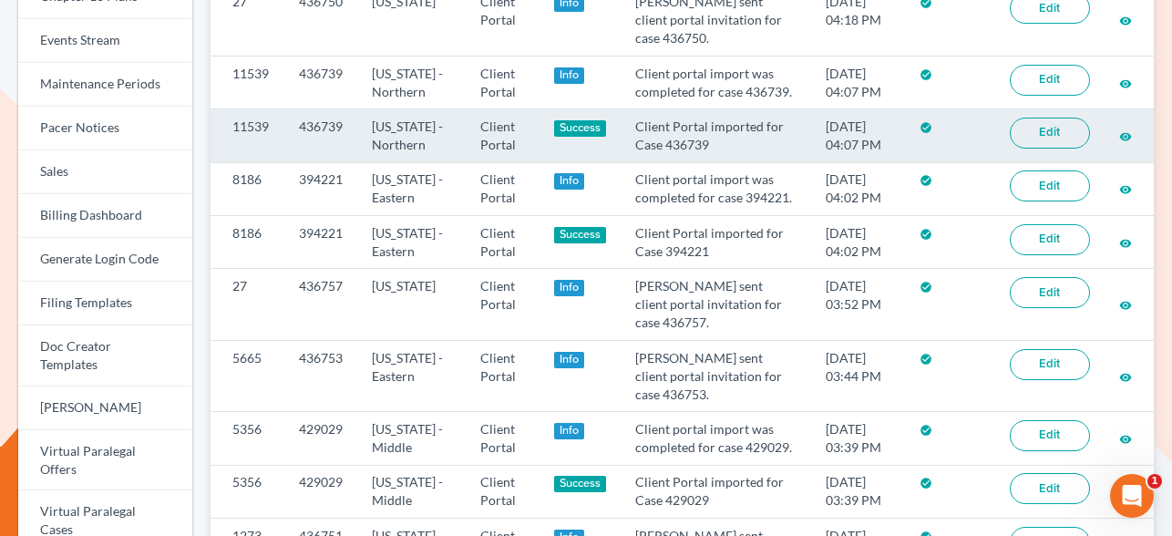
scroll to position [451, 0]
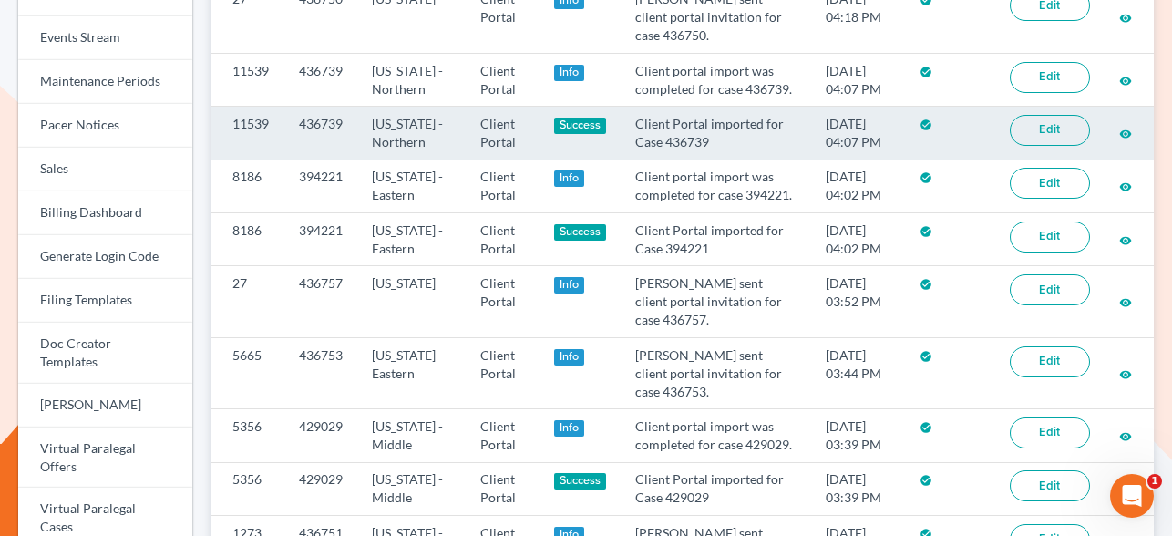
click at [1069, 146] on link "Edit" at bounding box center [1050, 130] width 80 height 31
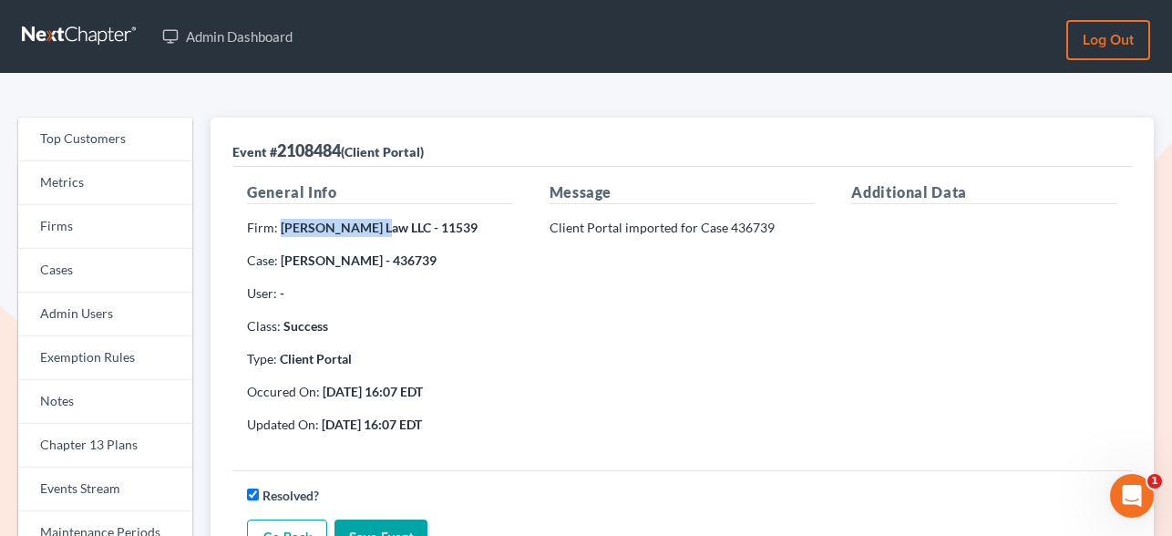
drag, startPoint x: 279, startPoint y: 230, endPoint x: 376, endPoint y: 235, distance: 96.8
click at [376, 235] on strong "Metzger Law LLC - 11539" at bounding box center [379, 227] width 197 height 15
copy strong "Metzger Law LLC"
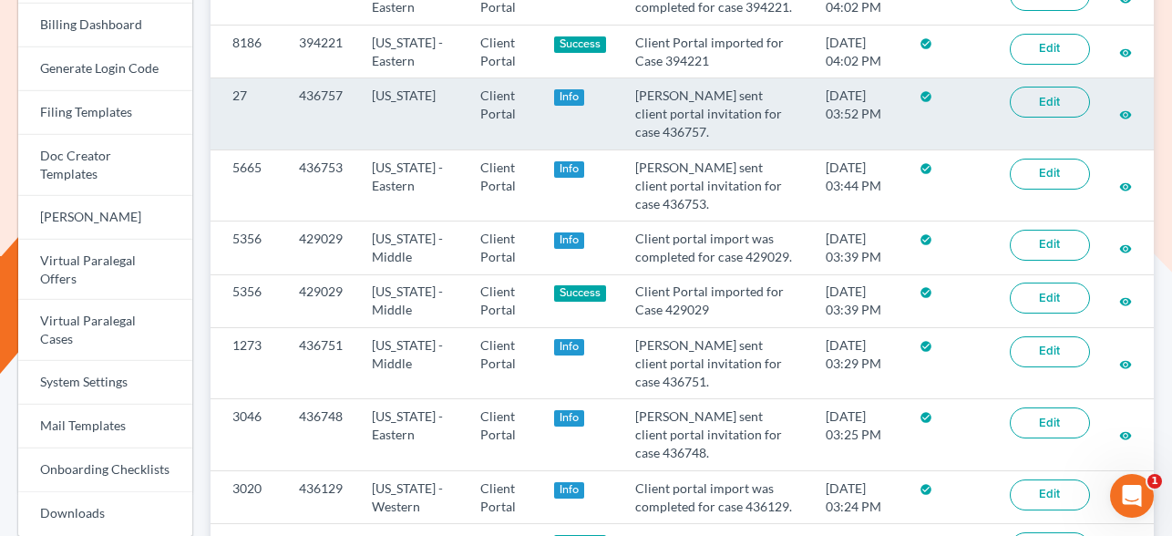
scroll to position [784, 0]
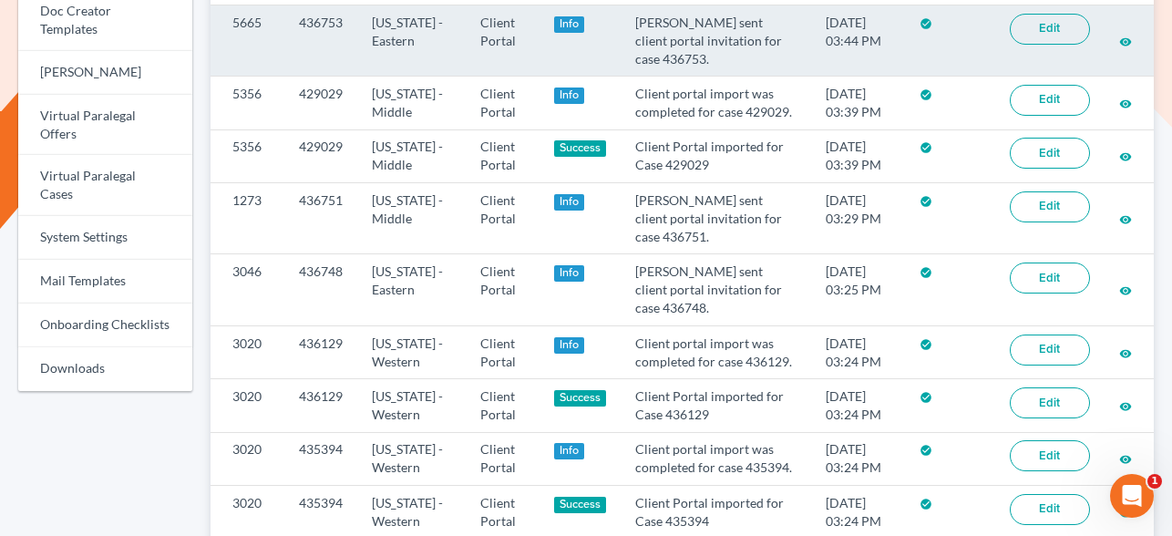
click at [1068, 45] on link "Edit" at bounding box center [1050, 29] width 80 height 31
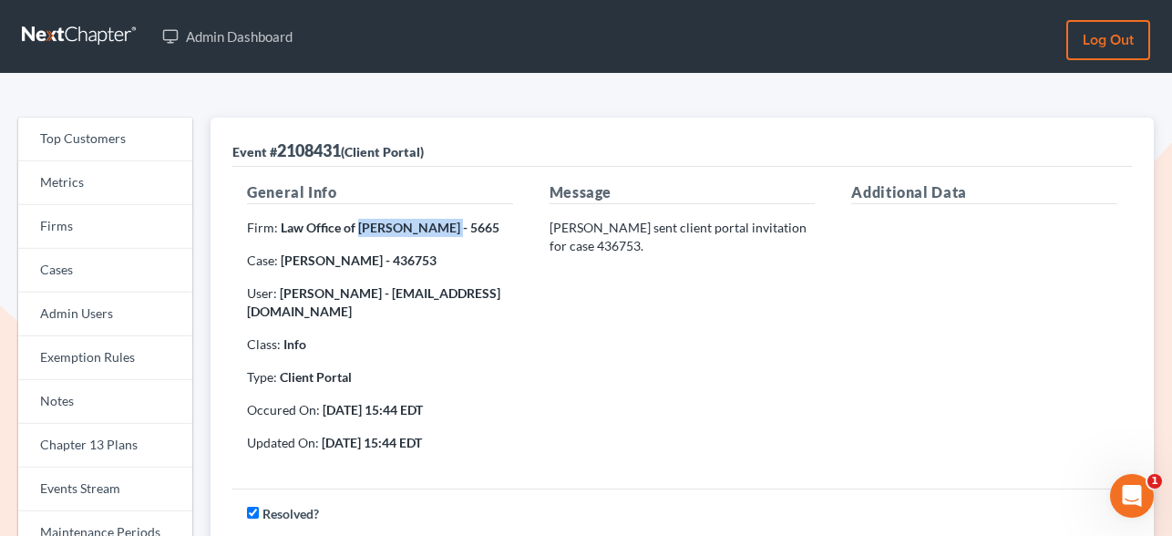
drag, startPoint x: 359, startPoint y: 228, endPoint x: 432, endPoint y: 230, distance: 73.0
click at [432, 230] on strong "Law Office of Flor A. Tataje - 5665" at bounding box center [390, 227] width 219 height 15
copy strong "Flor A. Tataje"
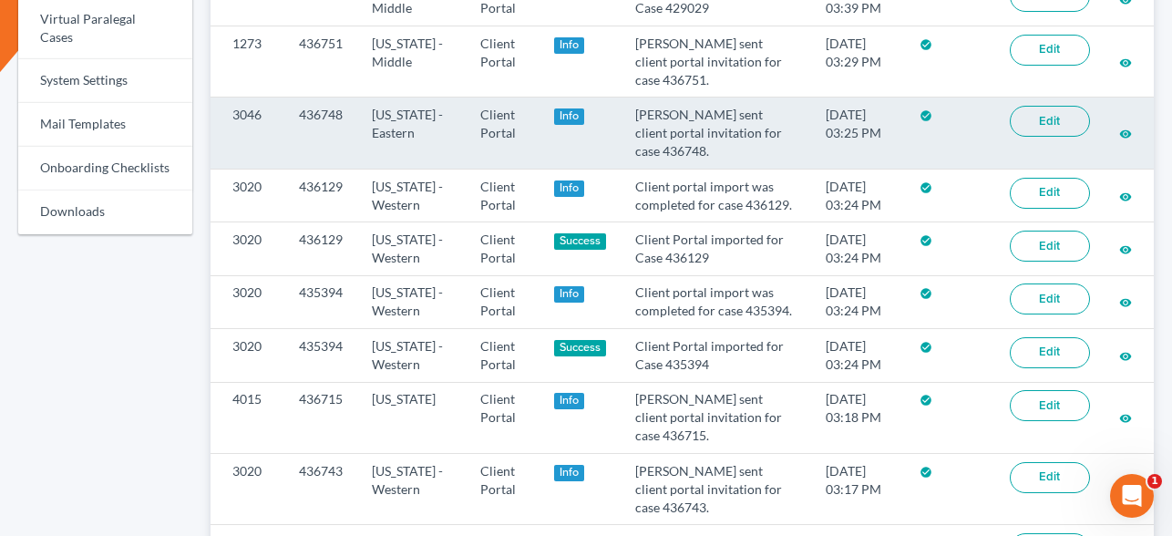
scroll to position [942, 0]
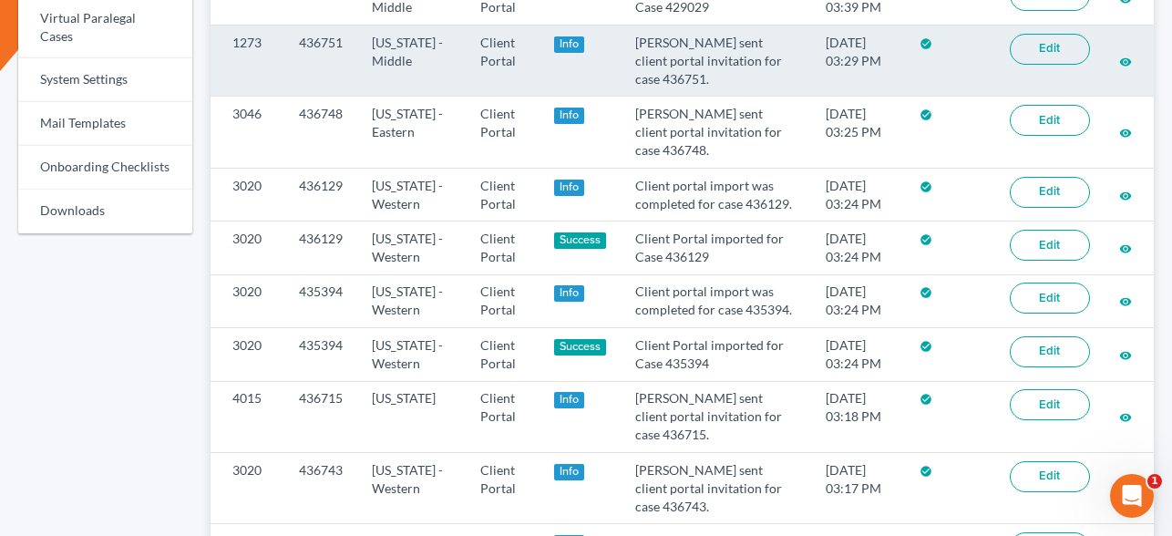
click at [1050, 65] on link "Edit" at bounding box center [1050, 49] width 80 height 31
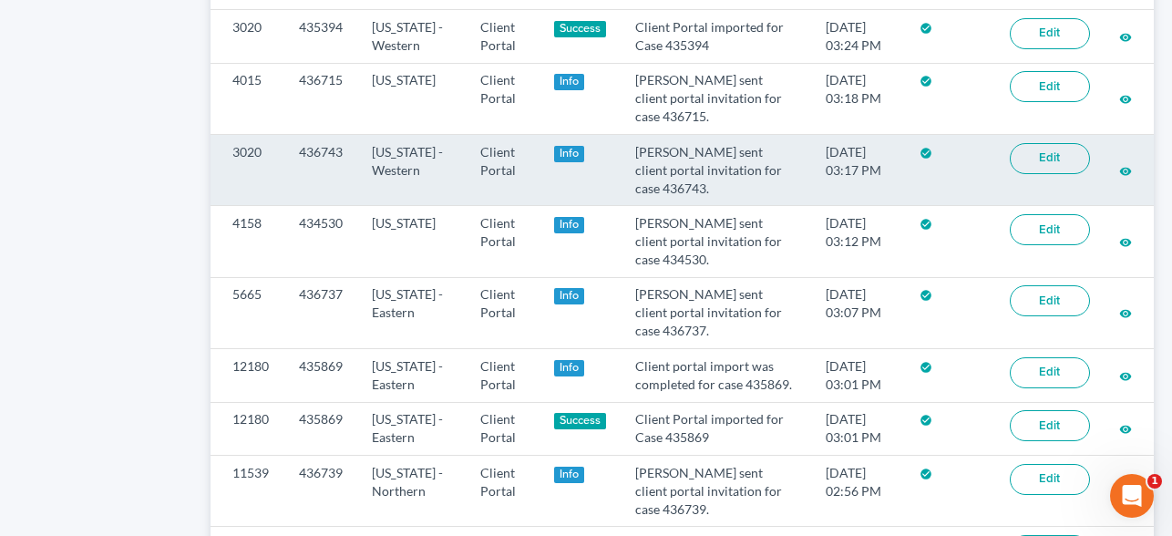
click at [1045, 174] on link "Edit" at bounding box center [1050, 158] width 80 height 31
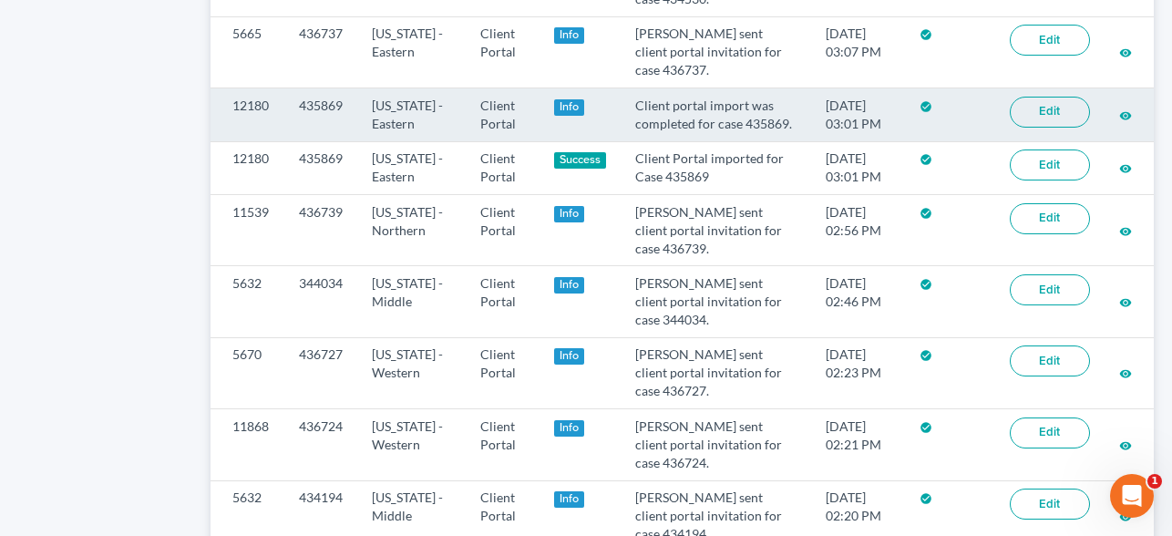
click at [1061, 128] on link "Edit" at bounding box center [1050, 112] width 80 height 31
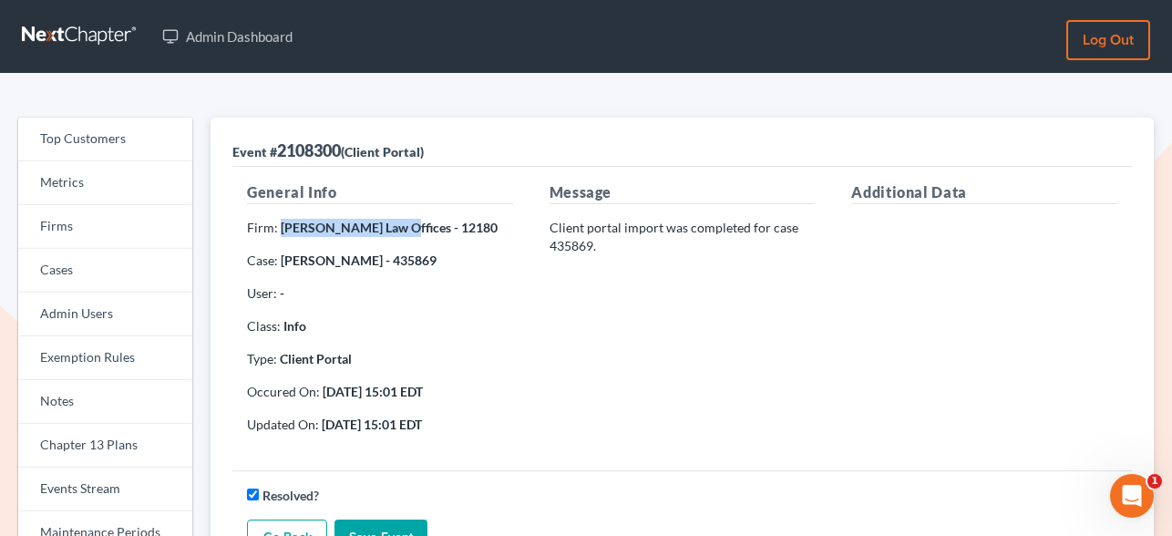
drag, startPoint x: 279, startPoint y: 226, endPoint x: 391, endPoint y: 227, distance: 112.1
click at [391, 227] on strong "Treanor Law Offices - 12180" at bounding box center [389, 227] width 217 height 15
copy strong "Treanor Law Offices"
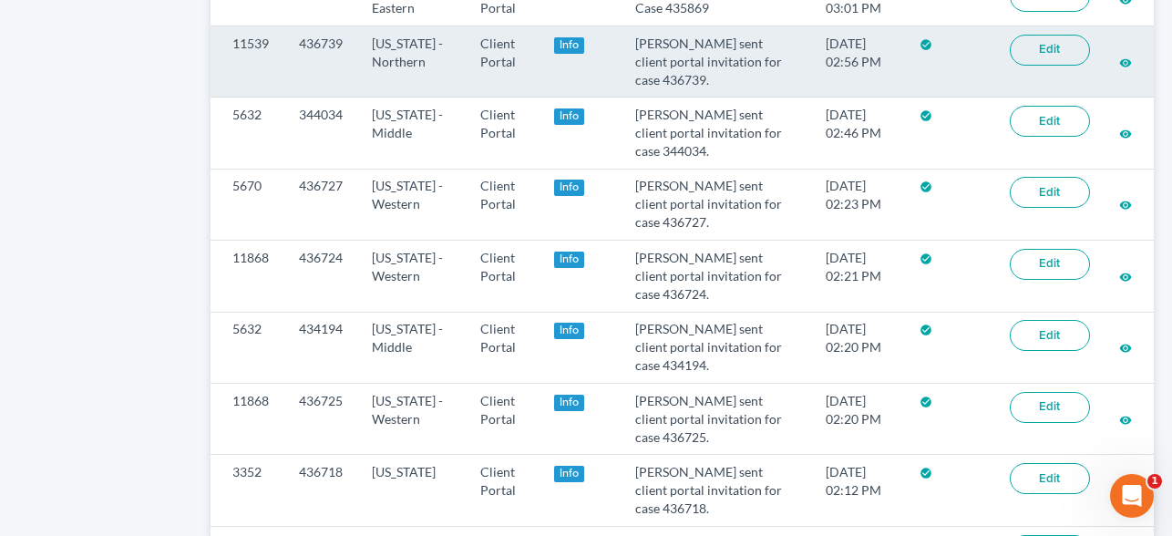
scroll to position [1690, 0]
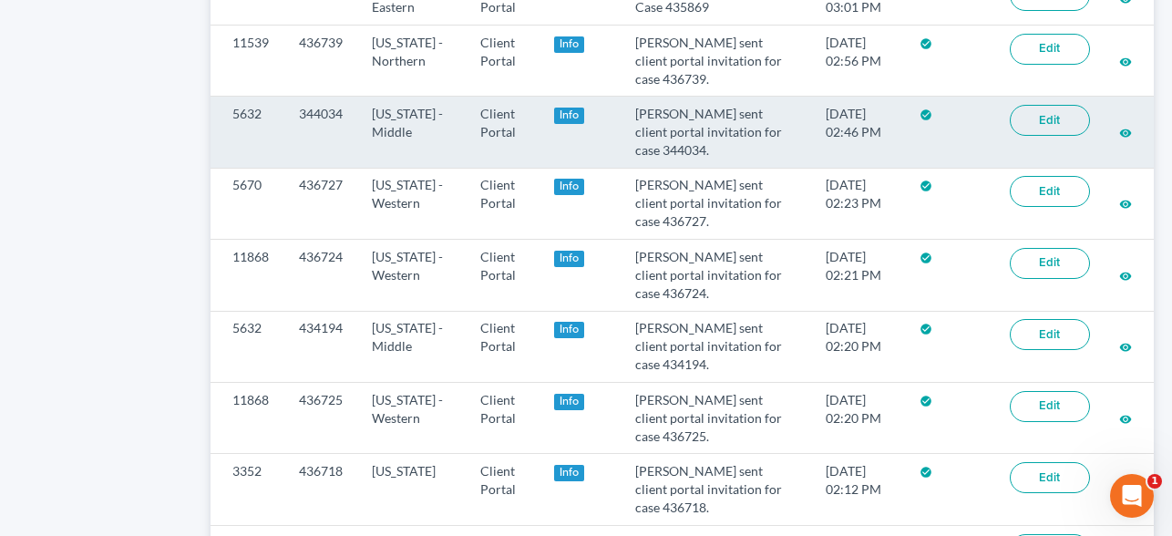
click at [1059, 136] on link "Edit" at bounding box center [1050, 120] width 80 height 31
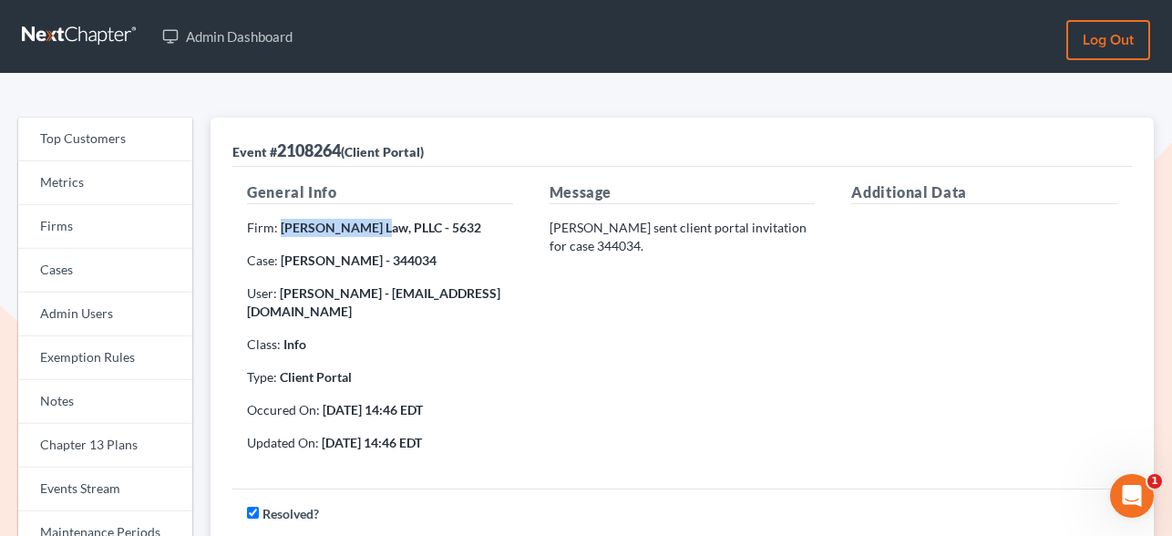
drag, startPoint x: 279, startPoint y: 231, endPoint x: 373, endPoint y: 231, distance: 93.9
click at [373, 231] on strong "[PERSON_NAME] Law, PLLC - 5632" at bounding box center [381, 227] width 201 height 15
copy strong "[PERSON_NAME] Law, PL"
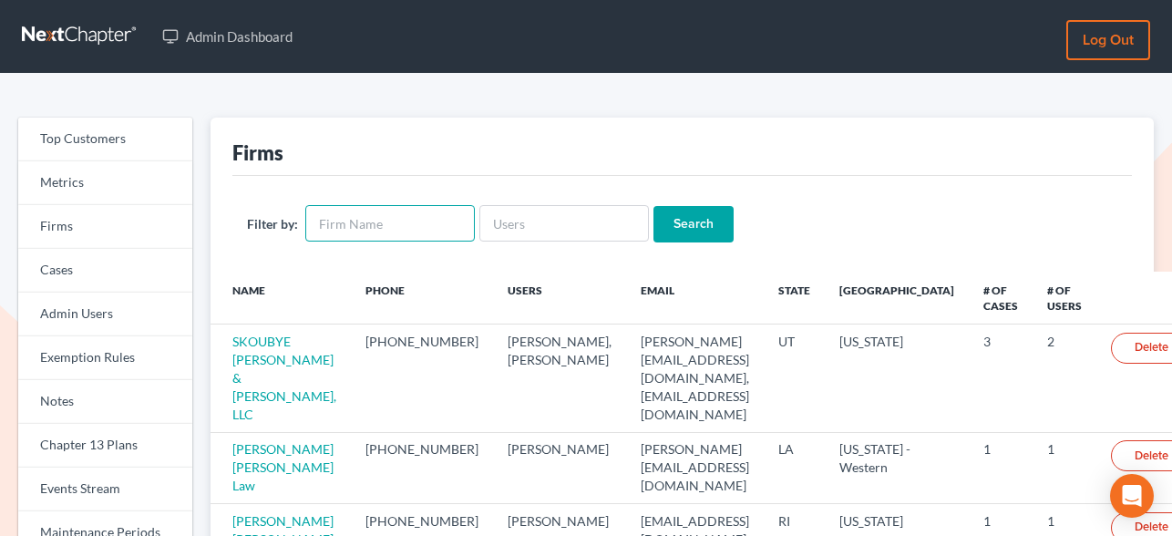
click at [383, 221] on input "text" at bounding box center [390, 223] width 170 height 36
paste input "[US_STATE] Consumer"
type input "[US_STATE] Consumer"
click at [669, 210] on input "Search" at bounding box center [694, 224] width 80 height 36
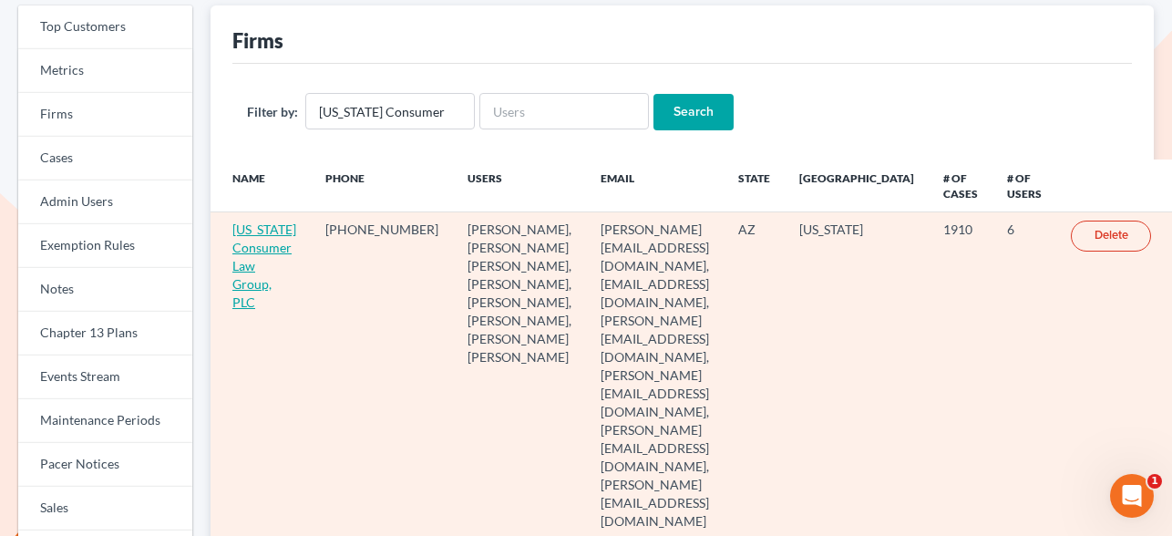
click at [268, 250] on link "Arizona Consumer Law Group, PLC" at bounding box center [264, 266] width 64 height 88
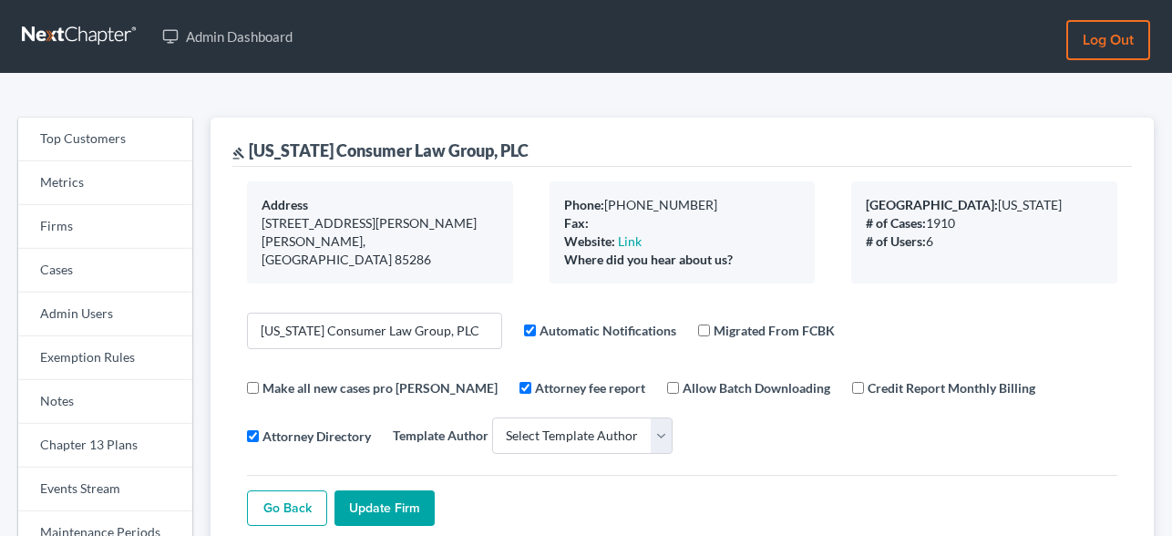
select select
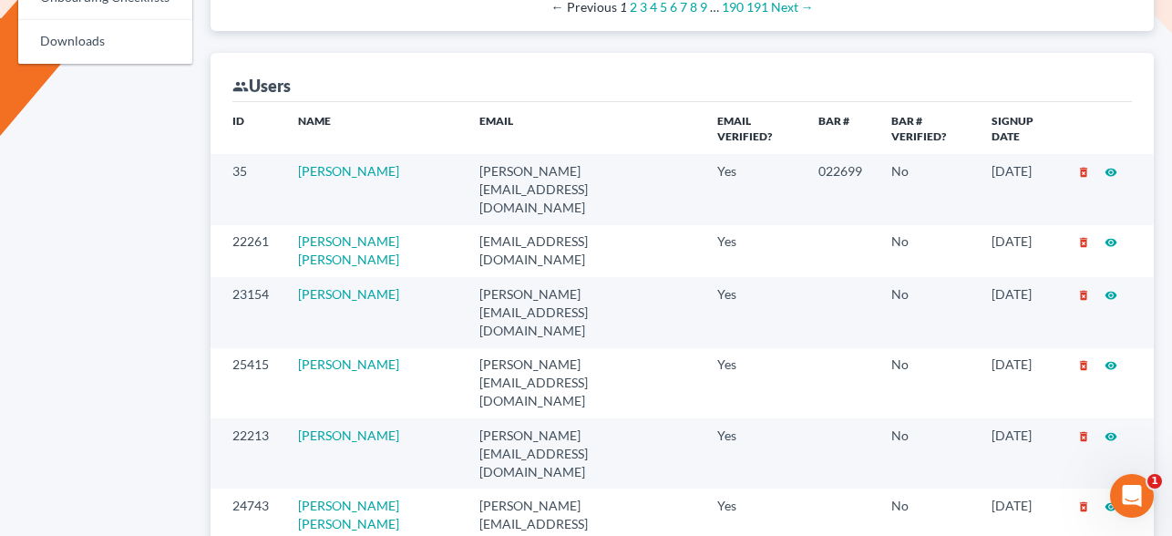
scroll to position [1133, 0]
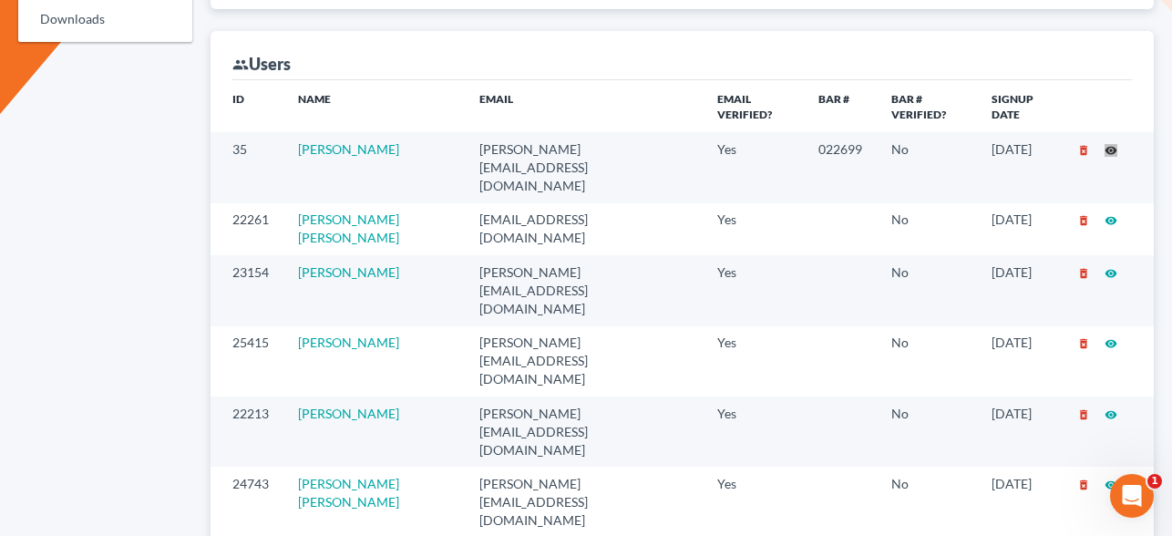
drag, startPoint x: 1109, startPoint y: 122, endPoint x: 175, endPoint y: 19, distance: 940.0
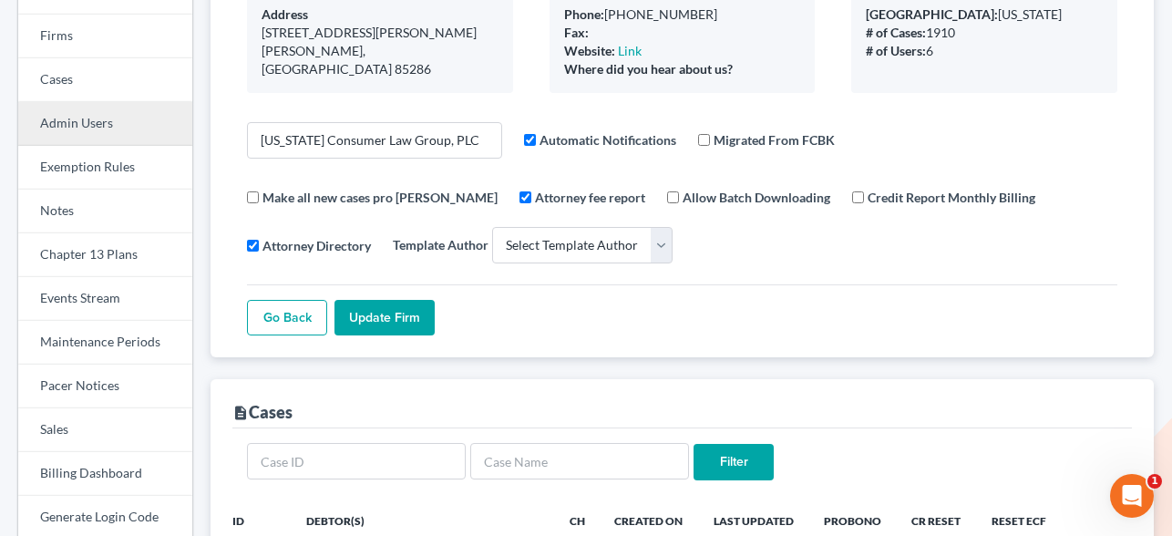
scroll to position [192, 0]
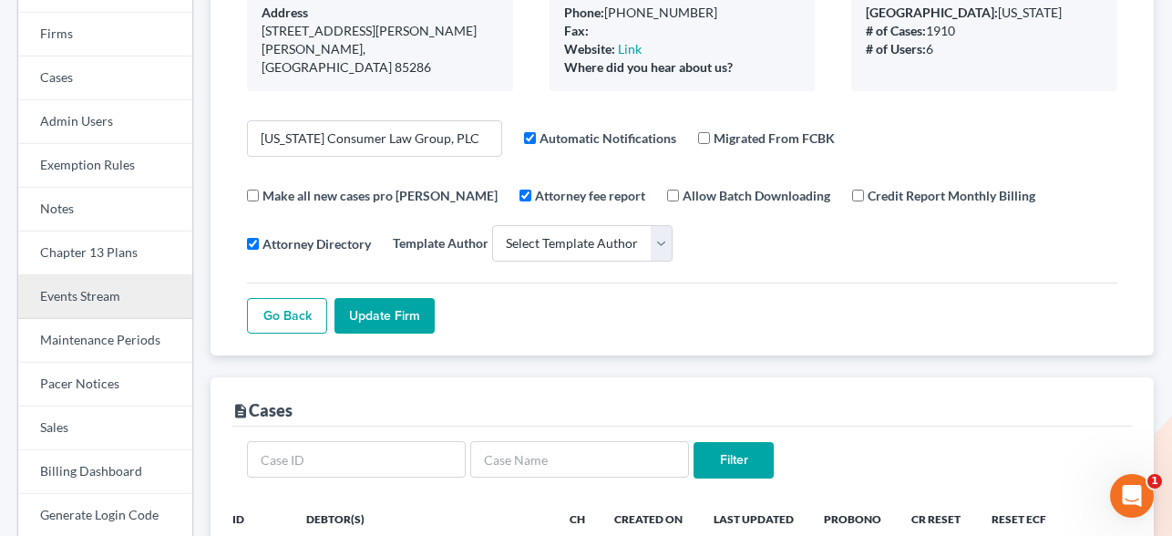
click at [84, 296] on link "Events Stream" at bounding box center [105, 297] width 174 height 44
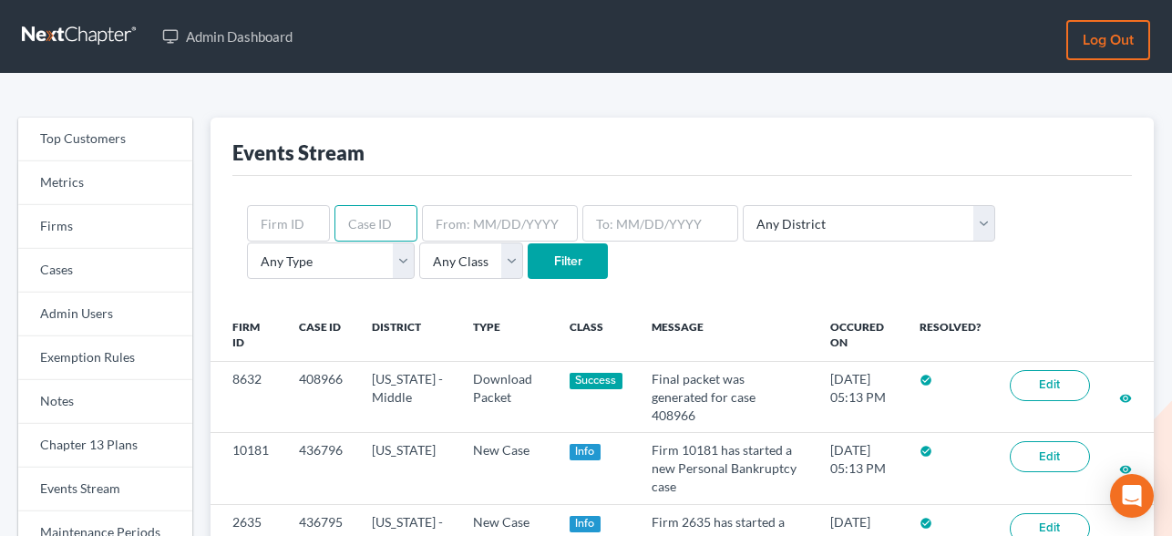
click at [366, 217] on input "text" at bounding box center [376, 223] width 83 height 36
type input "434973"
click at [528, 256] on input "Filter" at bounding box center [568, 261] width 80 height 36
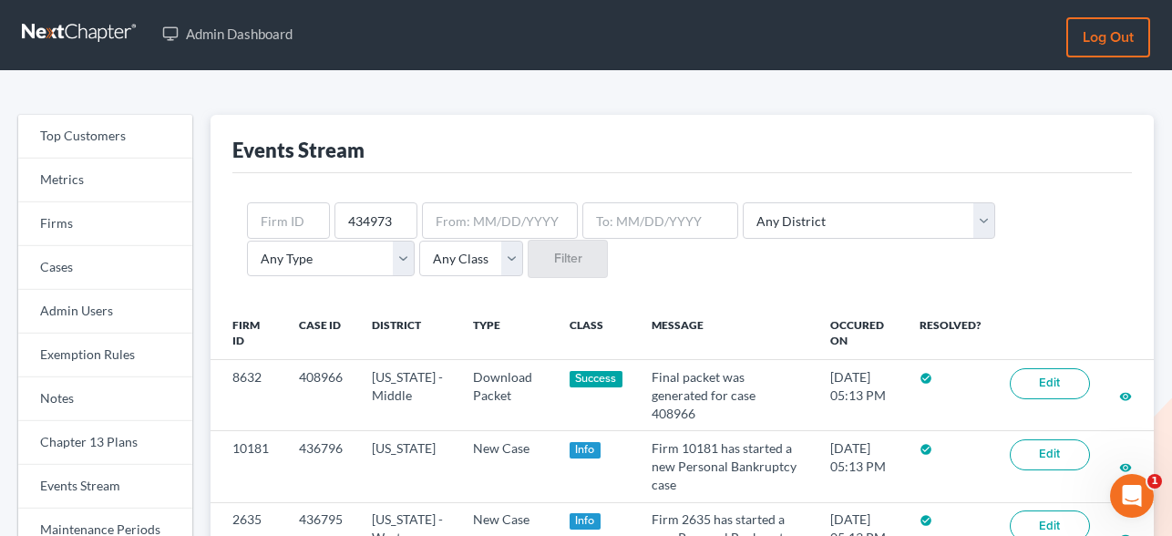
scroll to position [5, 0]
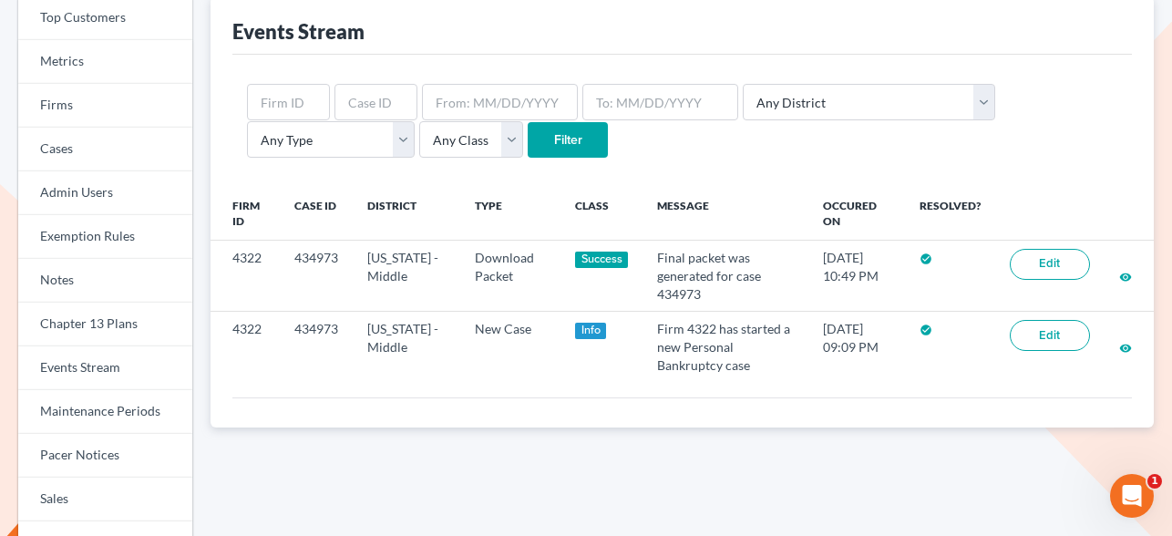
scroll to position [122, 0]
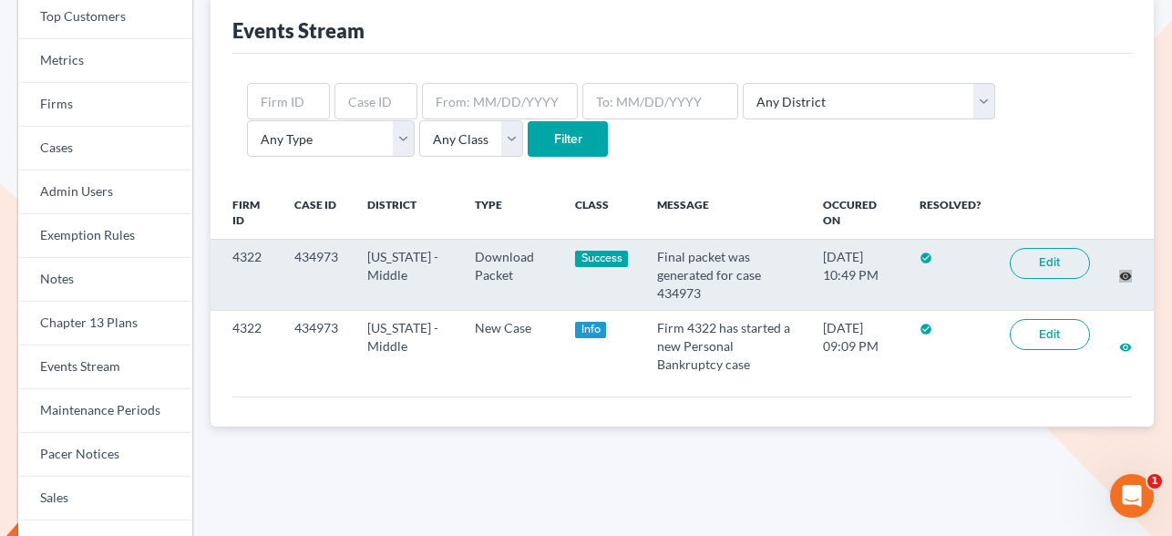
click at [0, 0] on div "Top Customers Metrics Firms Cases Admin Users Exemption Rules Notes Chapter 13 …" at bounding box center [586, 532] width 1172 height 1160
